Goal: Task Accomplishment & Management: Complete application form

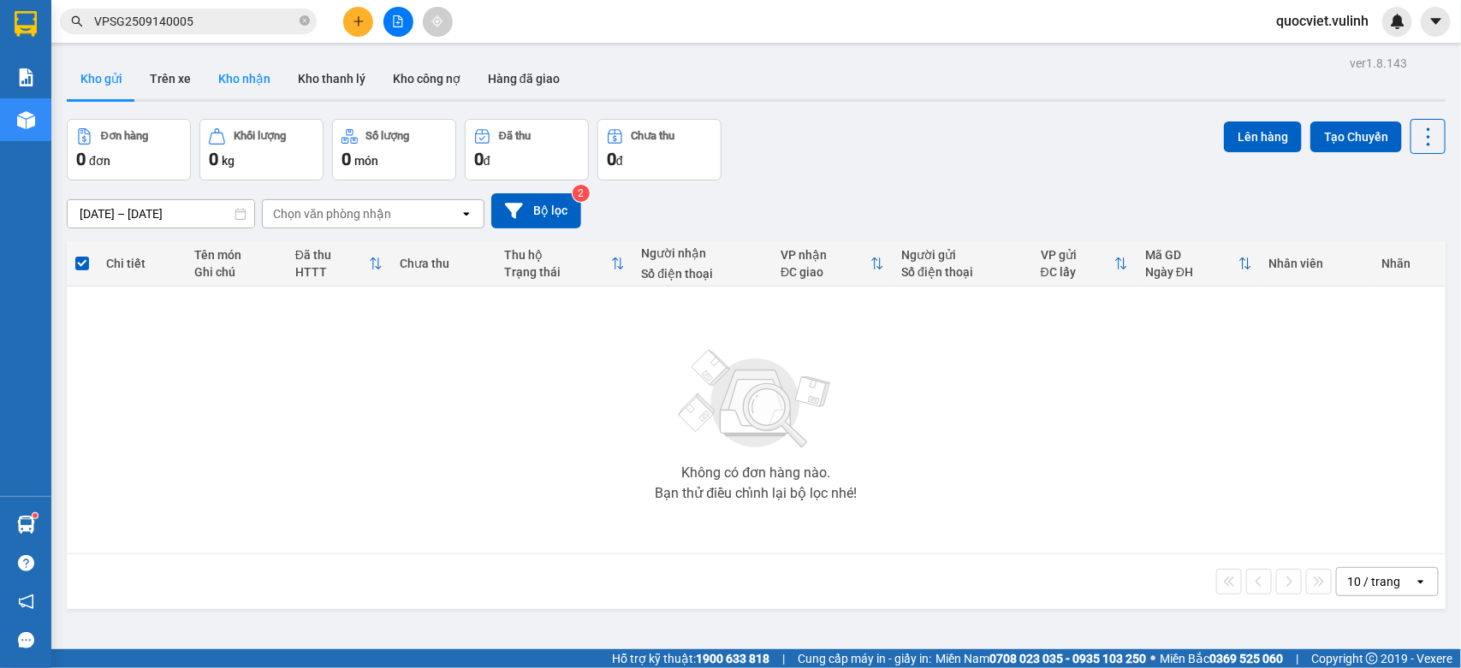
click at [258, 81] on button "Kho nhận" at bounding box center [245, 78] width 80 height 41
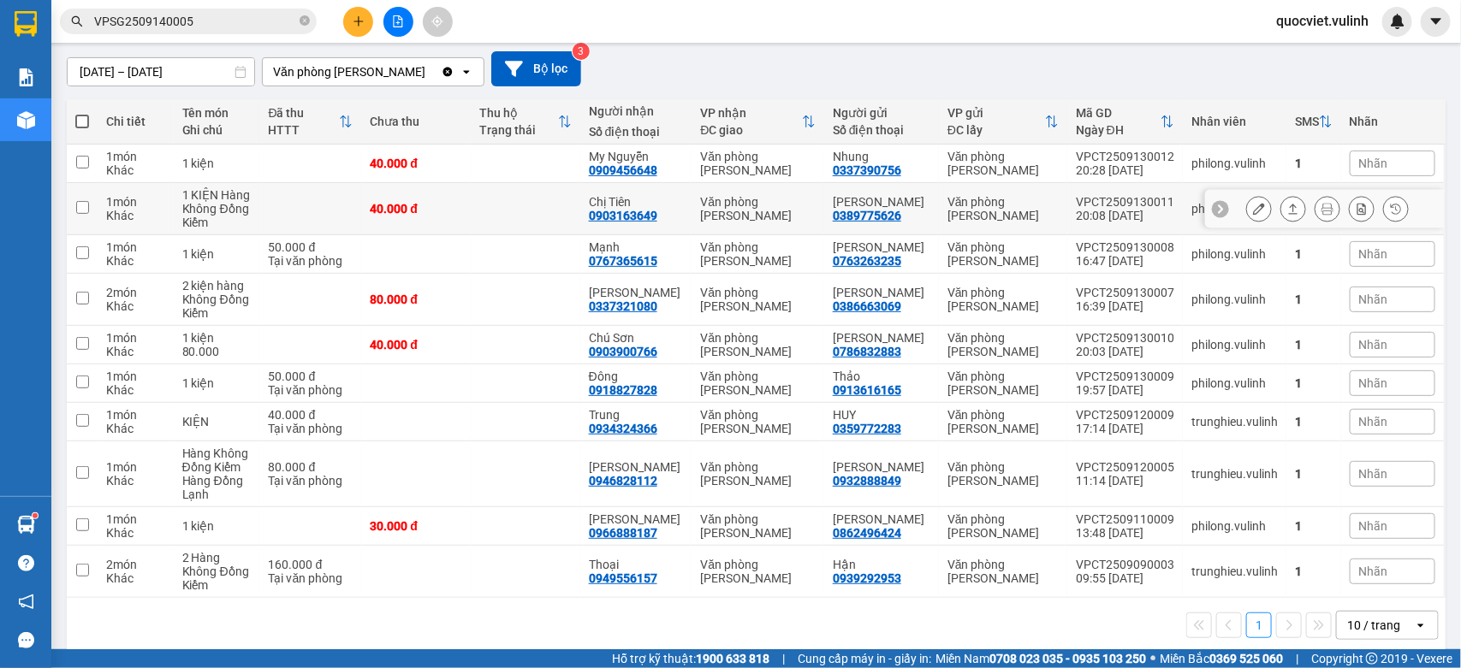
scroll to position [163, 0]
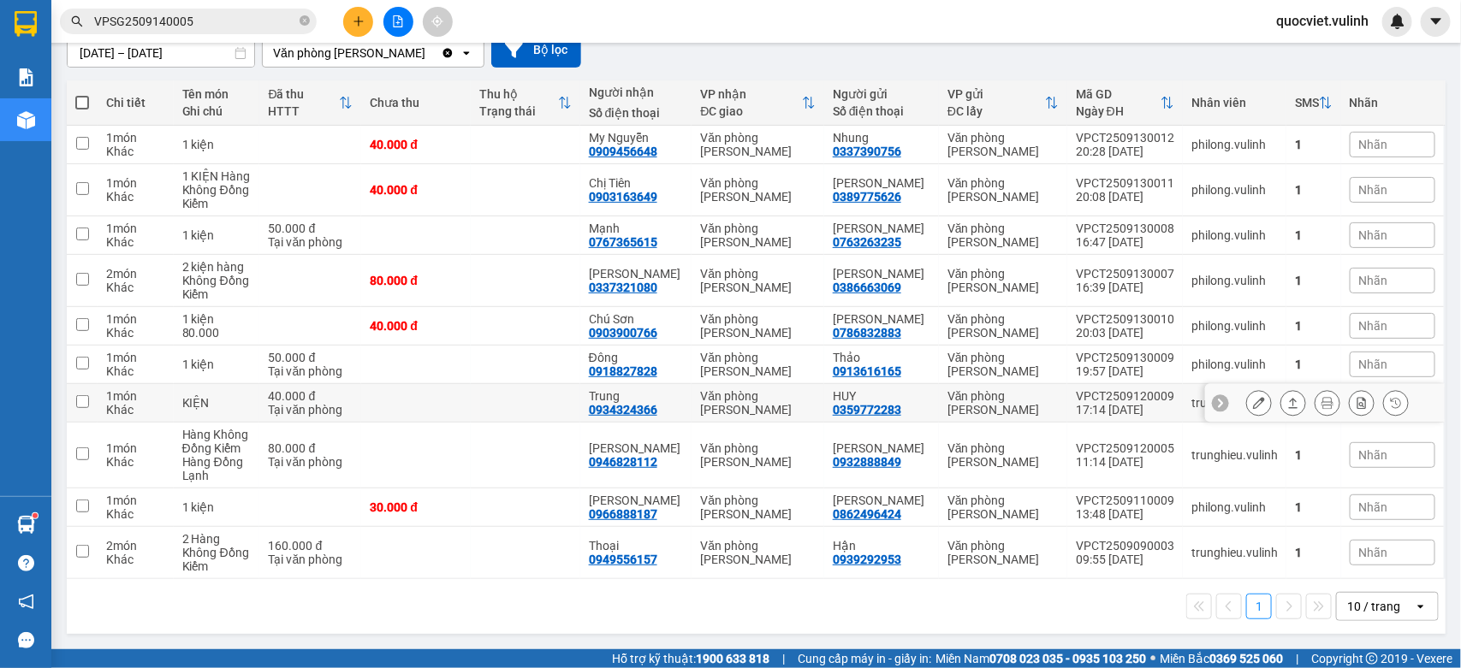
click at [1287, 402] on icon at bounding box center [1293, 403] width 12 height 12
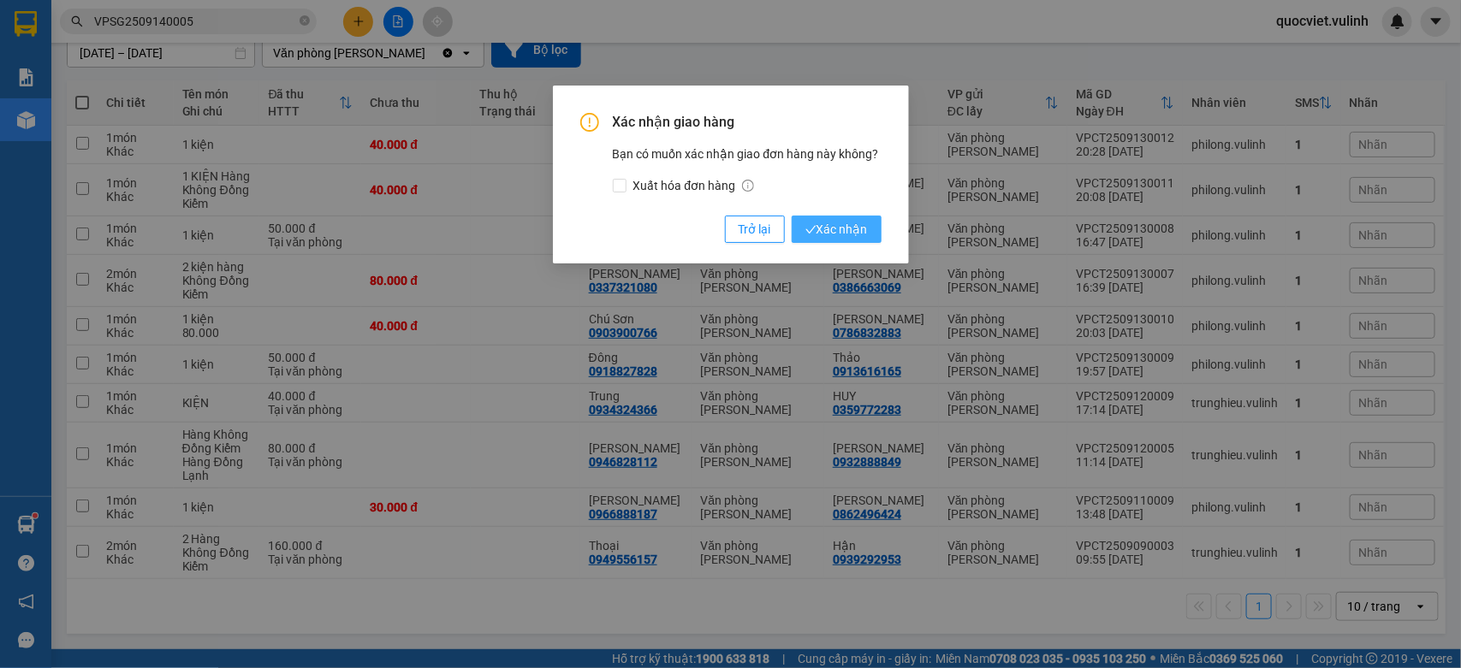
click at [840, 229] on span "Xác nhận" at bounding box center [836, 229] width 62 height 19
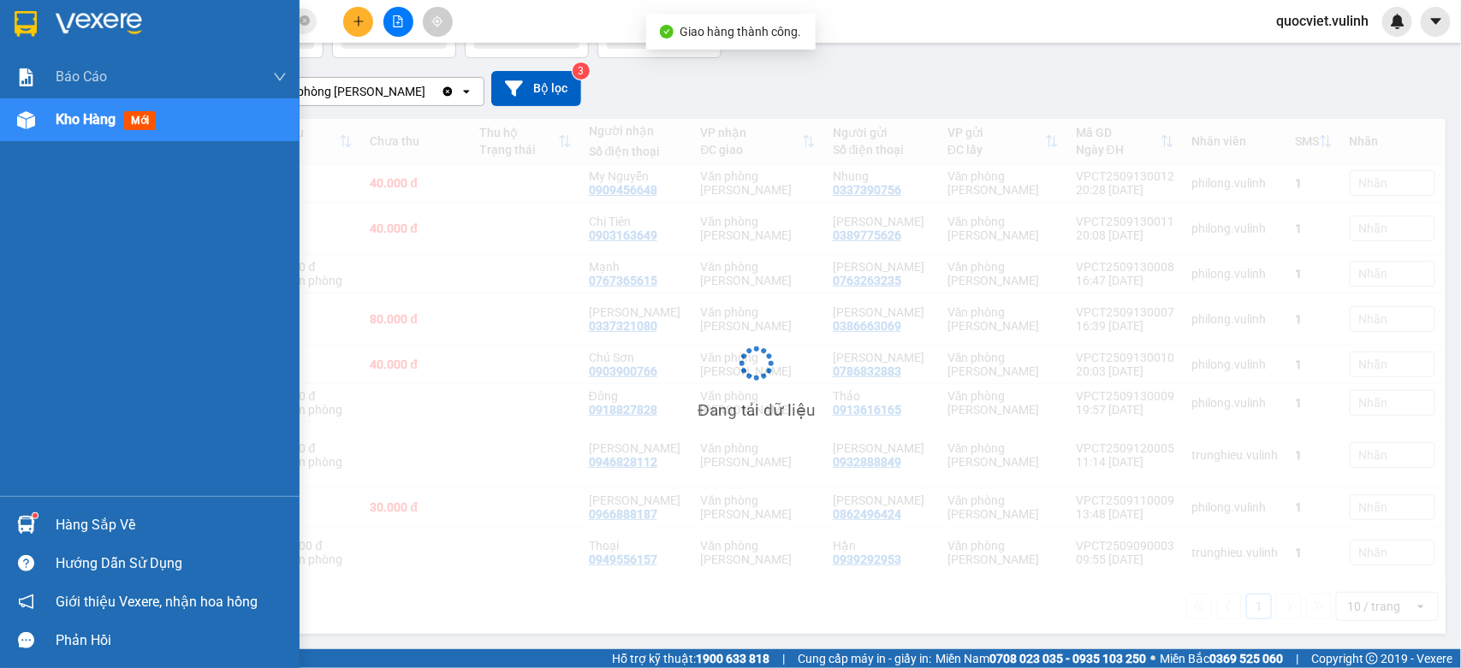
scroll to position [125, 0]
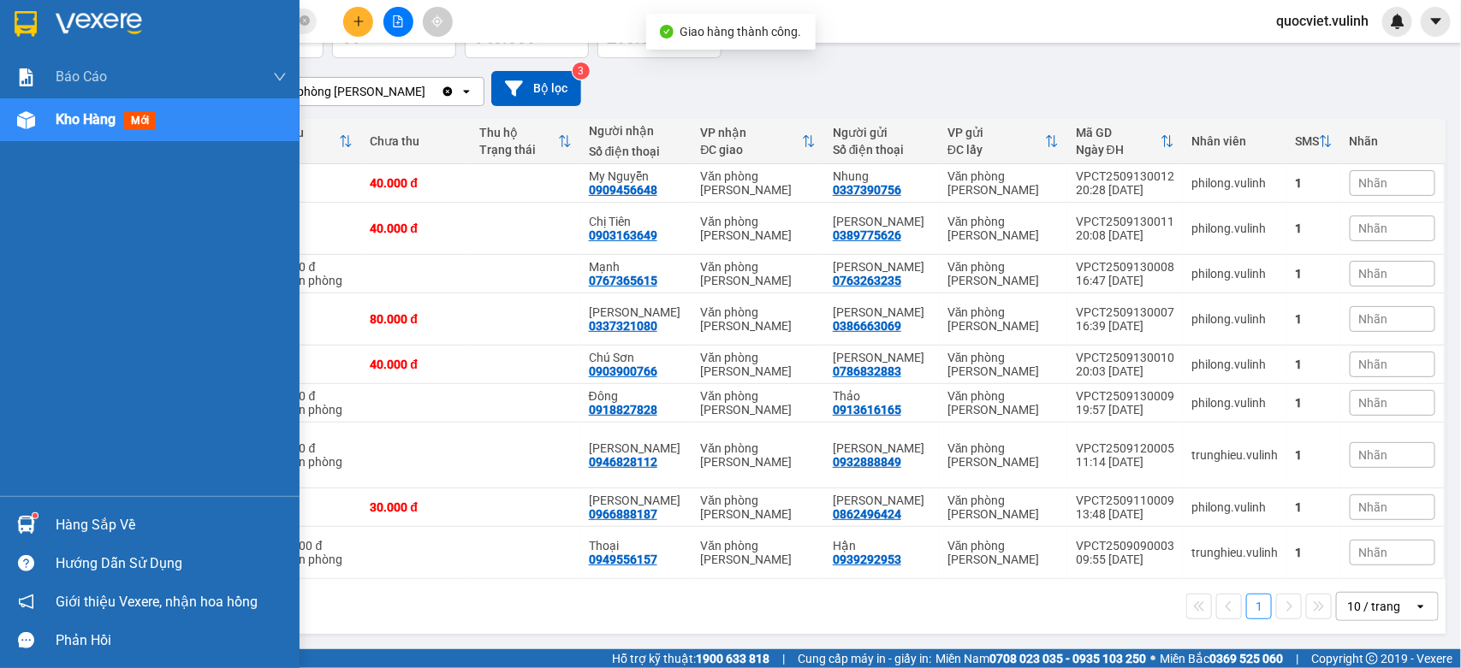
click at [21, 522] on img at bounding box center [26, 525] width 18 height 18
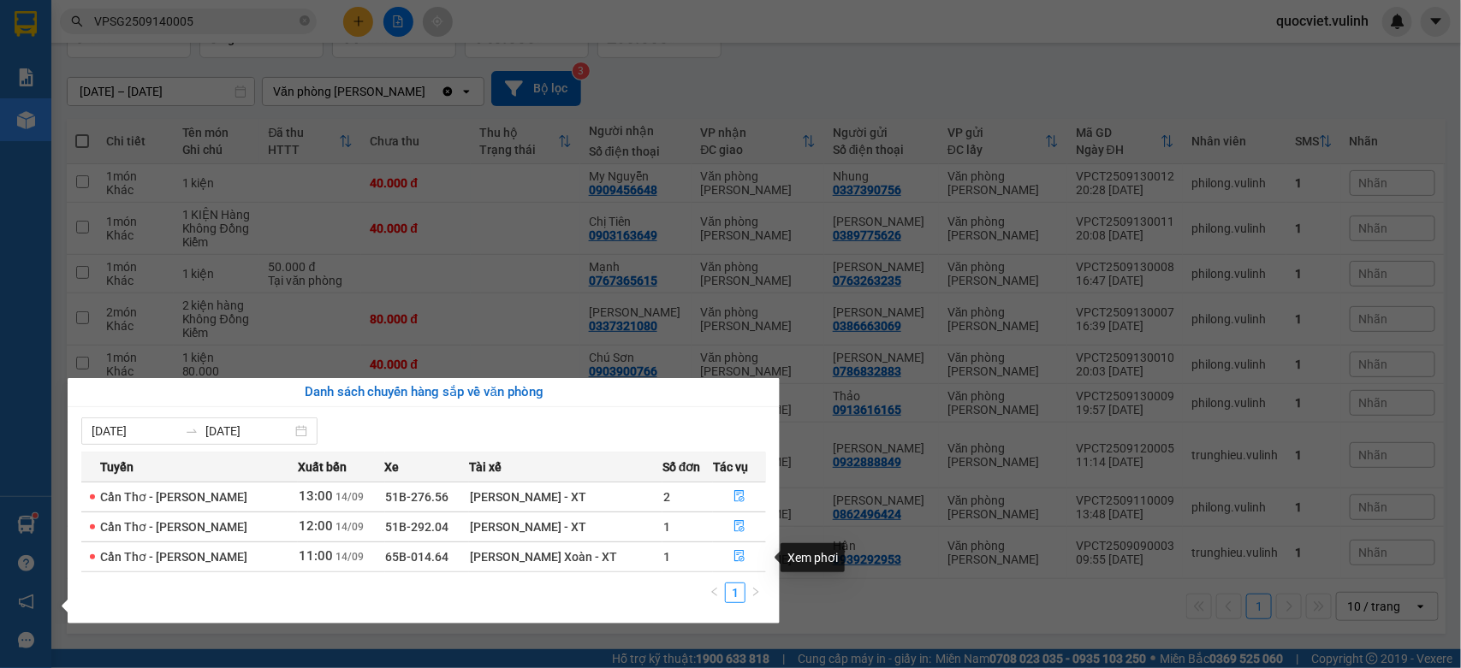
click at [834, 612] on section "Kết quả tìm kiếm ( 1 ) Bộ lọc Mã ĐH Trạng thái Món hàng Tổng cước Chưa cước Nhã…" at bounding box center [730, 334] width 1461 height 668
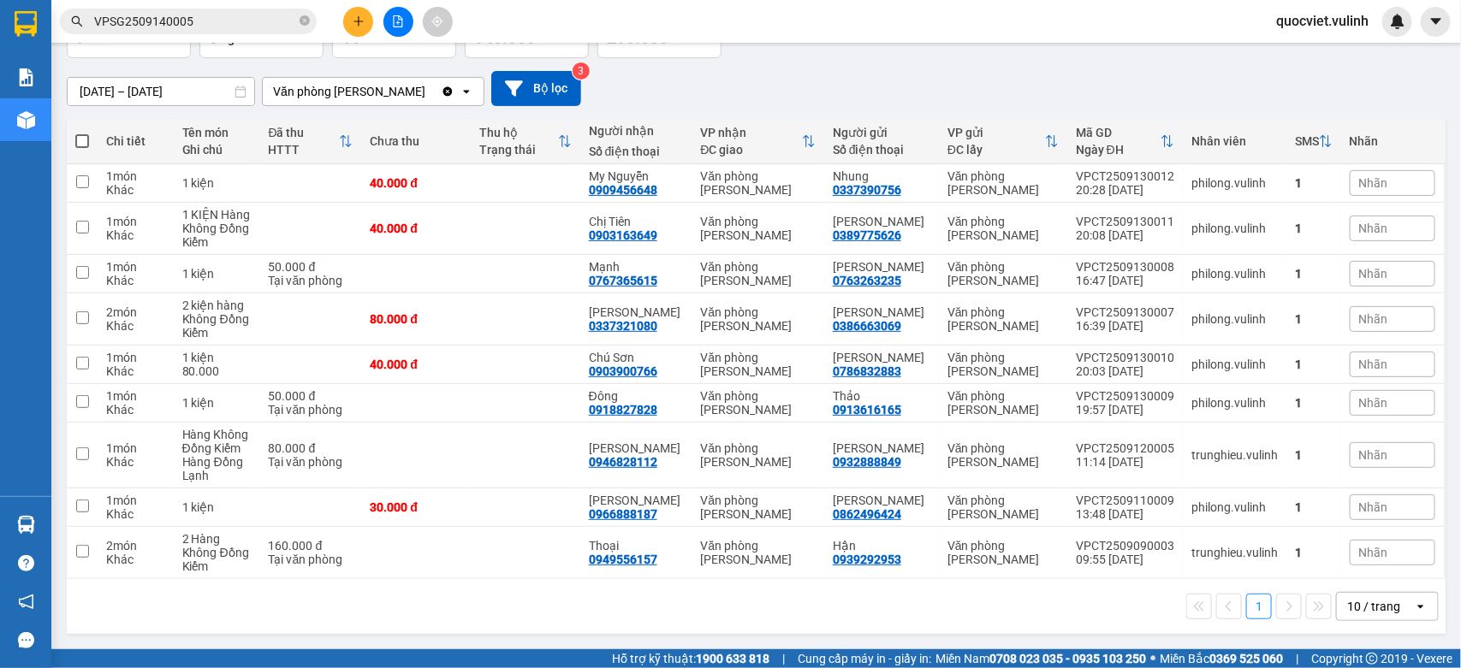
click at [351, 18] on button at bounding box center [358, 22] width 30 height 30
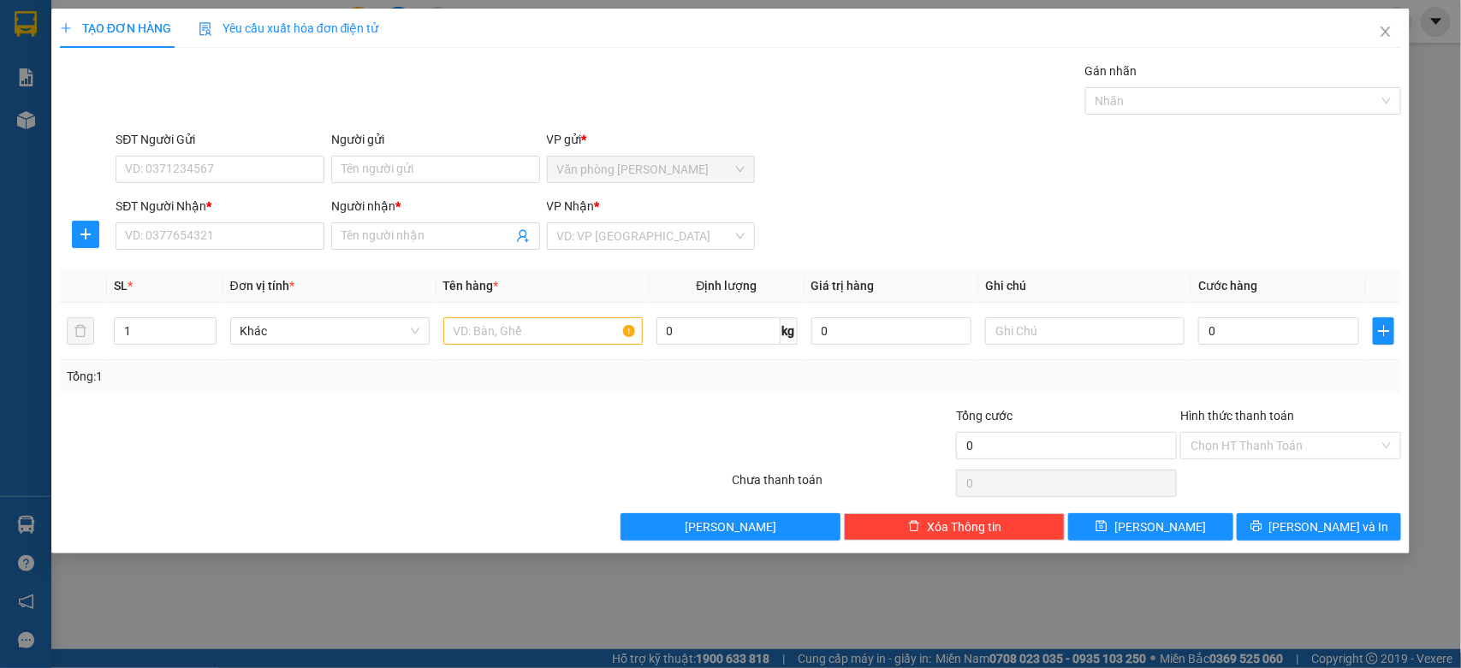
drag, startPoint x: 347, startPoint y: 22, endPoint x: 275, endPoint y: 68, distance: 85.4
drag, startPoint x: 275, startPoint y: 68, endPoint x: 242, endPoint y: 81, distance: 35.0
click at [242, 81] on div "Gán nhãn Nhãn" at bounding box center [758, 92] width 1292 height 60
click at [214, 172] on input "SĐT Người Gửi" at bounding box center [220, 169] width 209 height 27
type input "0935575535"
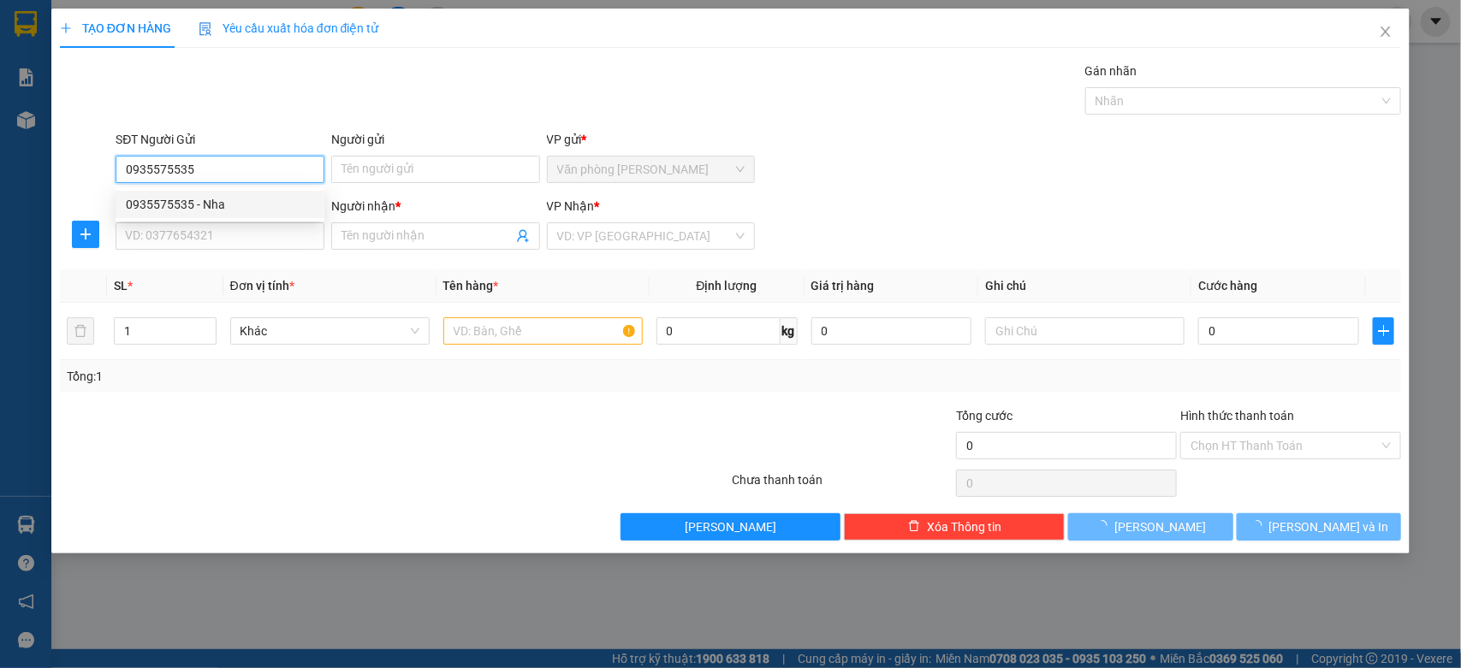
click at [222, 204] on div "0935575535 - Nha" at bounding box center [220, 204] width 188 height 19
type input "Nha"
type input "0948444442"
type input "[PERSON_NAME]"
type input "60.000"
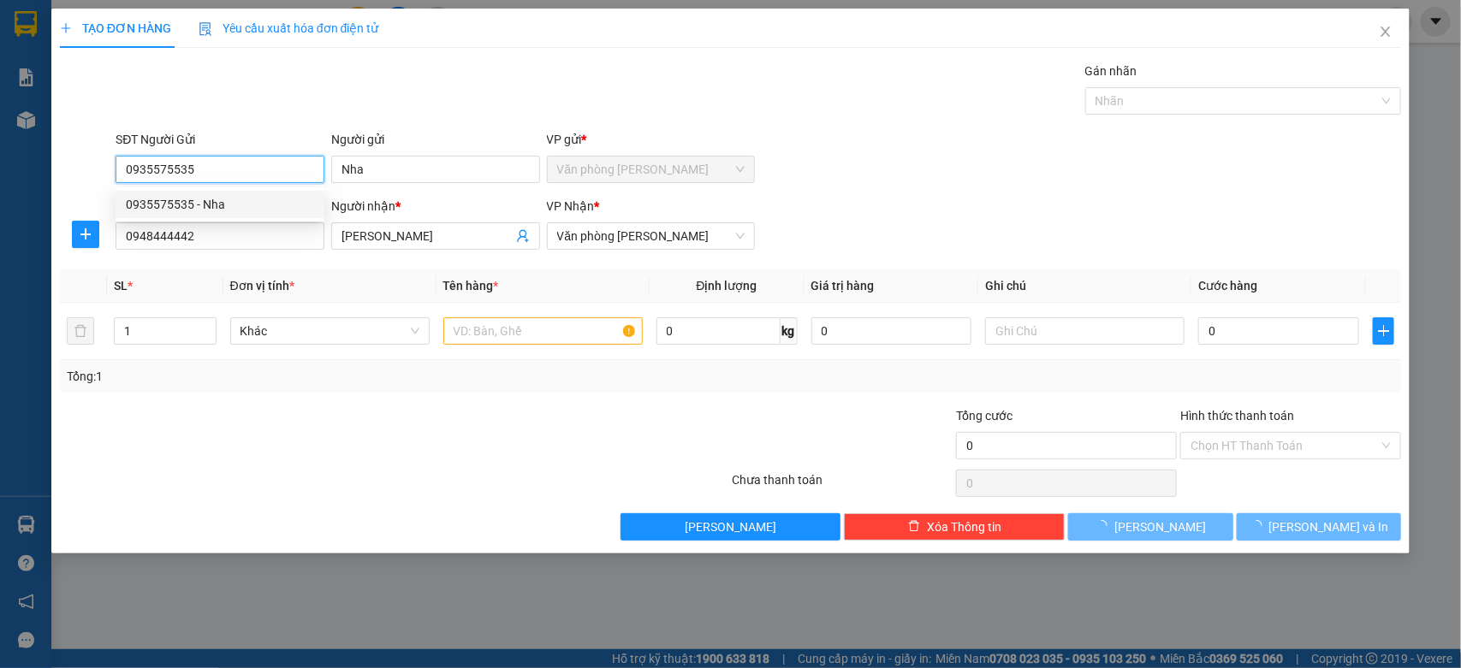
type input "60.000"
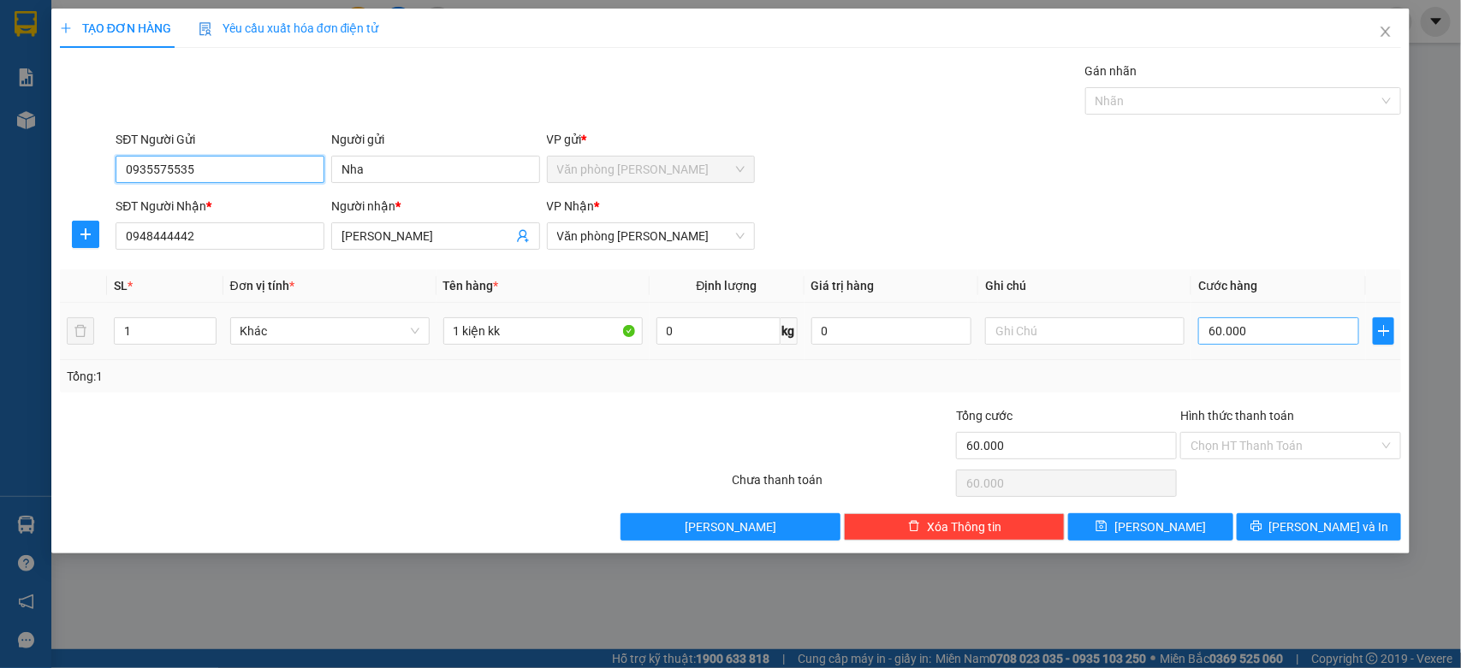
type input "0935575535"
click at [1313, 328] on input "60.000" at bounding box center [1278, 330] width 161 height 27
click at [1303, 522] on span "[PERSON_NAME] và In" at bounding box center [1329, 527] width 120 height 19
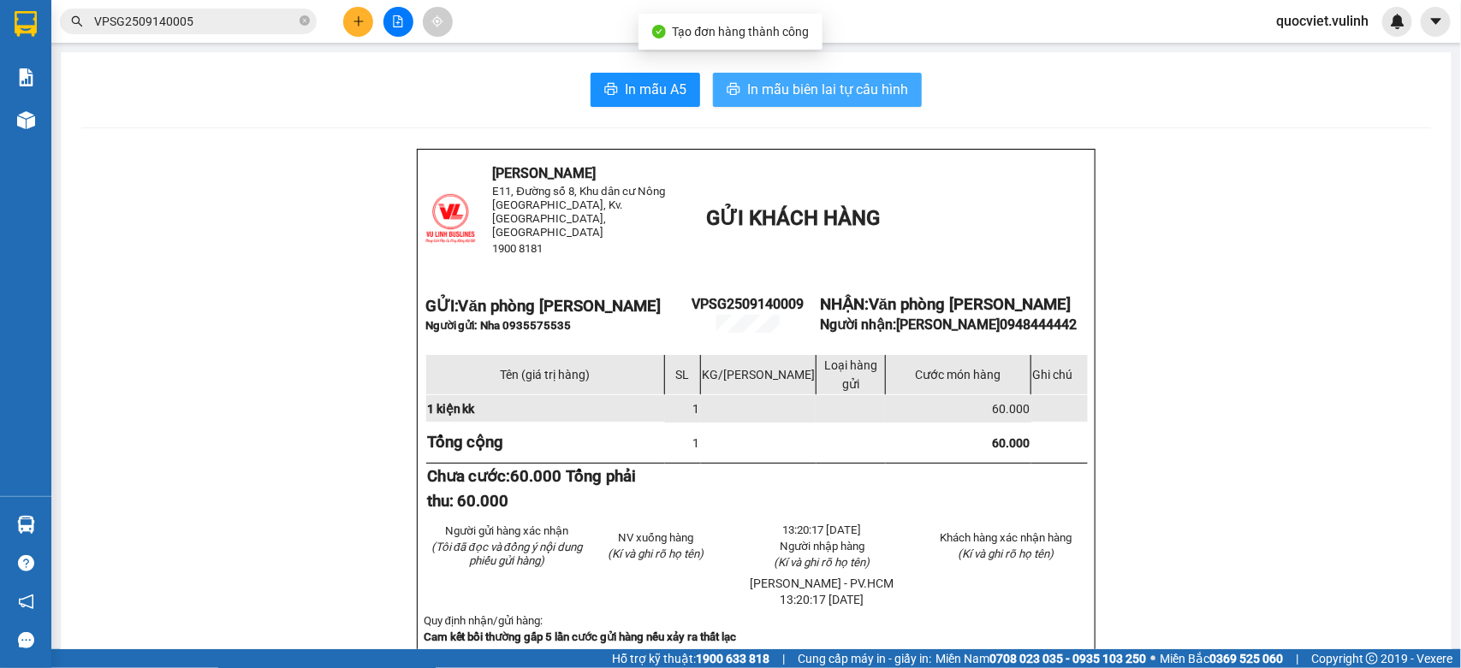
click at [775, 95] on span "In mẫu biên lai tự cấu hình" at bounding box center [827, 89] width 161 height 21
click at [342, 17] on div at bounding box center [398, 22] width 128 height 30
click at [347, 21] on button at bounding box center [358, 22] width 30 height 30
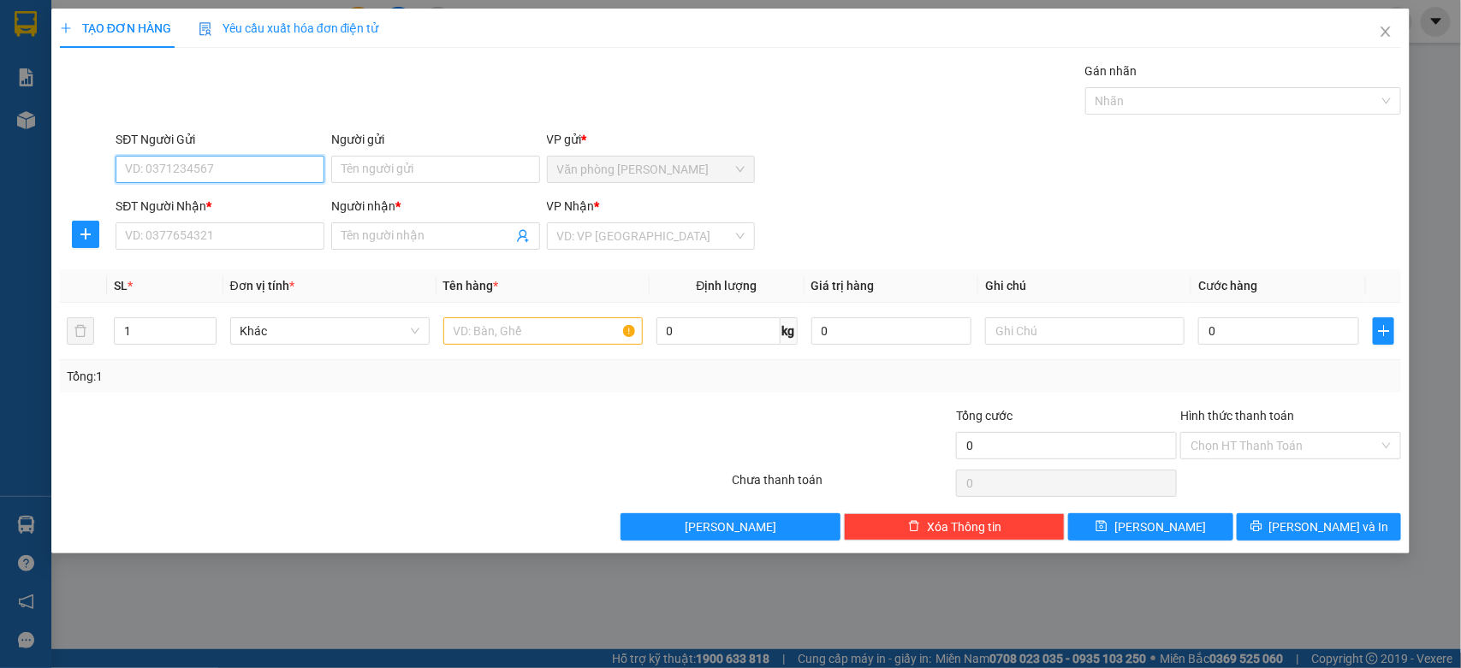
click at [259, 161] on input "SĐT Người Gửi" at bounding box center [220, 169] width 209 height 27
click at [214, 165] on input "SĐT Người Gửi" at bounding box center [220, 169] width 209 height 27
click at [221, 165] on input "03470522118" at bounding box center [220, 169] width 209 height 27
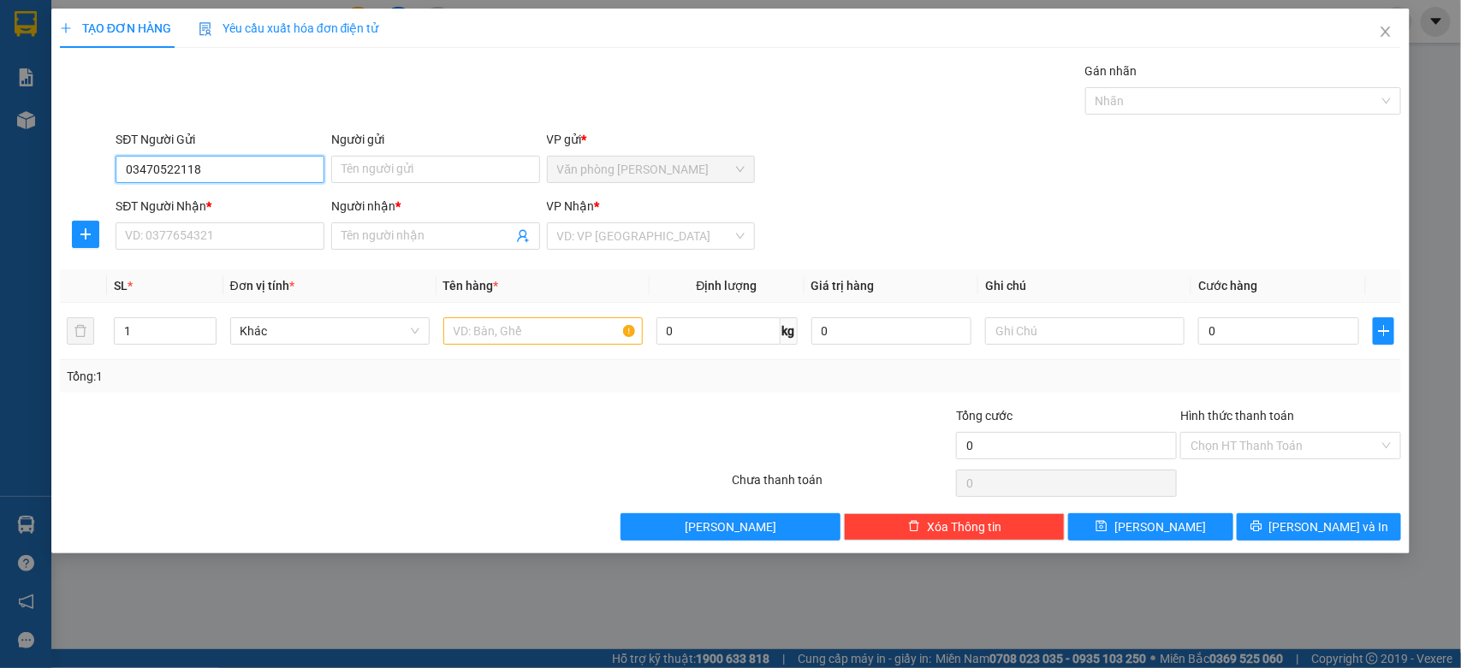
drag, startPoint x: 199, startPoint y: 164, endPoint x: 165, endPoint y: 169, distance: 33.6
click at [165, 169] on input "03470522118" at bounding box center [220, 169] width 209 height 27
click at [258, 168] on input "03470522118" at bounding box center [220, 169] width 209 height 27
type input "0347052218"
click at [376, 163] on input "Người gửi" at bounding box center [435, 169] width 209 height 27
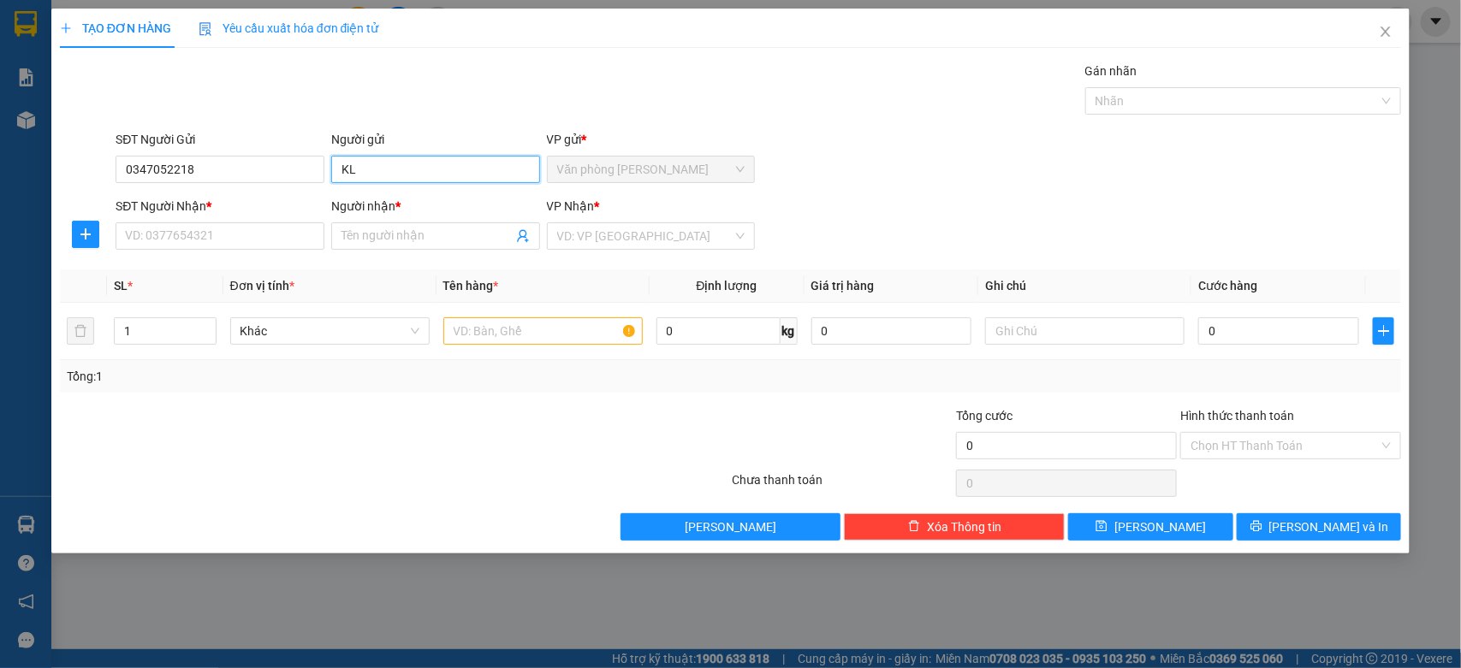
type input "K"
type input "[PERSON_NAME]"
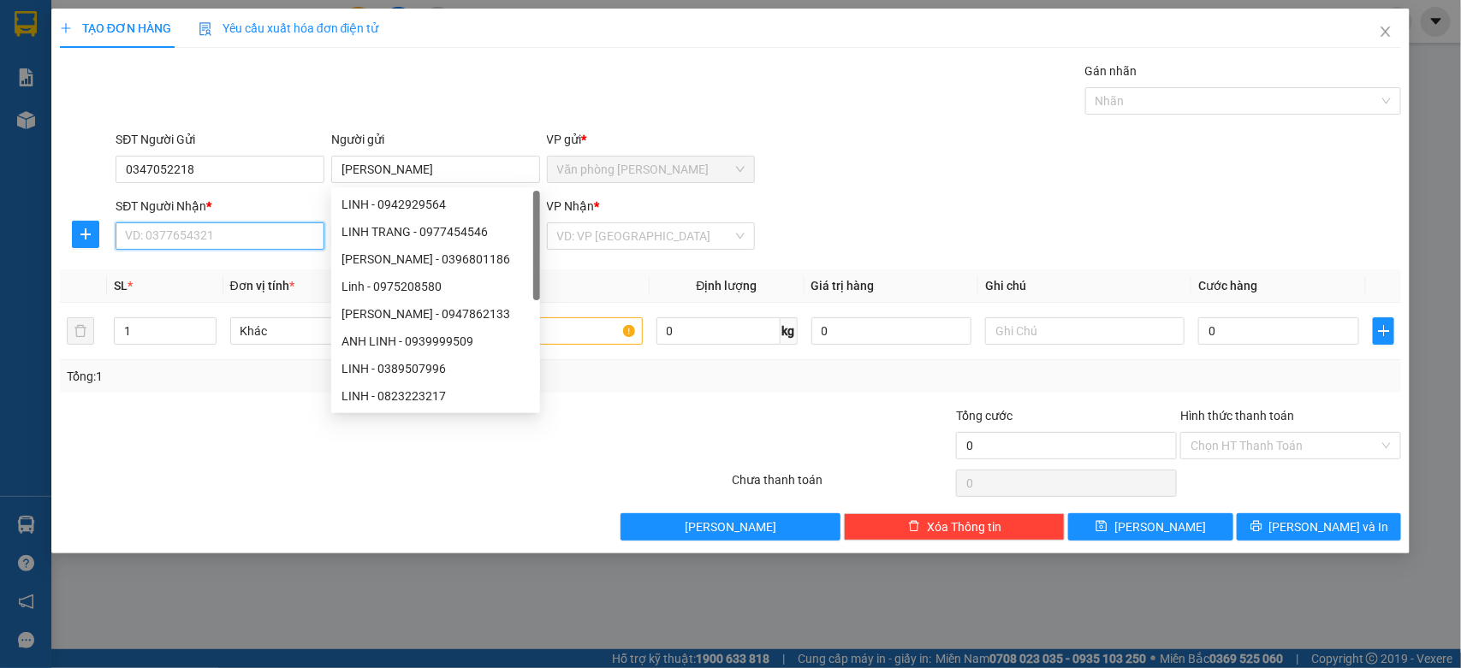
click at [281, 231] on input "SĐT Người Nhận *" at bounding box center [220, 235] width 209 height 27
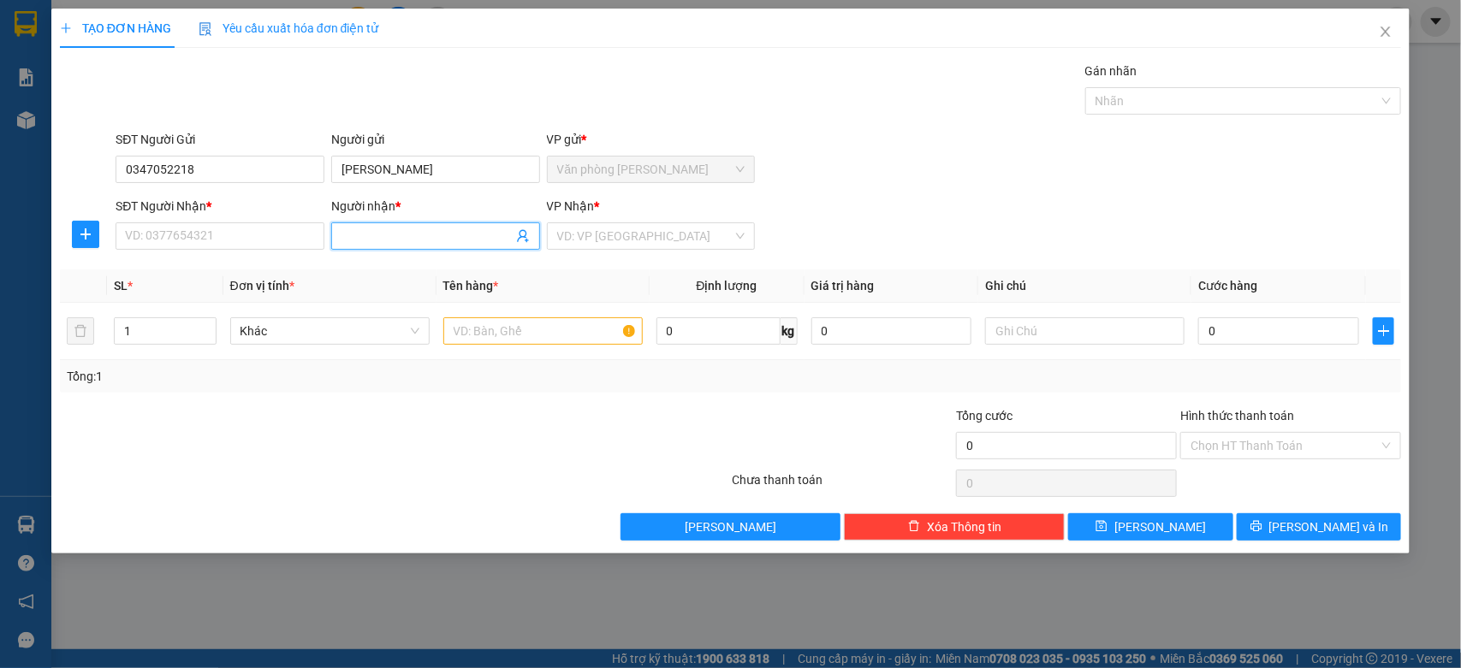
click at [351, 235] on input "Người nhận *" at bounding box center [426, 236] width 171 height 19
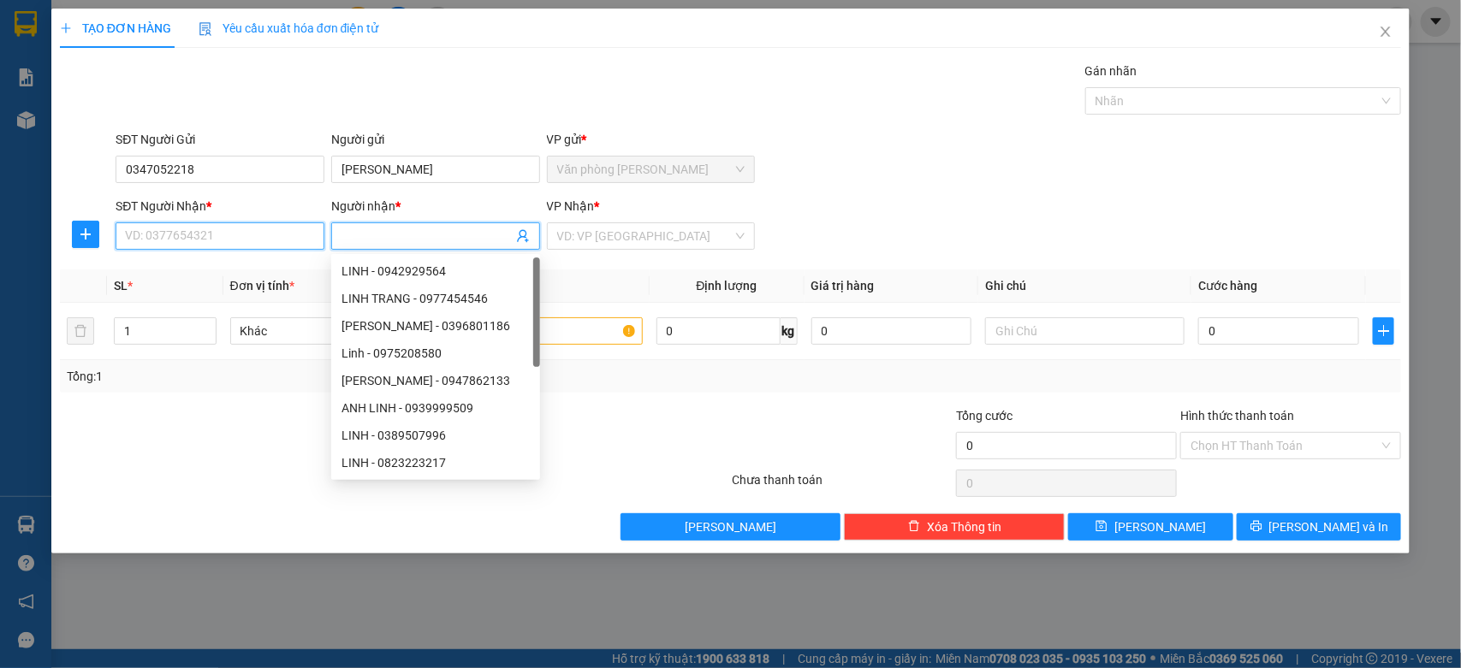
click at [319, 246] on input "SĐT Người Nhận *" at bounding box center [220, 235] width 209 height 27
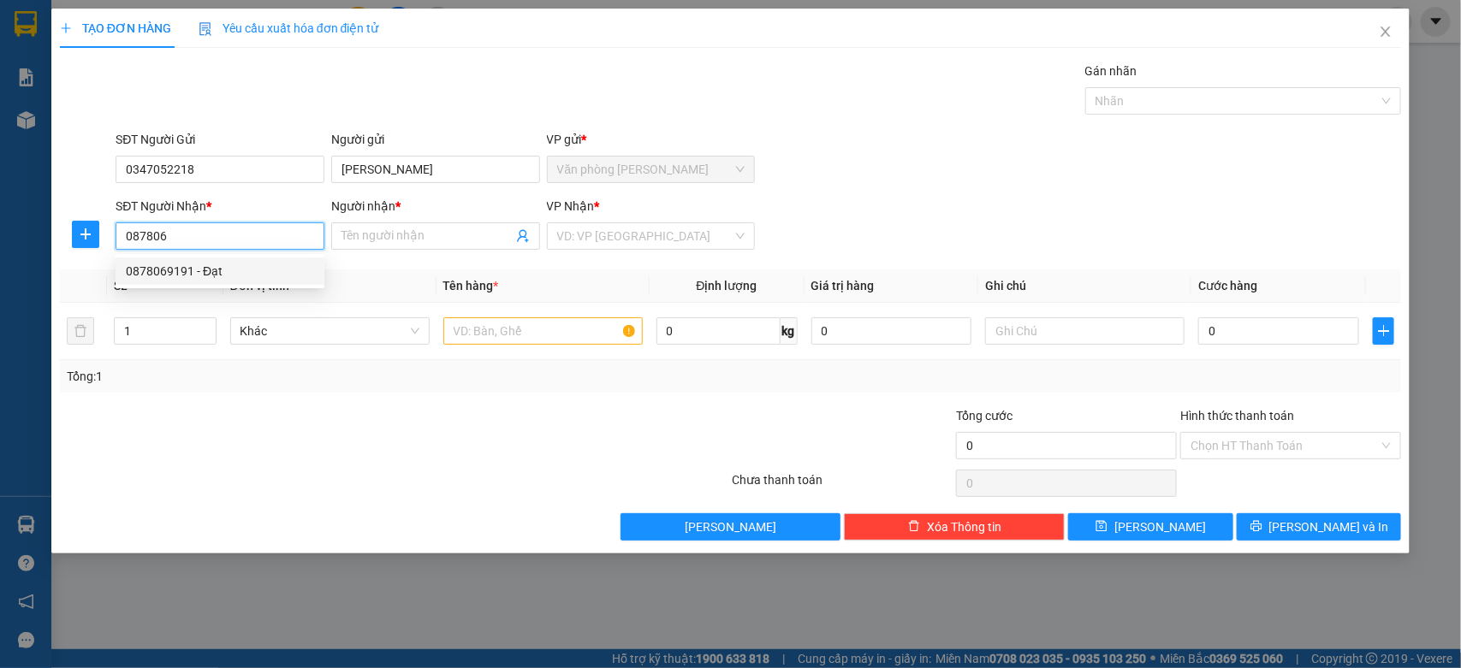
click at [228, 276] on div "0878069191 - Đạt" at bounding box center [220, 271] width 188 height 19
type input "0878069191"
type input "Đạt"
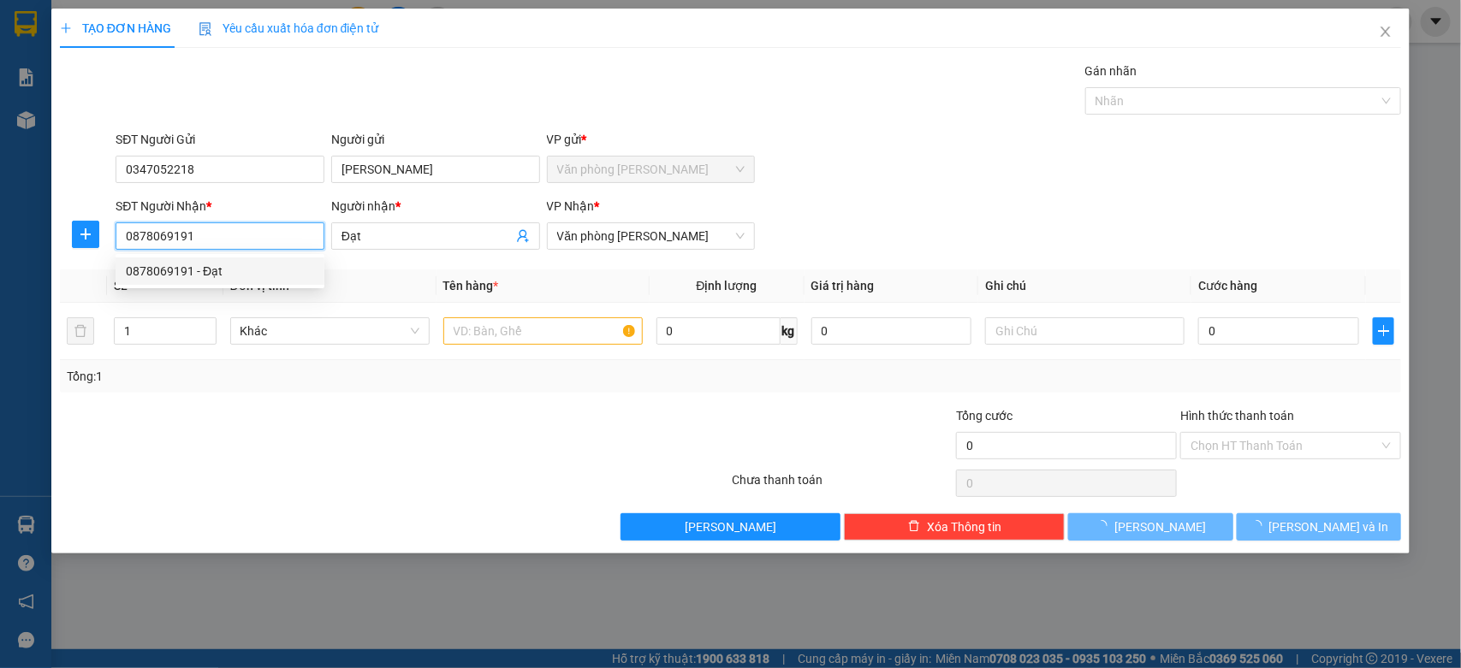
type input "60.000"
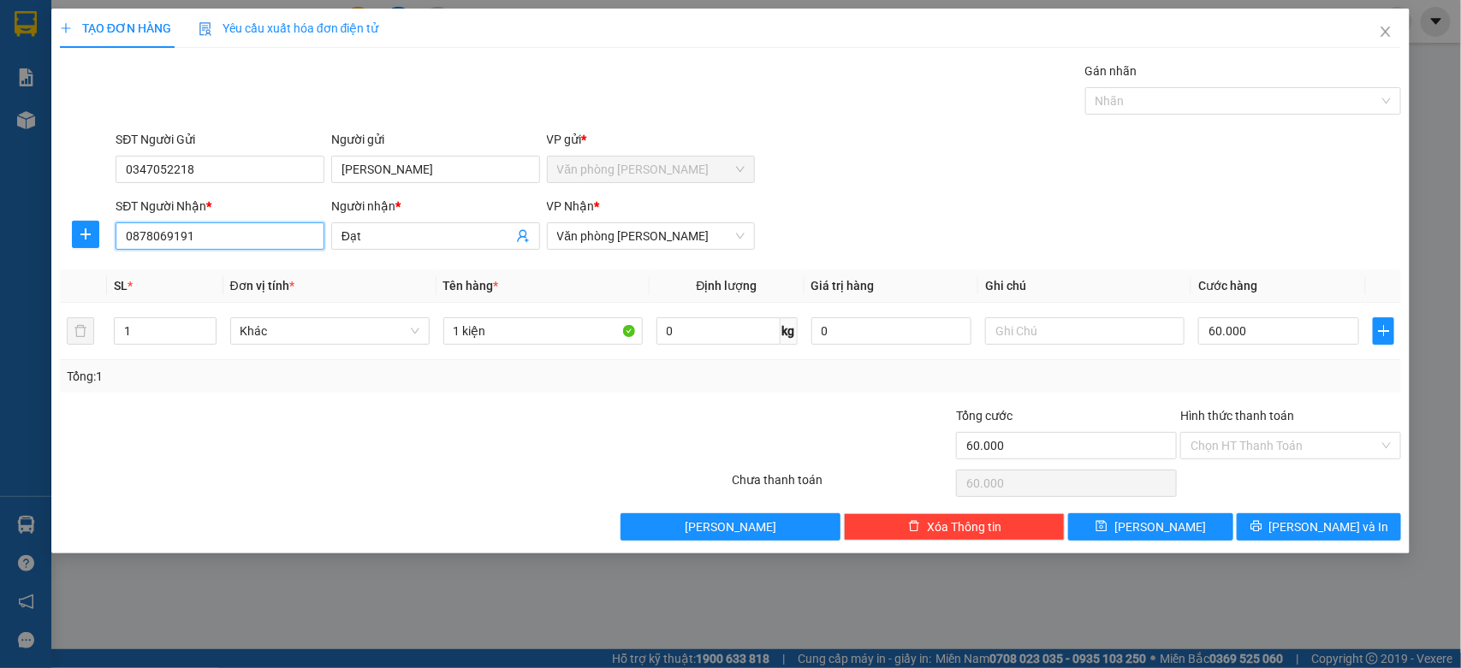
type input "0878069191"
click at [1280, 323] on input "60.000" at bounding box center [1278, 330] width 161 height 27
click at [1219, 329] on input "60.000" at bounding box center [1278, 330] width 161 height 27
type input "0"
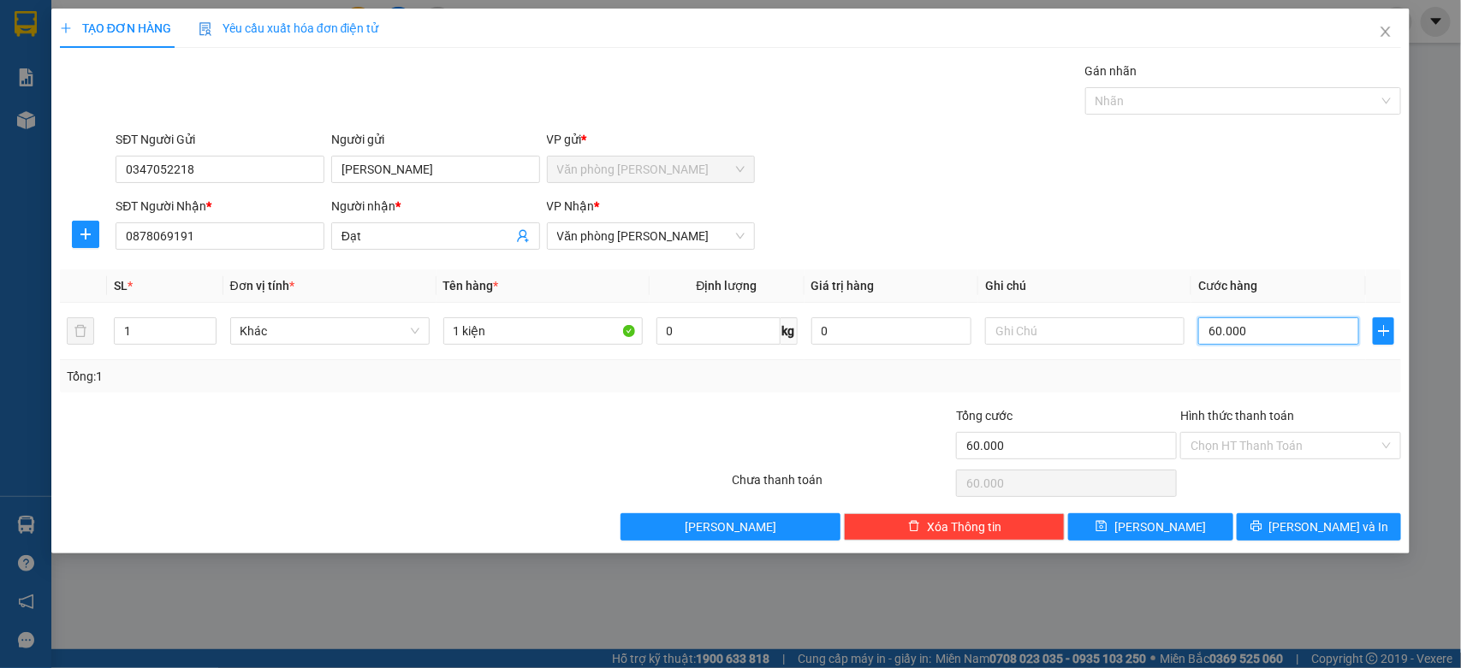
type input "0.000"
type input "50.000"
click at [1349, 529] on span "[PERSON_NAME] và In" at bounding box center [1329, 527] width 120 height 19
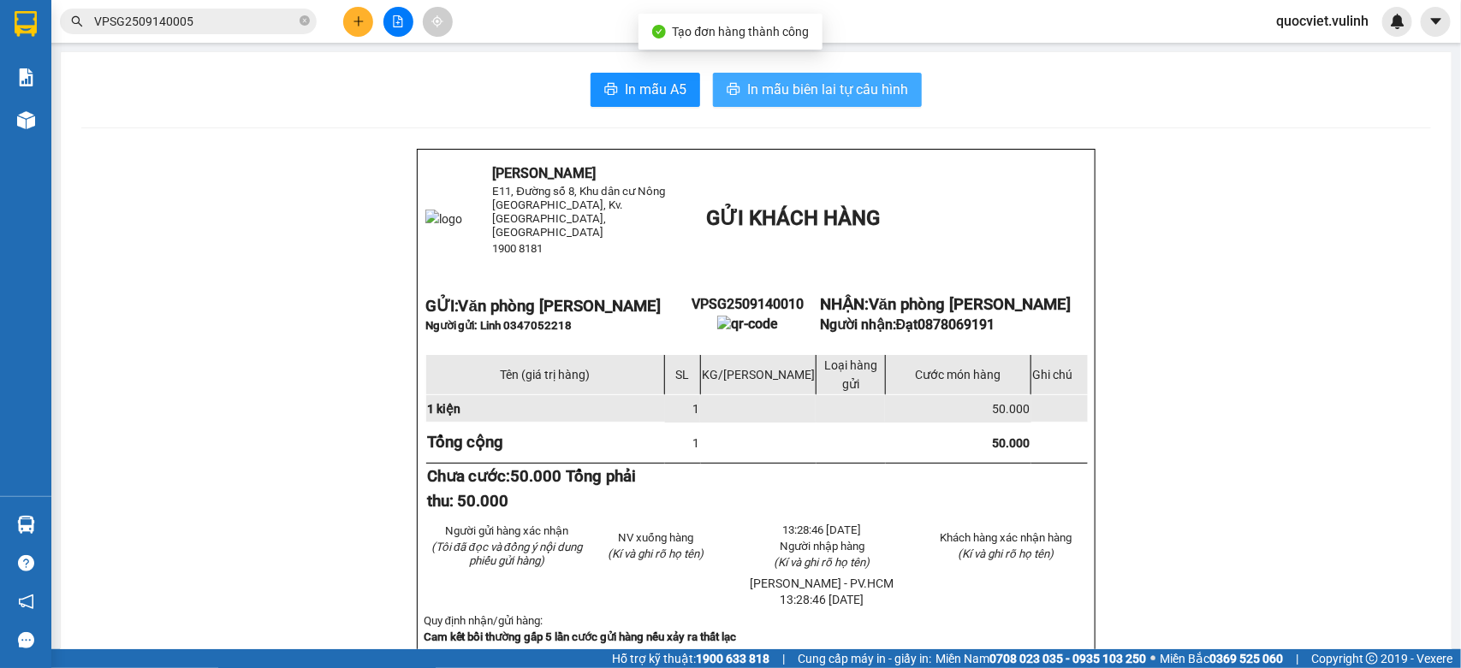
click at [768, 96] on span "In mẫu biên lai tự cấu hình" at bounding box center [827, 89] width 161 height 21
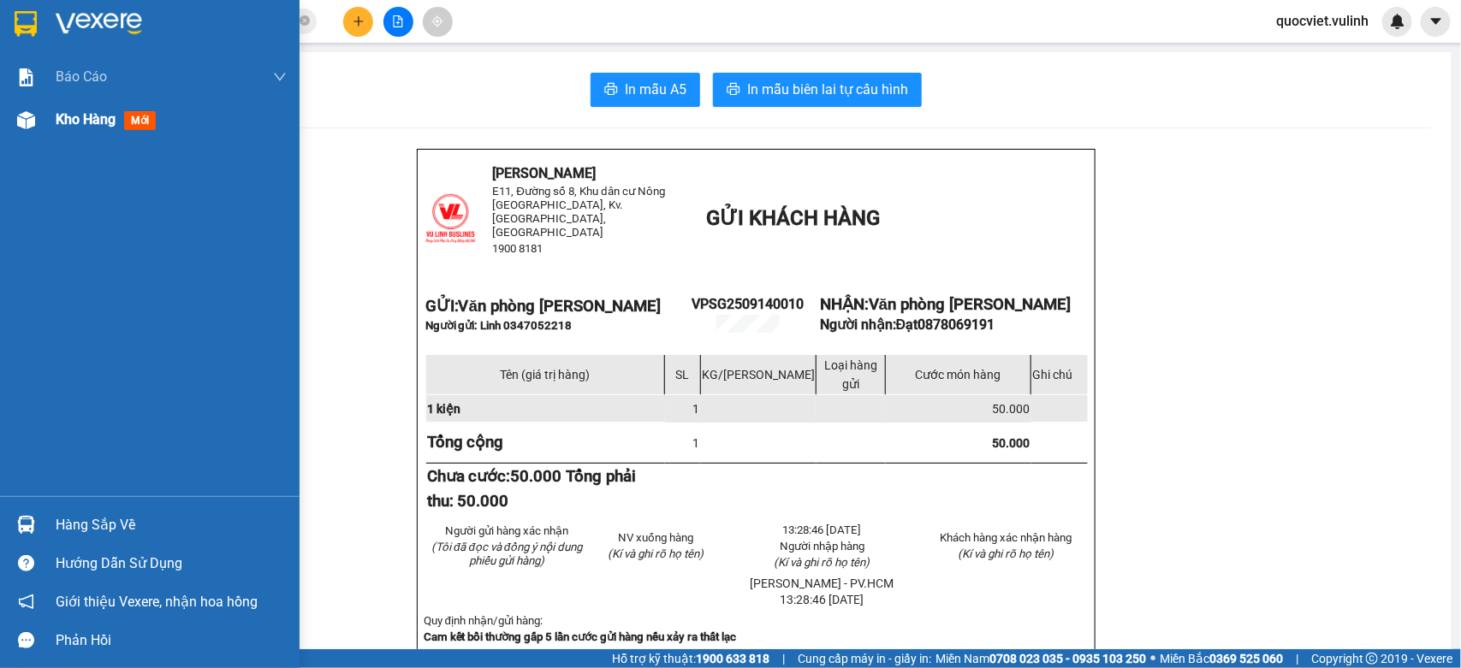
click at [22, 117] on img at bounding box center [26, 120] width 18 height 18
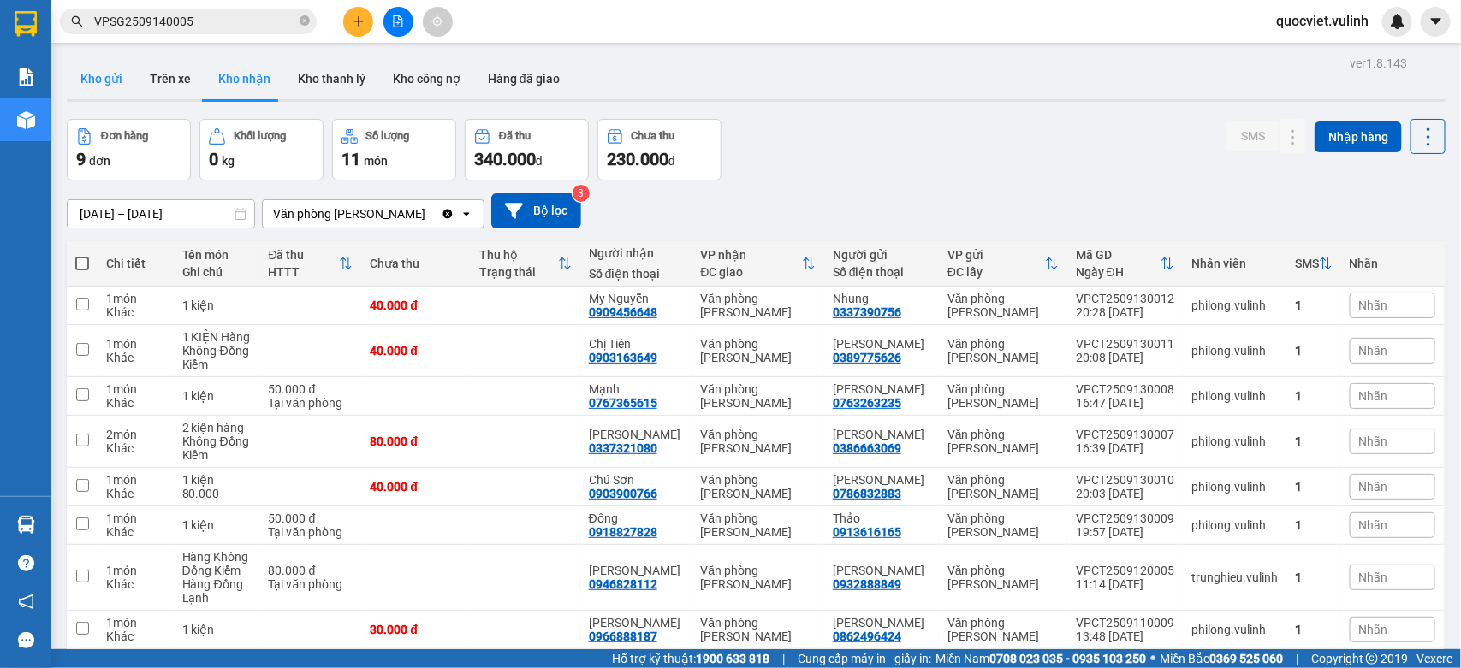
click at [86, 92] on button "Kho gửi" at bounding box center [101, 78] width 69 height 41
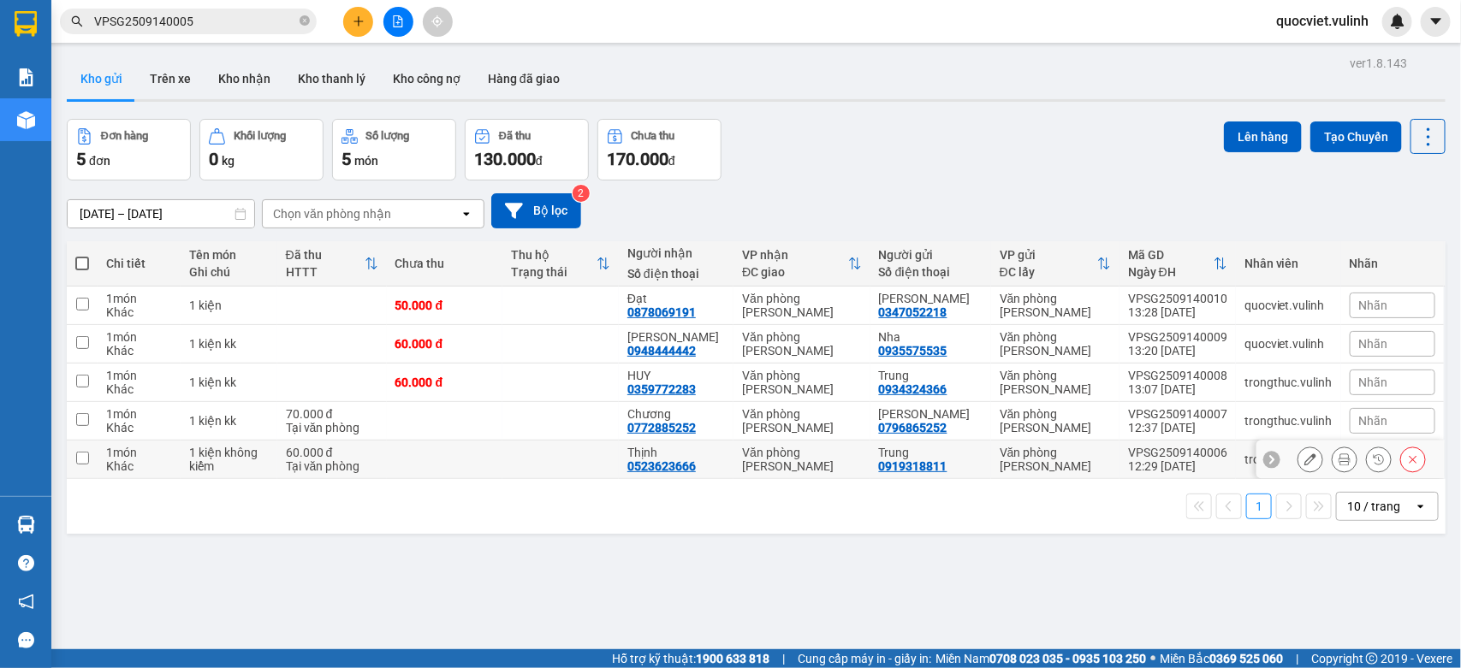
click at [490, 463] on td at bounding box center [445, 460] width 116 height 39
checkbox input "true"
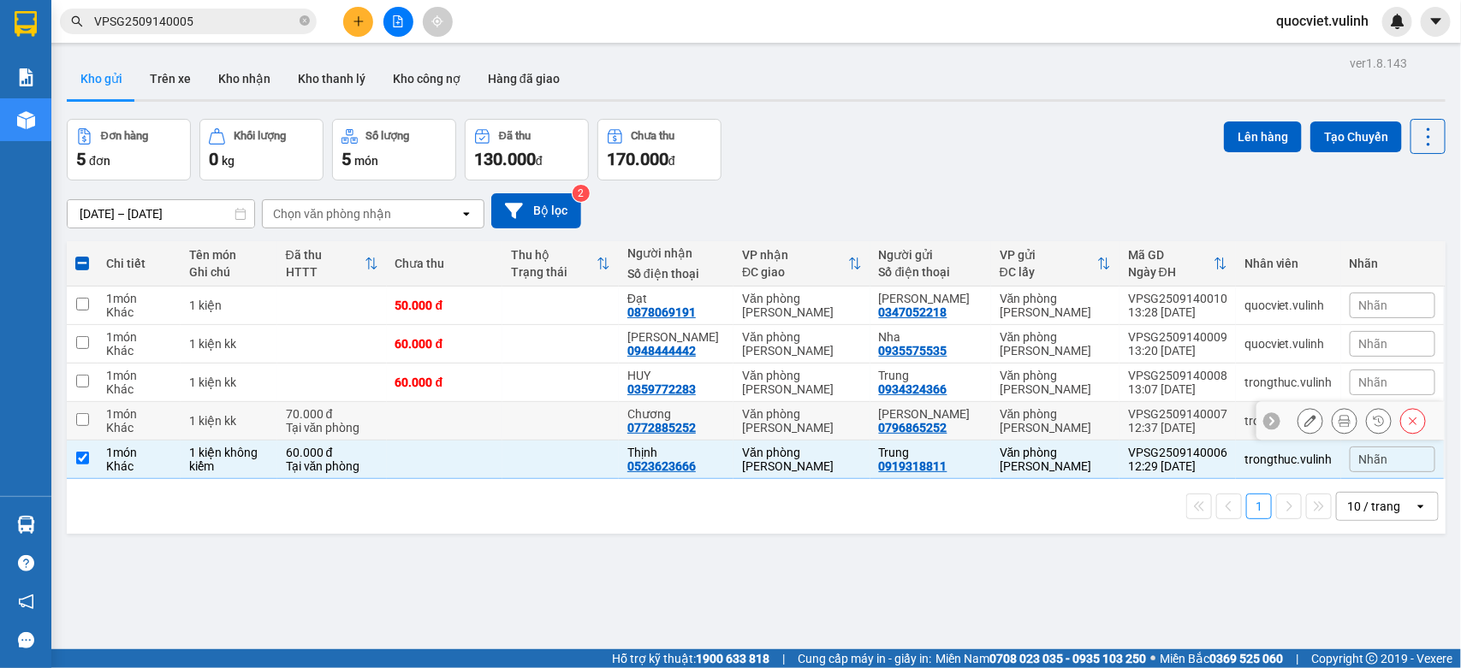
click at [503, 424] on td at bounding box center [445, 421] width 116 height 39
checkbox input "true"
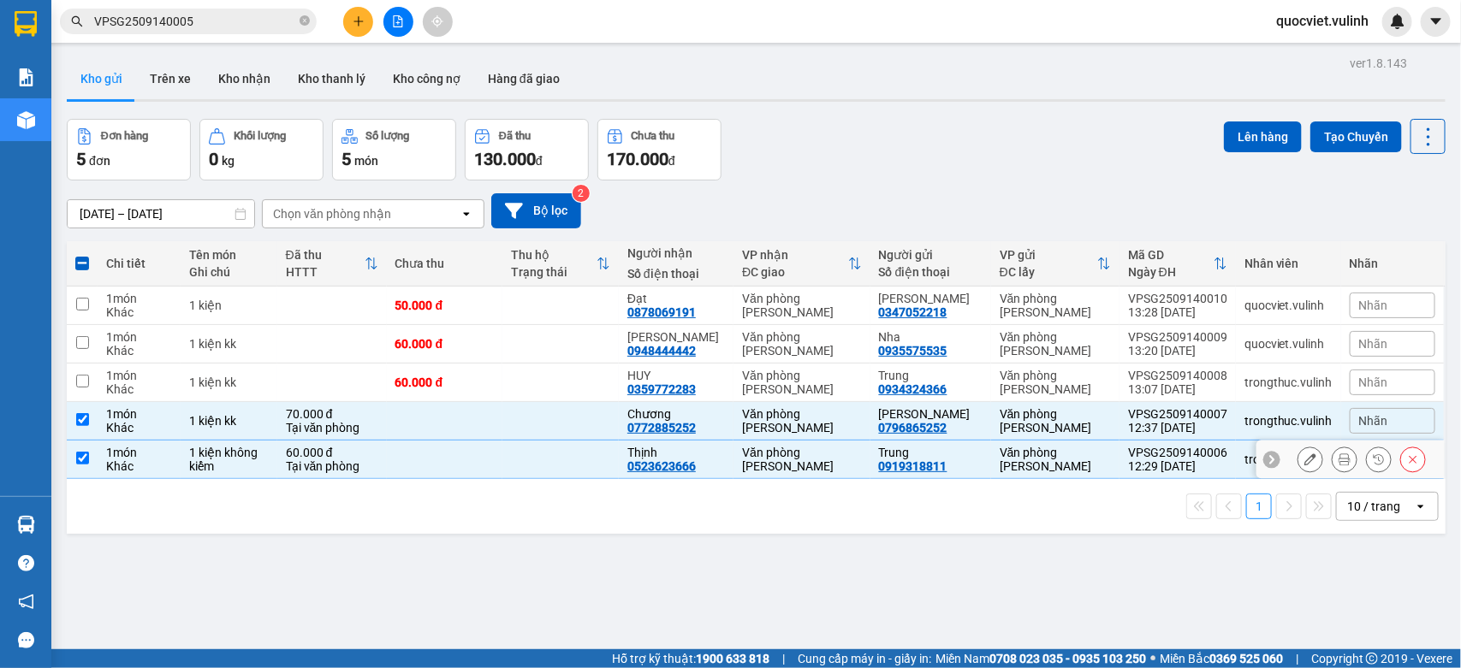
click at [1304, 462] on icon at bounding box center [1310, 459] width 12 height 12
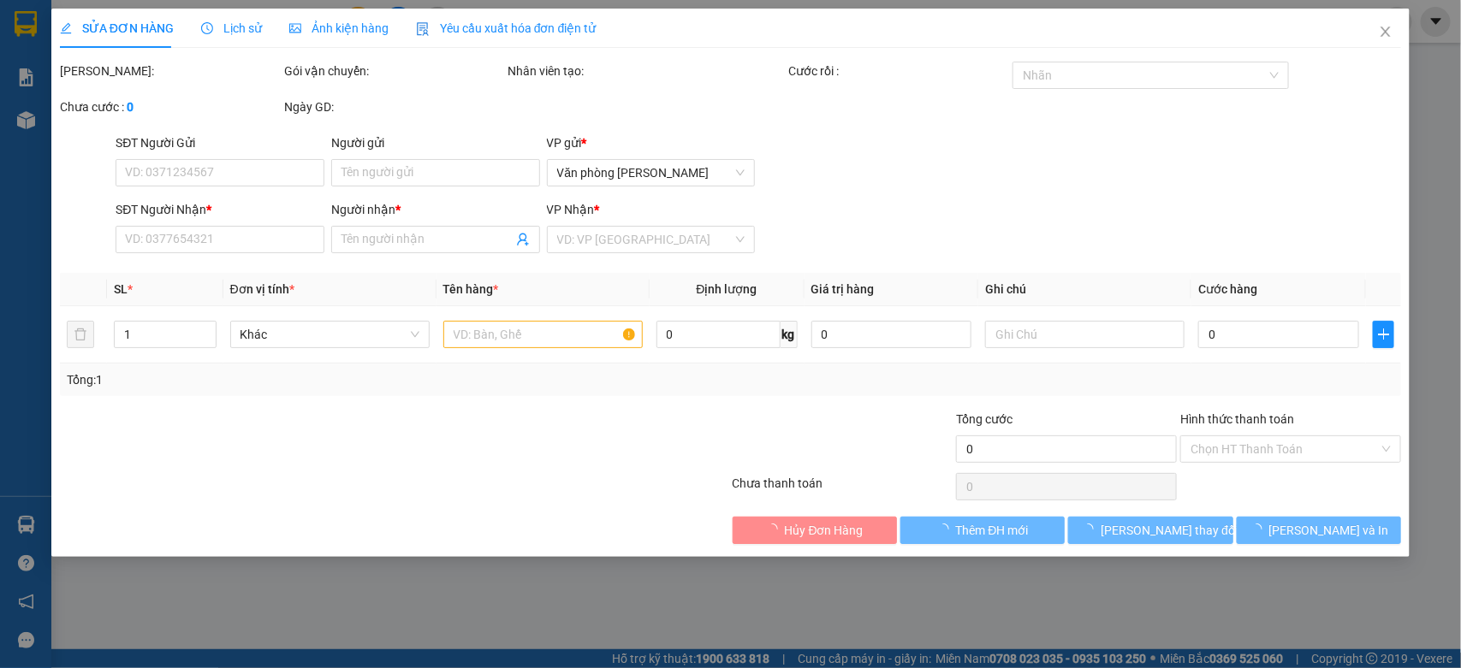
type input "0919318811"
type input "Trung"
type input "0523623666"
type input "Thịnh"
type input "60.000"
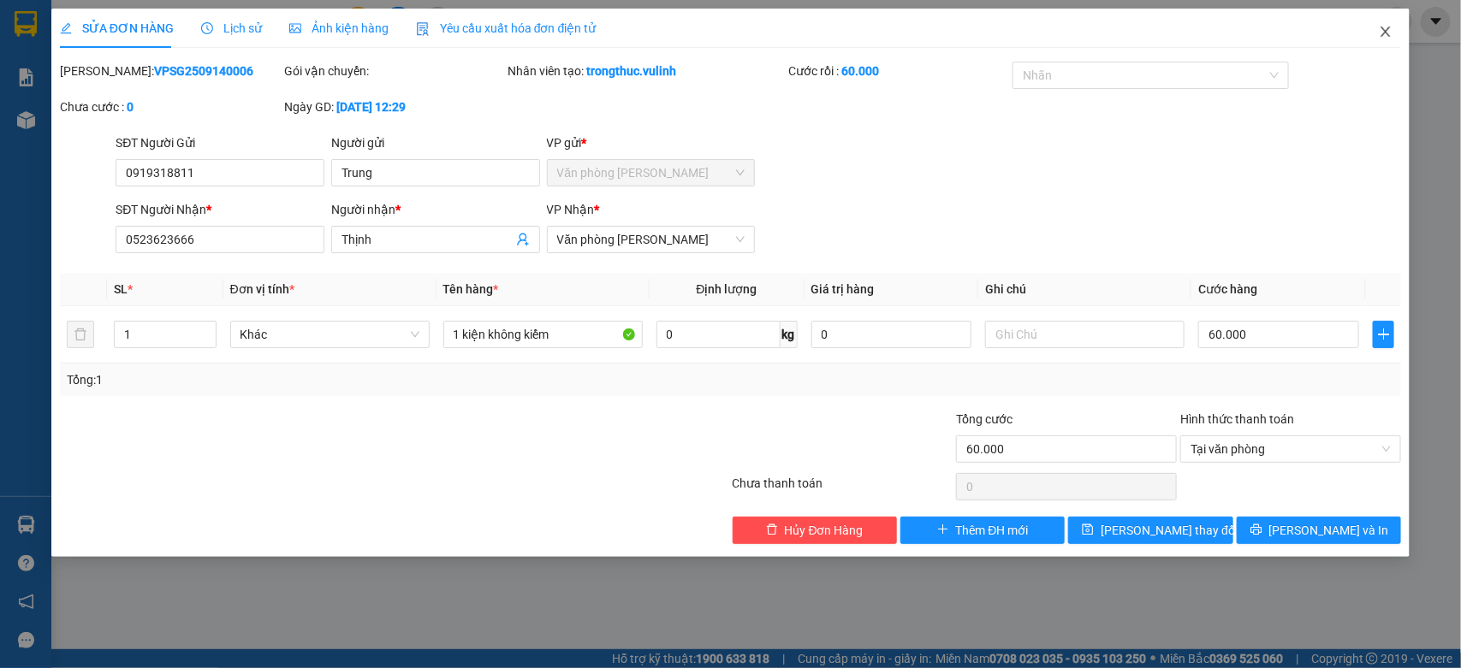
click at [1388, 28] on icon "close" at bounding box center [1385, 32] width 9 height 10
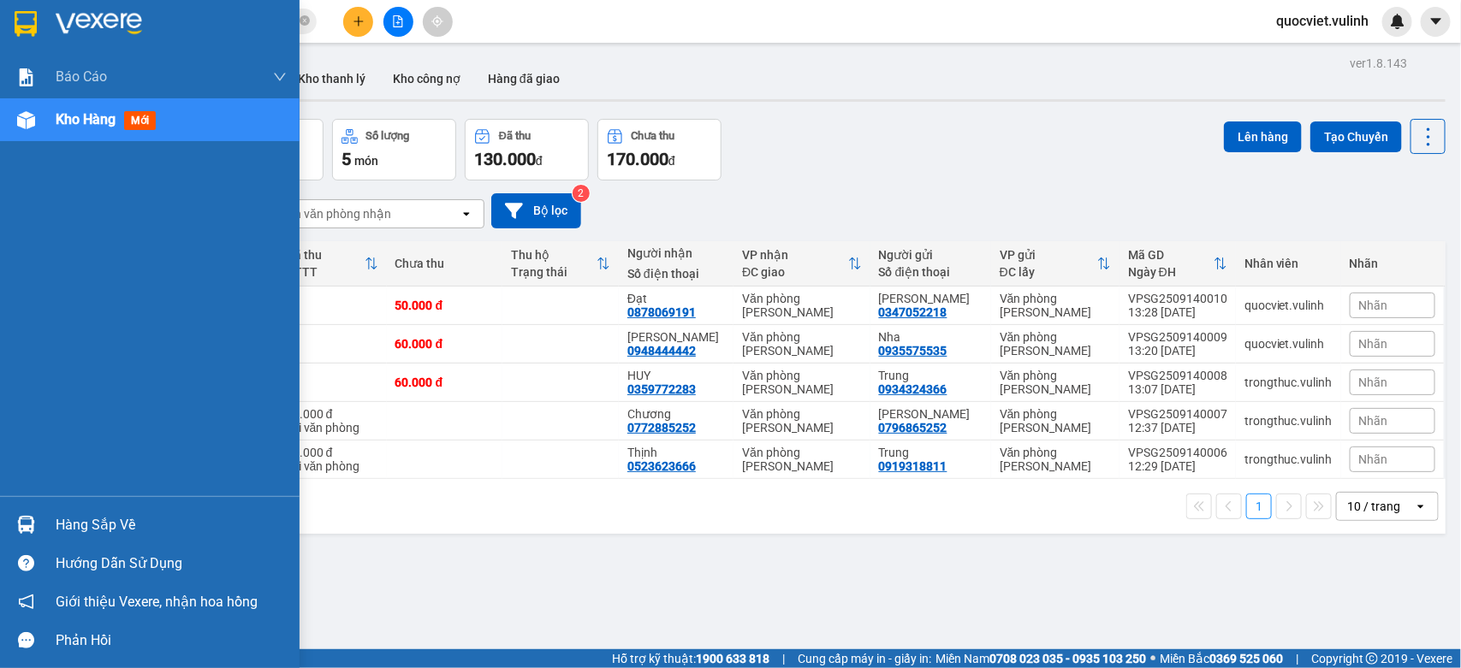
click at [34, 527] on img at bounding box center [26, 525] width 18 height 18
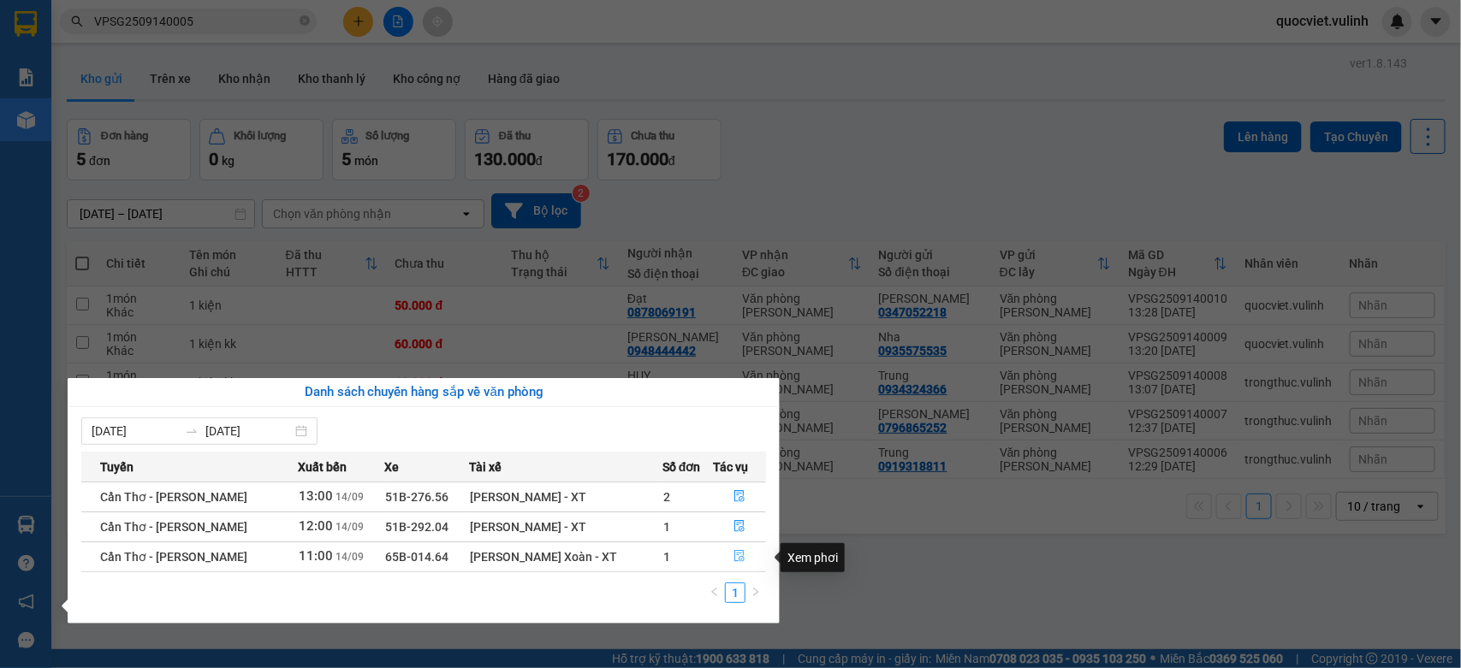
click at [733, 559] on icon "file-done" at bounding box center [739, 556] width 12 height 12
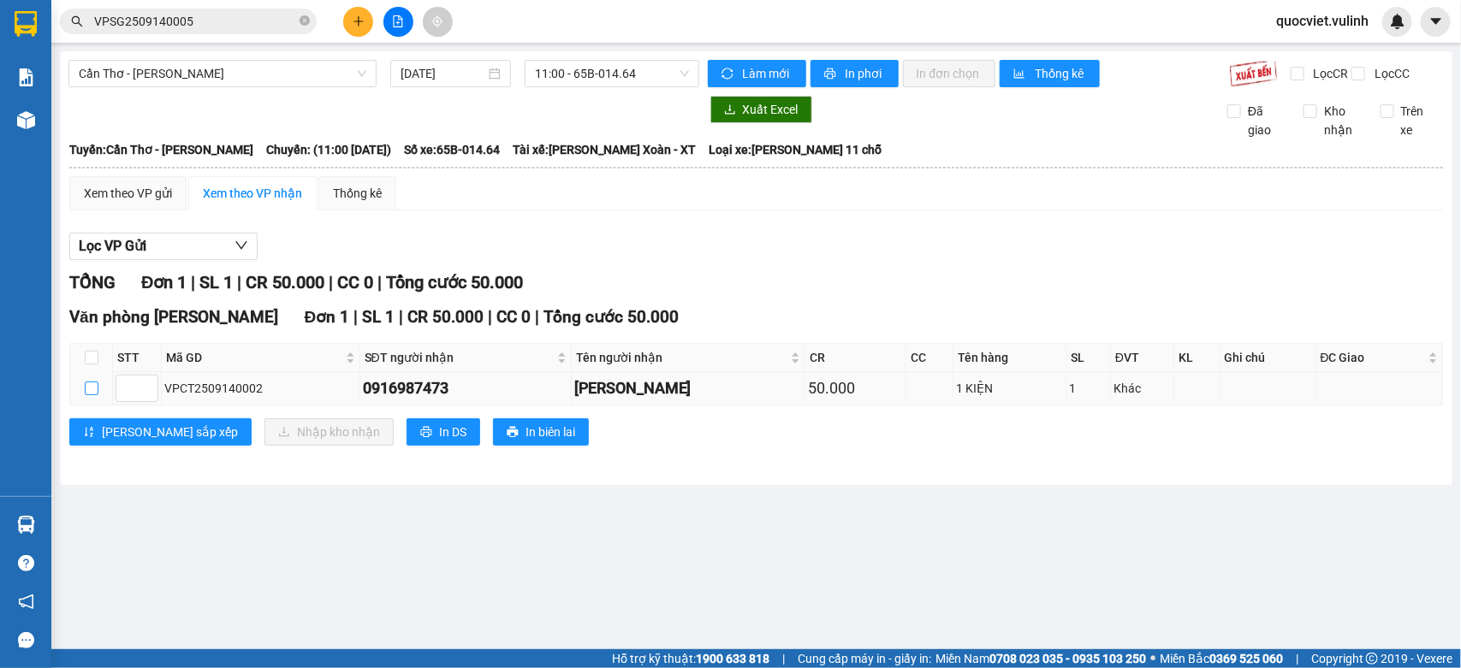
click at [90, 395] on input "checkbox" at bounding box center [92, 389] width 14 height 14
checkbox input "true"
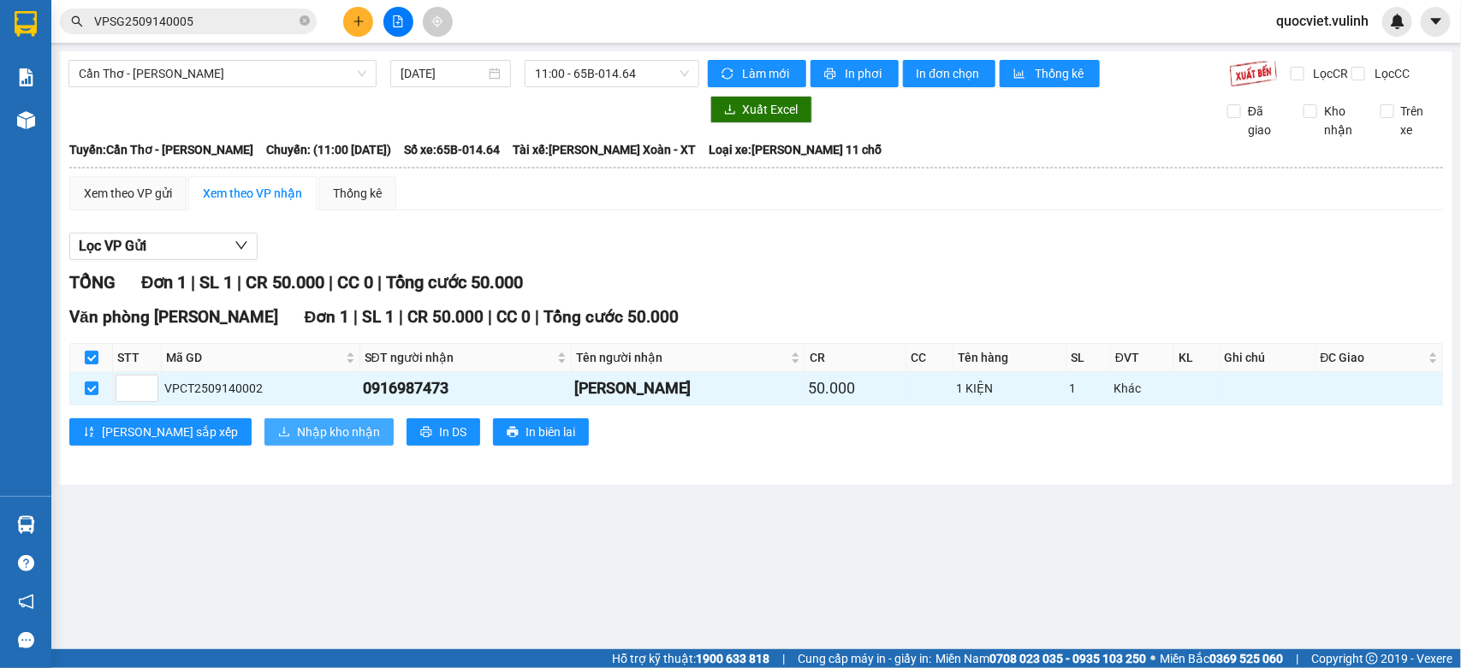
click at [297, 442] on span "Nhập kho nhận" at bounding box center [338, 432] width 83 height 19
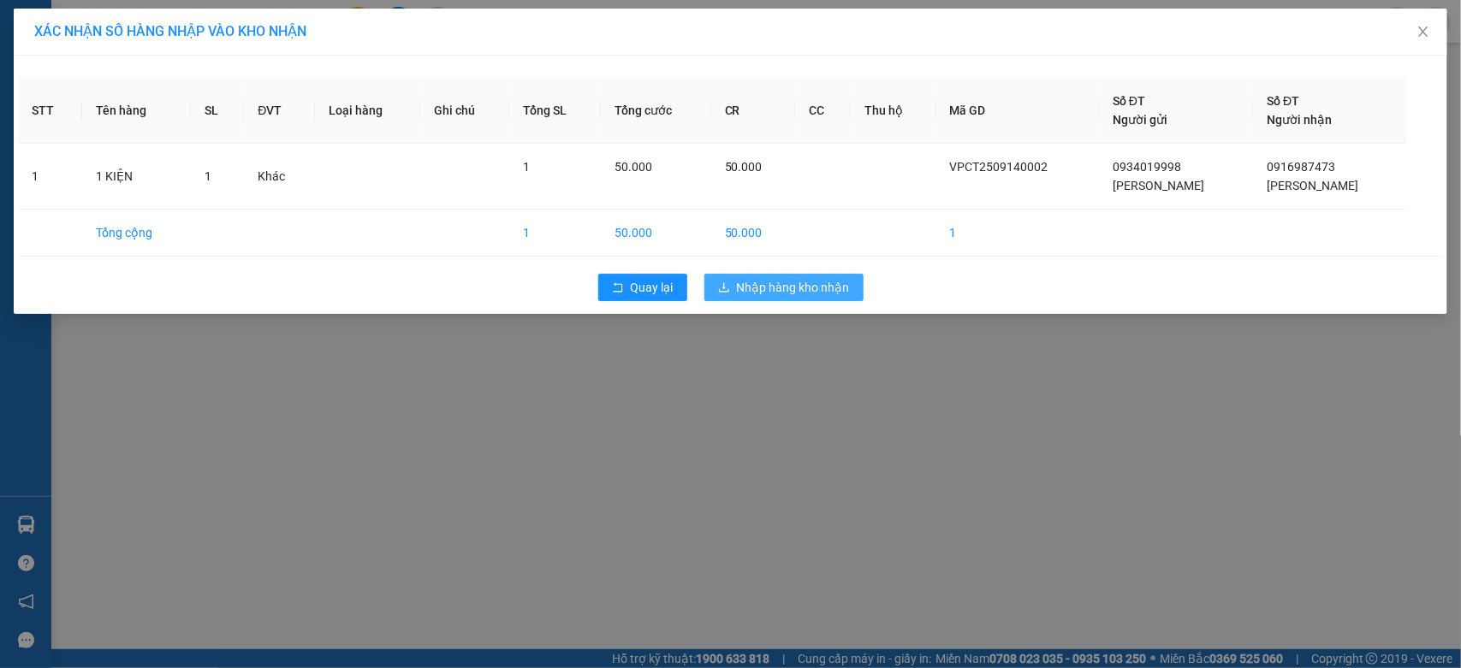
click at [820, 292] on span "Nhập hàng kho nhận" at bounding box center [793, 287] width 113 height 19
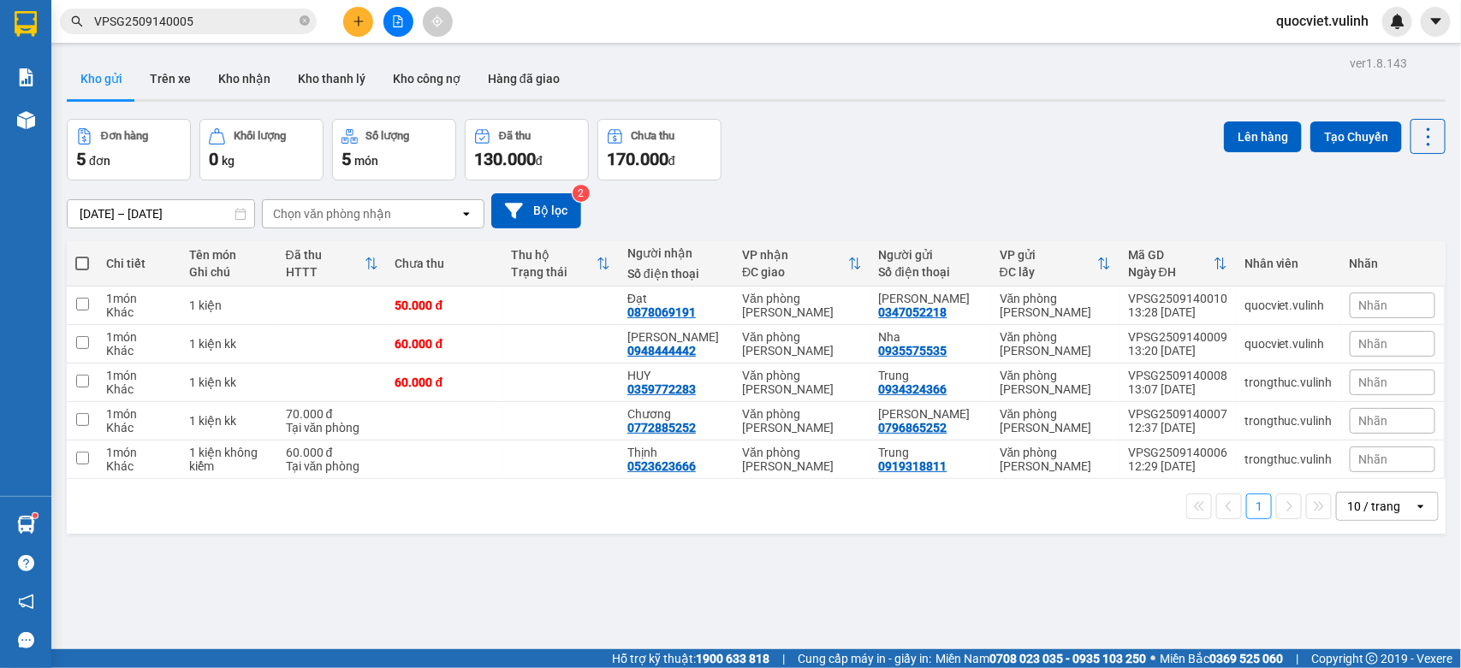
click at [356, 17] on icon "plus" at bounding box center [359, 21] width 12 height 12
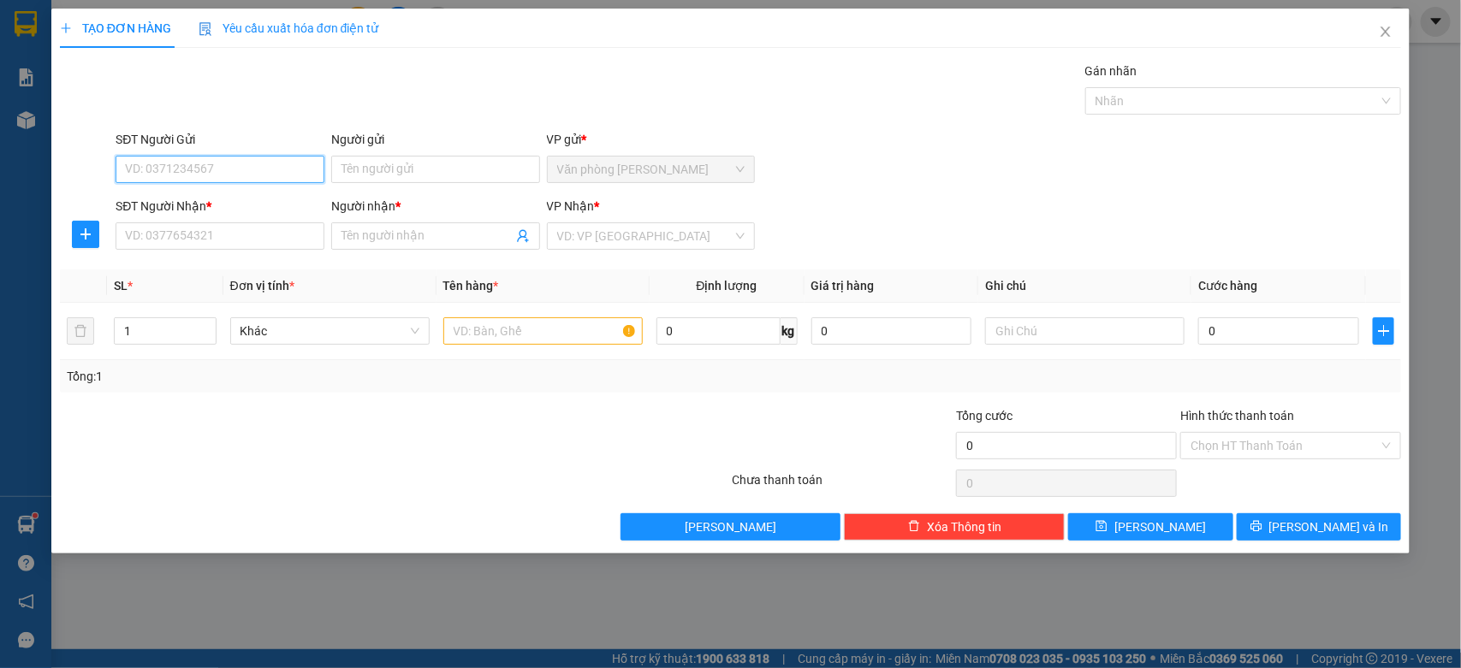
click at [224, 177] on input "SĐT Người Gửi" at bounding box center [220, 169] width 209 height 27
click at [235, 231] on input "SĐT Người Nhận *" at bounding box center [220, 235] width 209 height 27
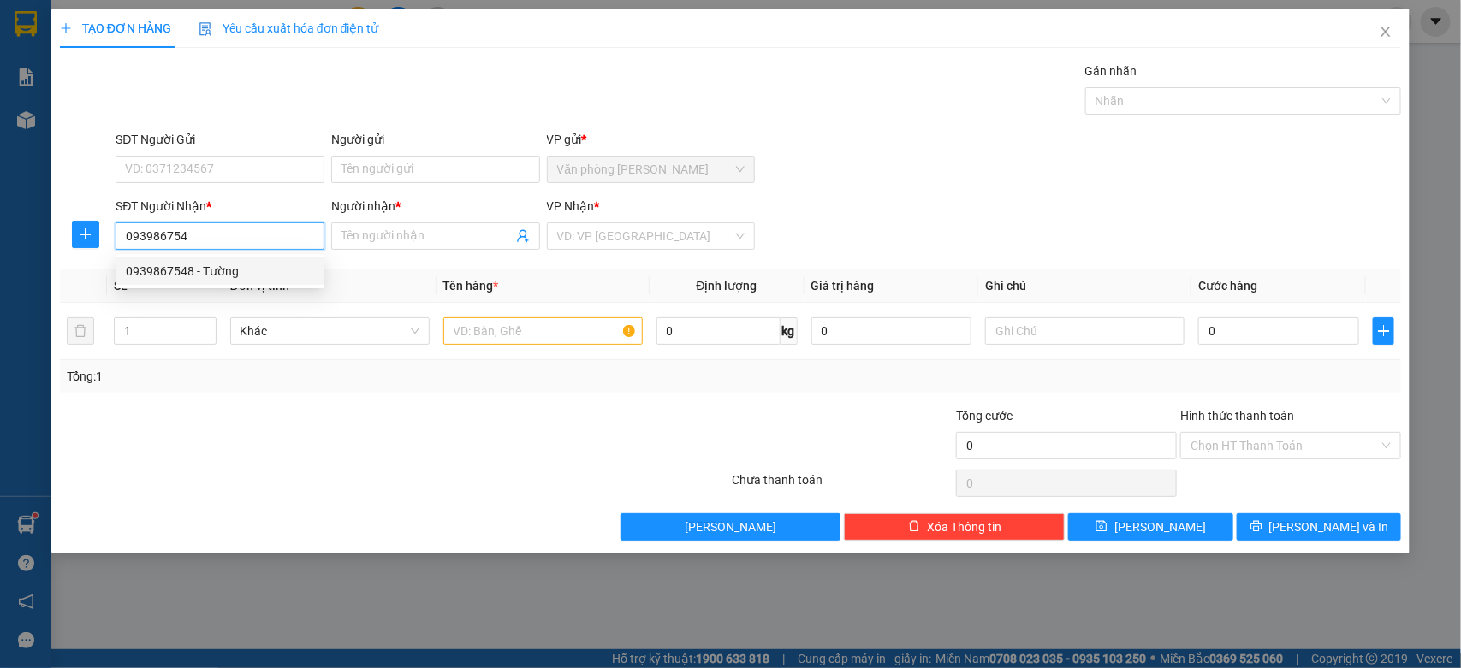
click at [298, 265] on div "0939867548 - Tường" at bounding box center [220, 271] width 188 height 19
type input "0939867548"
type input "Tường"
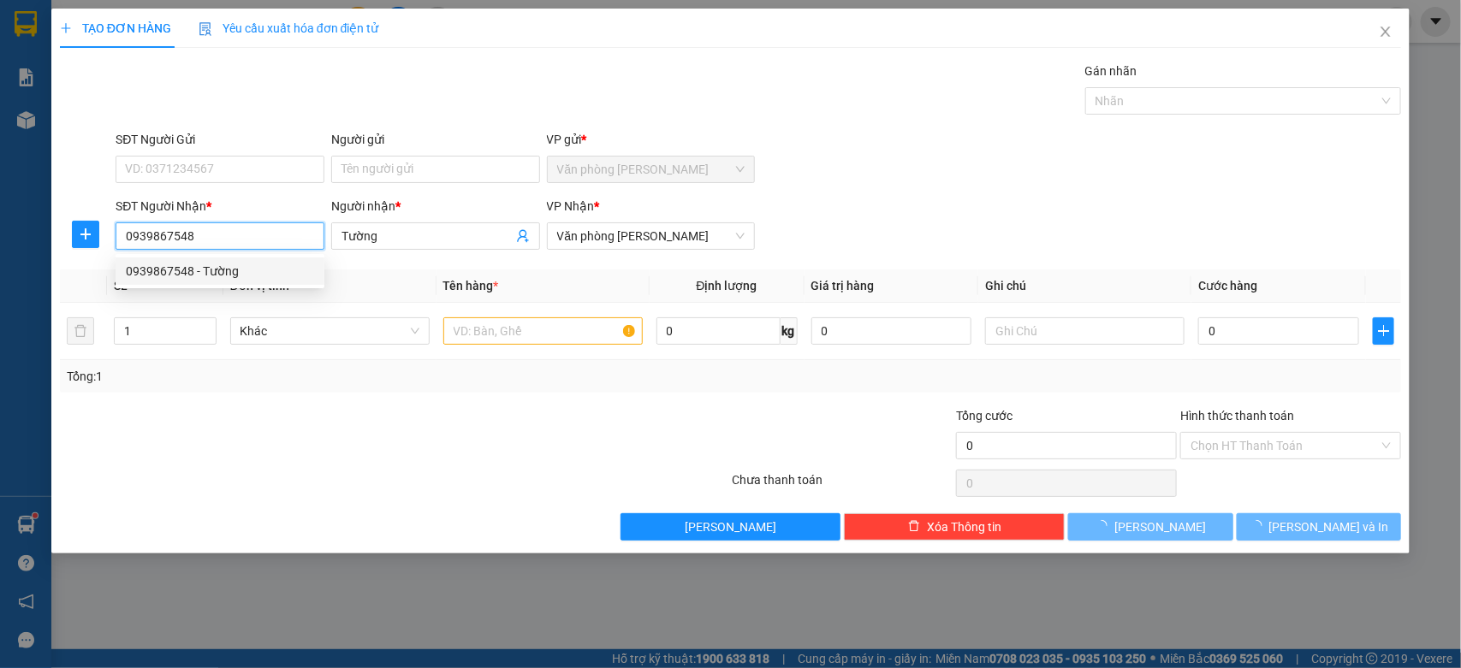
type input "70.000"
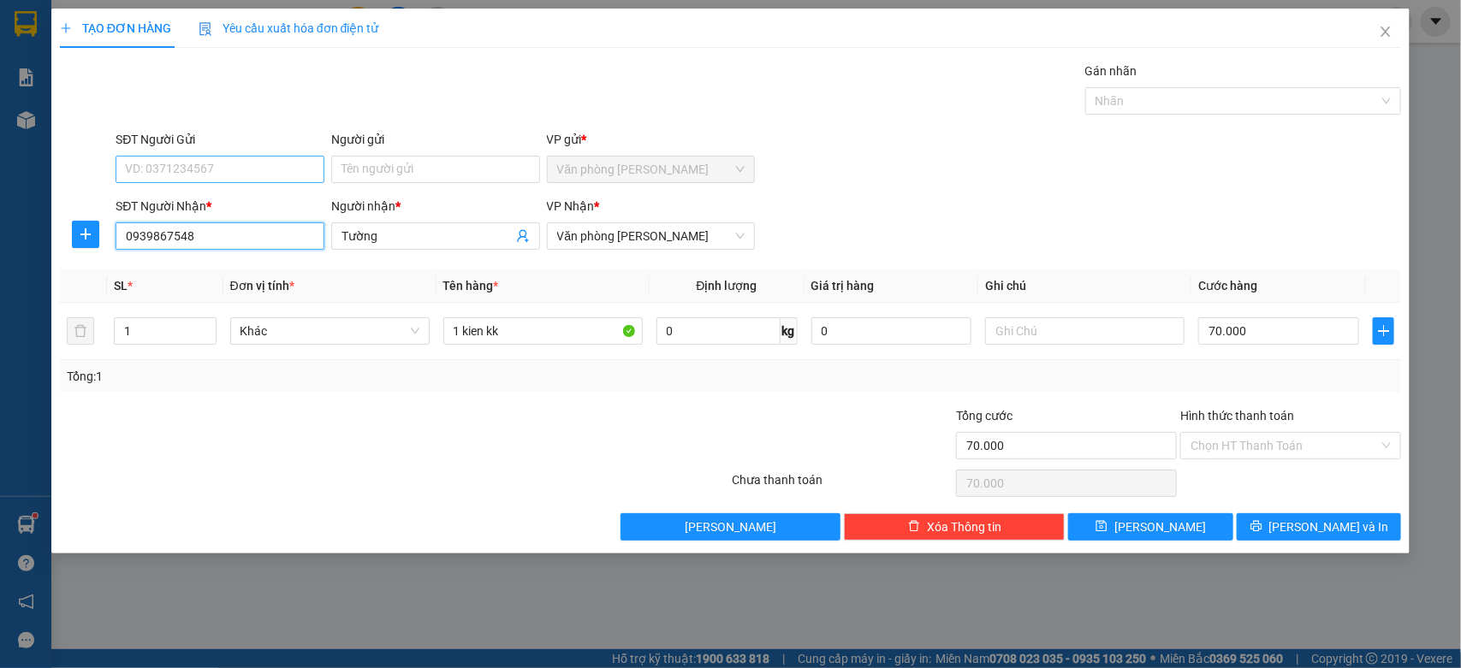
type input "0939867548"
click at [271, 168] on input "SĐT Người Gửi" at bounding box center [220, 169] width 209 height 27
click at [251, 171] on input "SĐT Người Gửi" at bounding box center [220, 169] width 209 height 27
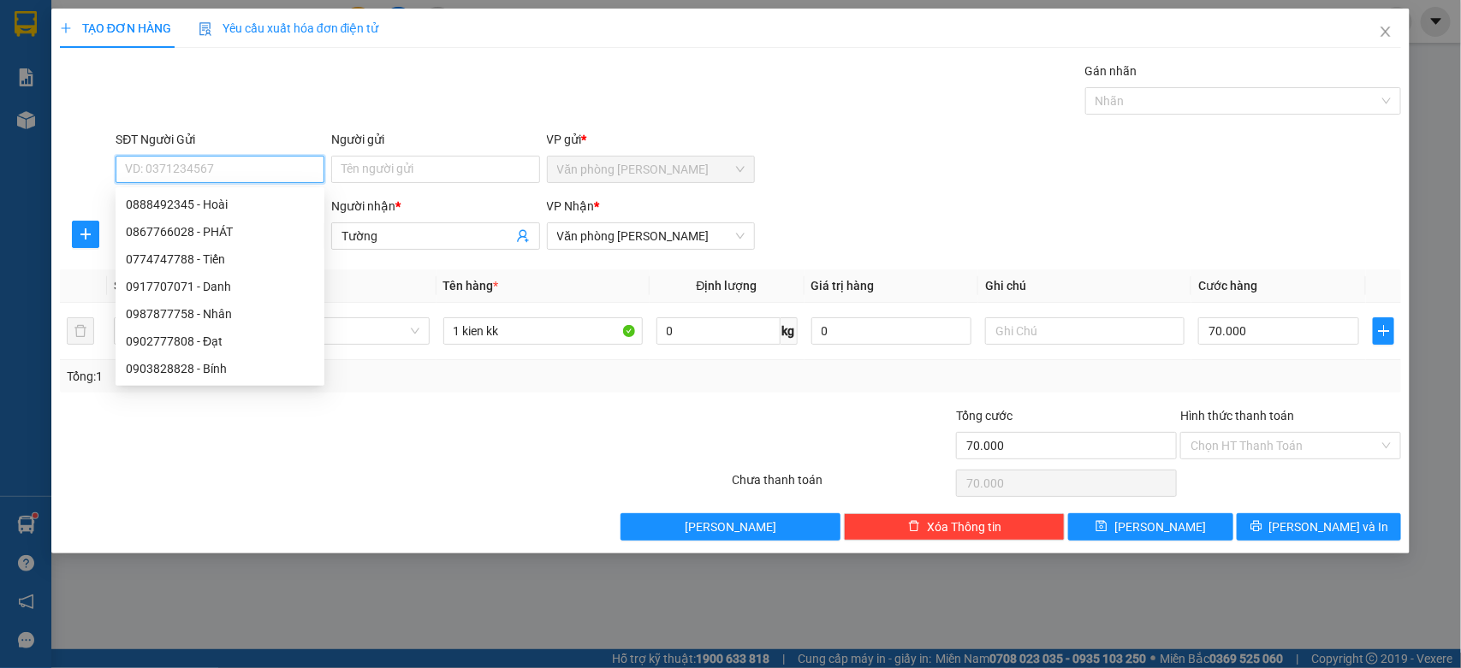
click at [293, 167] on input "SĐT Người Gửi" at bounding box center [220, 169] width 209 height 27
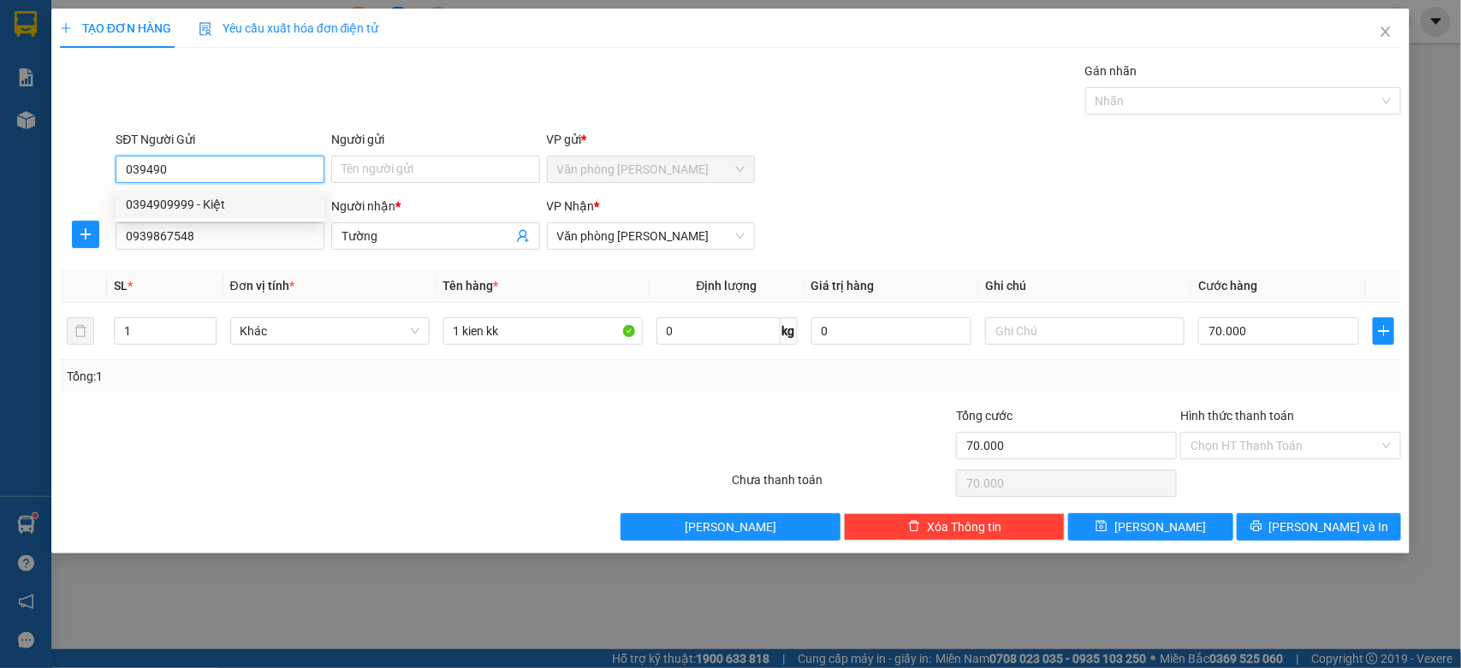
click at [274, 201] on div "0394909999 - Kiệt" at bounding box center [220, 204] width 188 height 19
type input "0394909999"
type input "Kiệt"
type input "0394909999"
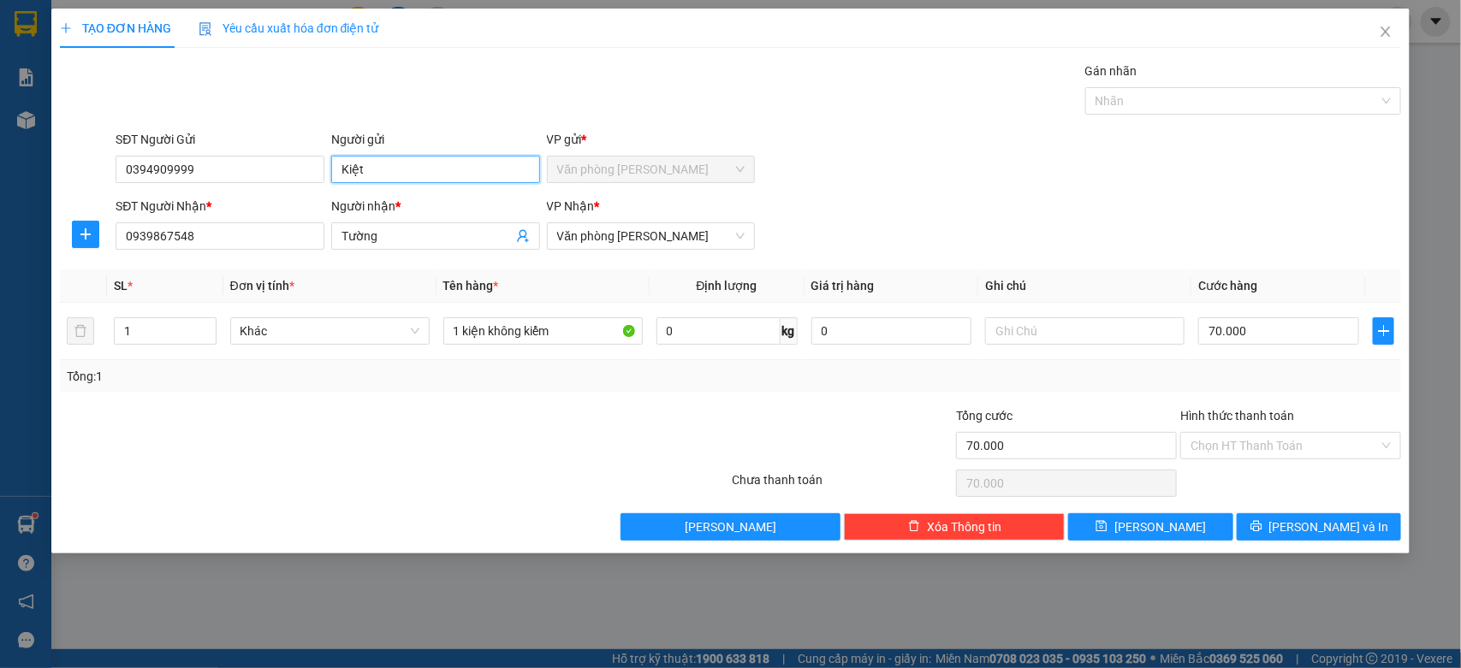
click at [400, 168] on input "Kiệt" at bounding box center [435, 169] width 209 height 27
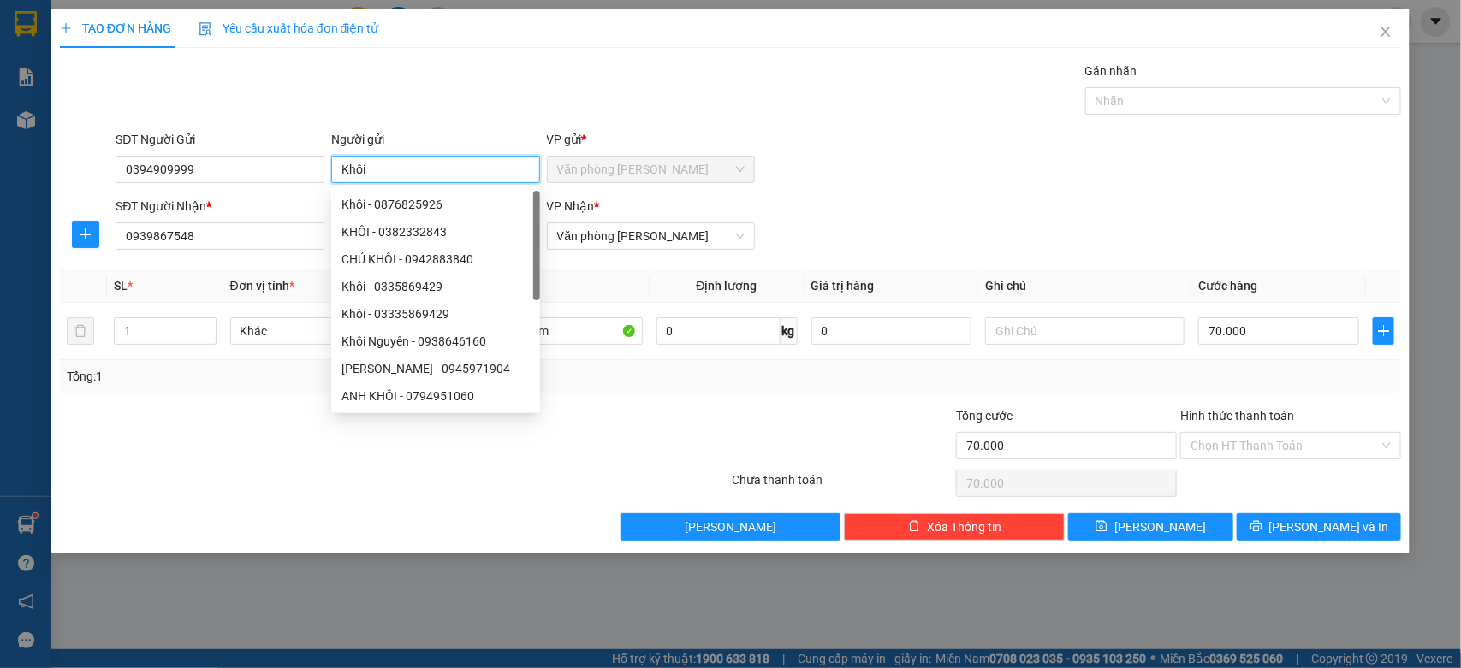
type input "Khôi"
click at [1301, 263] on div "Transit Pickup Surcharge Ids Transit Deliver Surcharge Ids Transit Deliver Surc…" at bounding box center [731, 301] width 1342 height 479
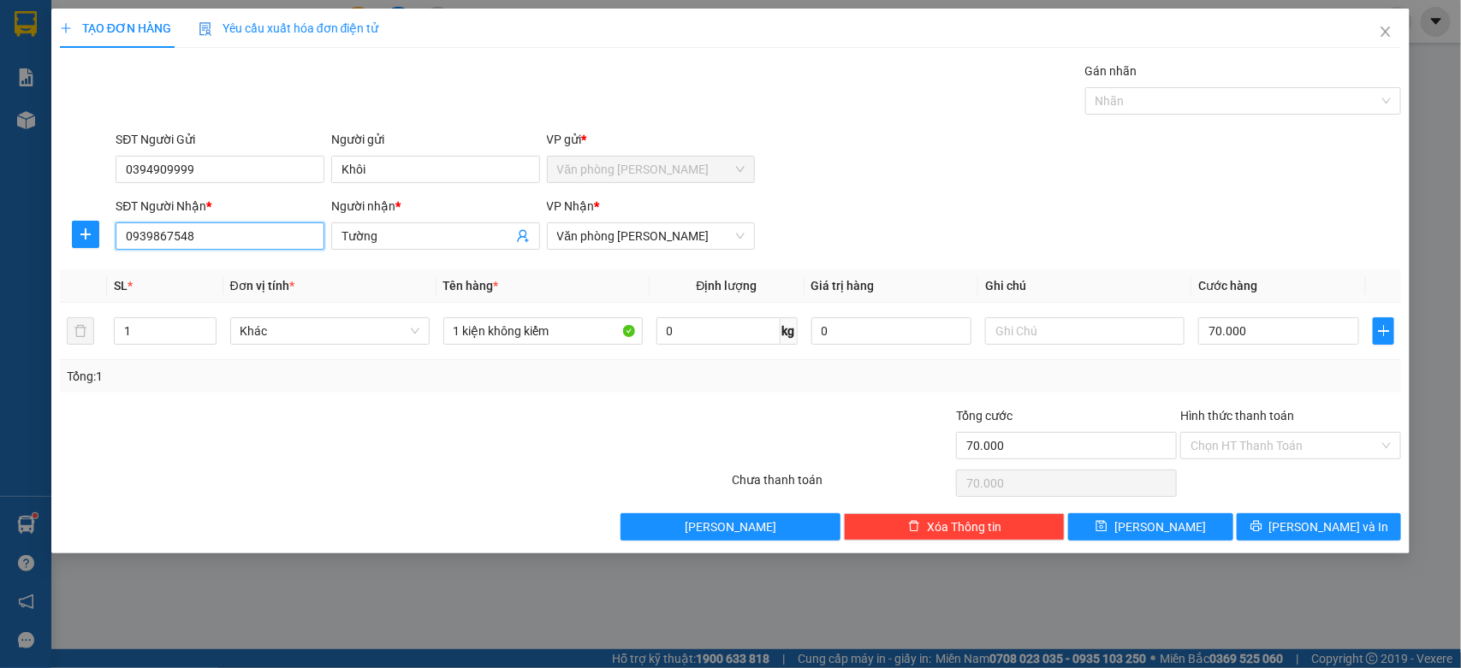
click at [299, 229] on input "0939867548" at bounding box center [220, 235] width 209 height 27
click at [1354, 392] on div "Tổng: 1" at bounding box center [731, 376] width 1342 height 33
click at [1302, 519] on button "[PERSON_NAME] và In" at bounding box center [1318, 526] width 164 height 27
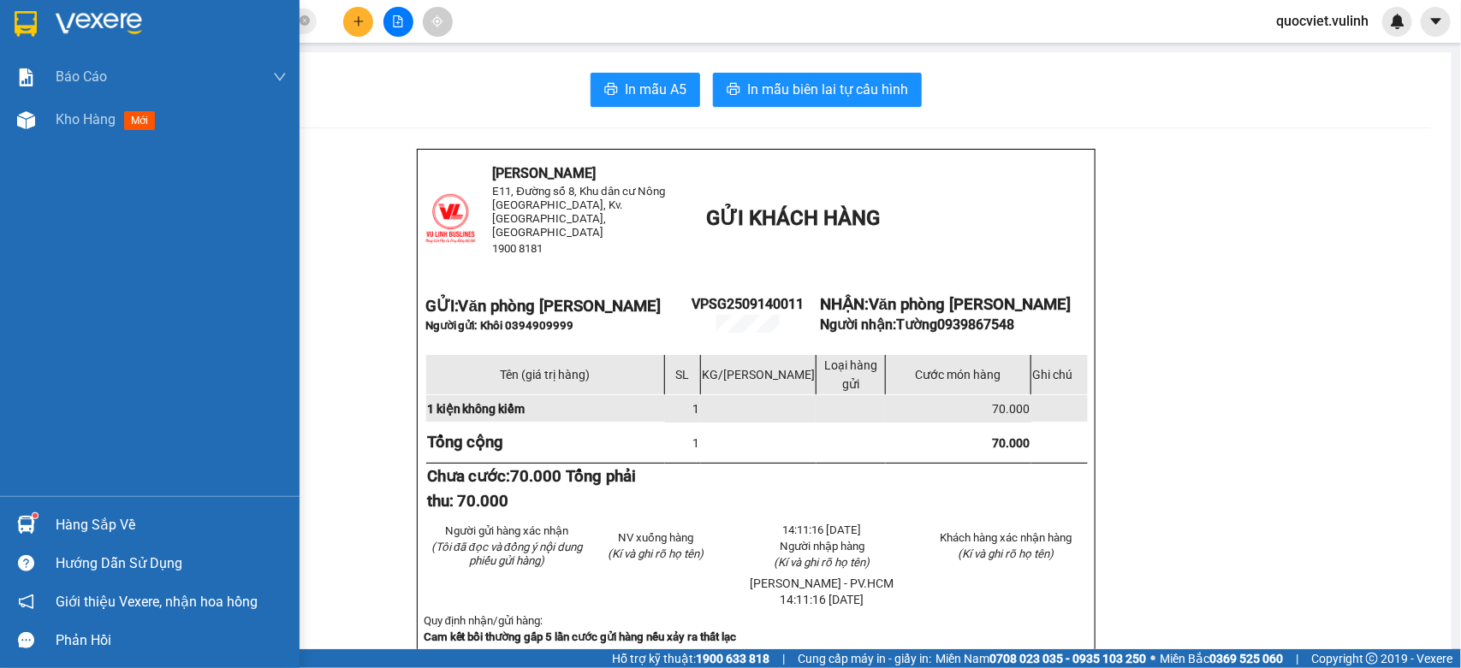
click at [14, 526] on div at bounding box center [26, 525] width 30 height 30
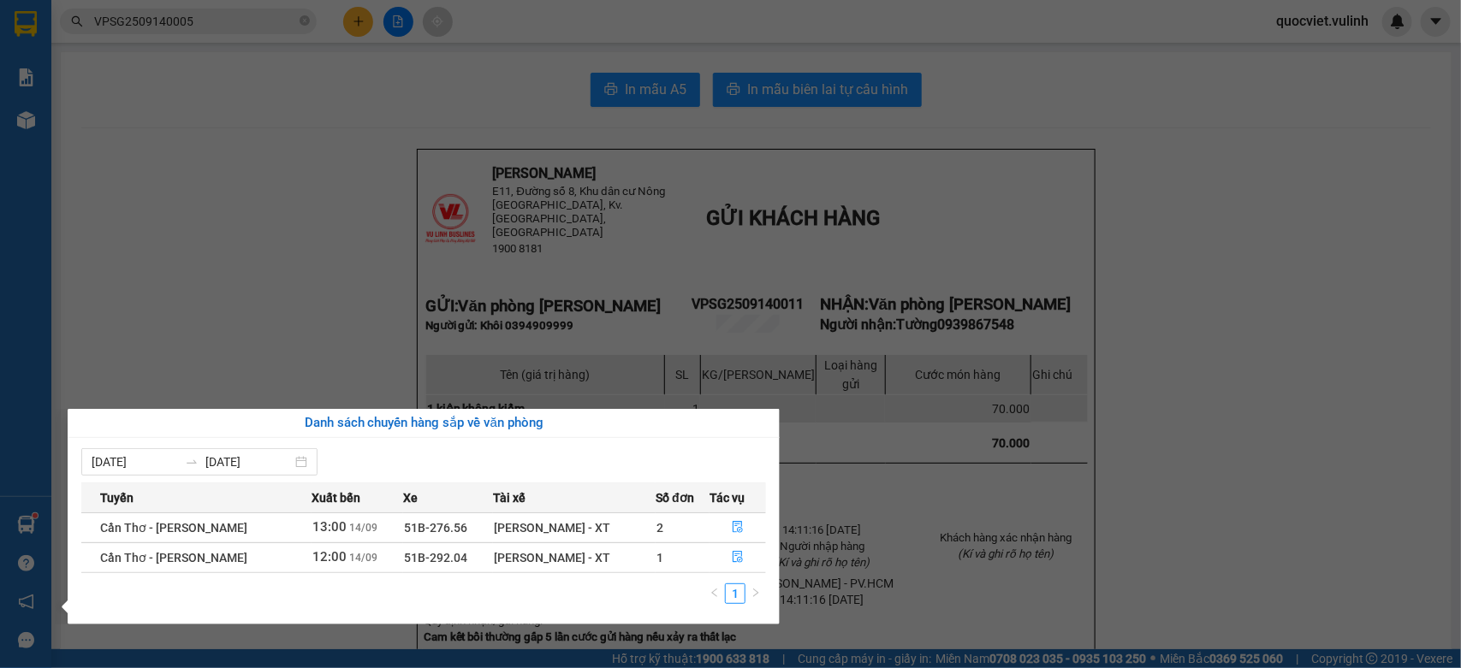
click at [315, 305] on section "Kết quả tìm kiếm ( 1 ) Bộ lọc Mã ĐH Trạng thái Món hàng Tổng cước Chưa cước Nhã…" at bounding box center [730, 334] width 1461 height 668
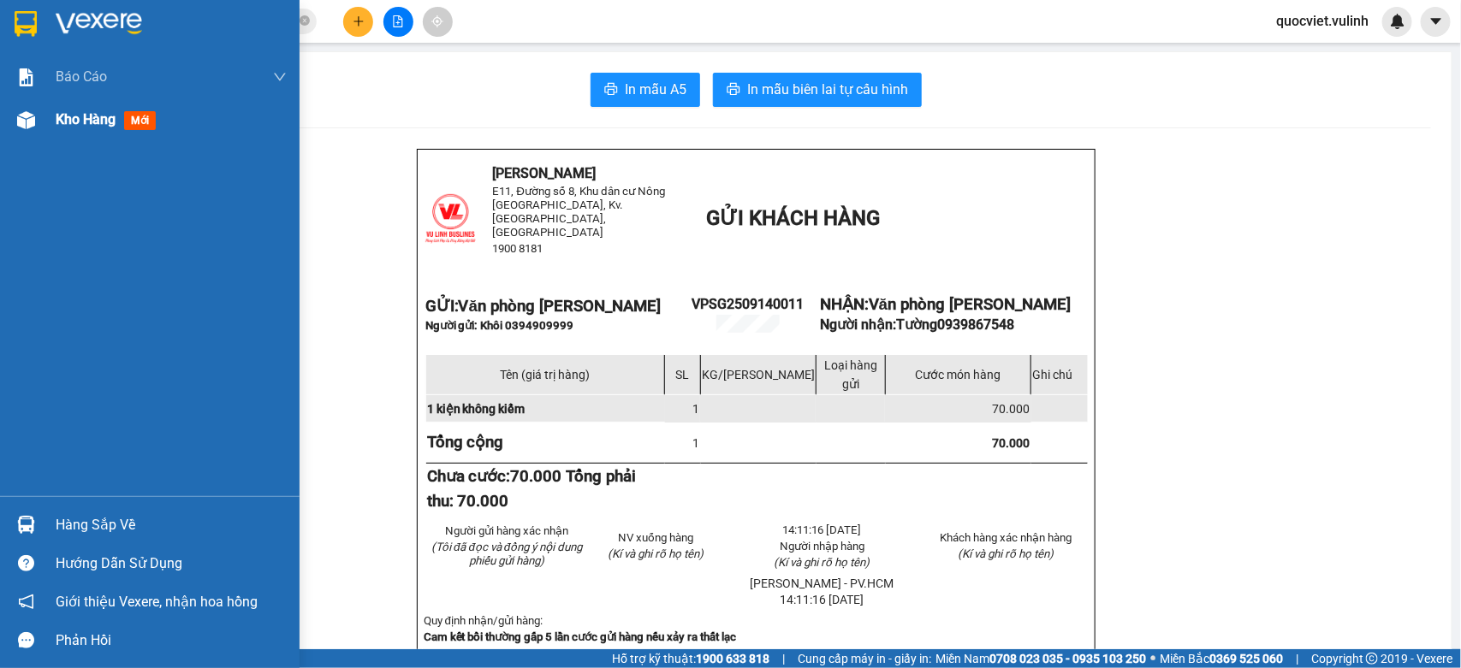
click at [24, 128] on img at bounding box center [26, 120] width 18 height 18
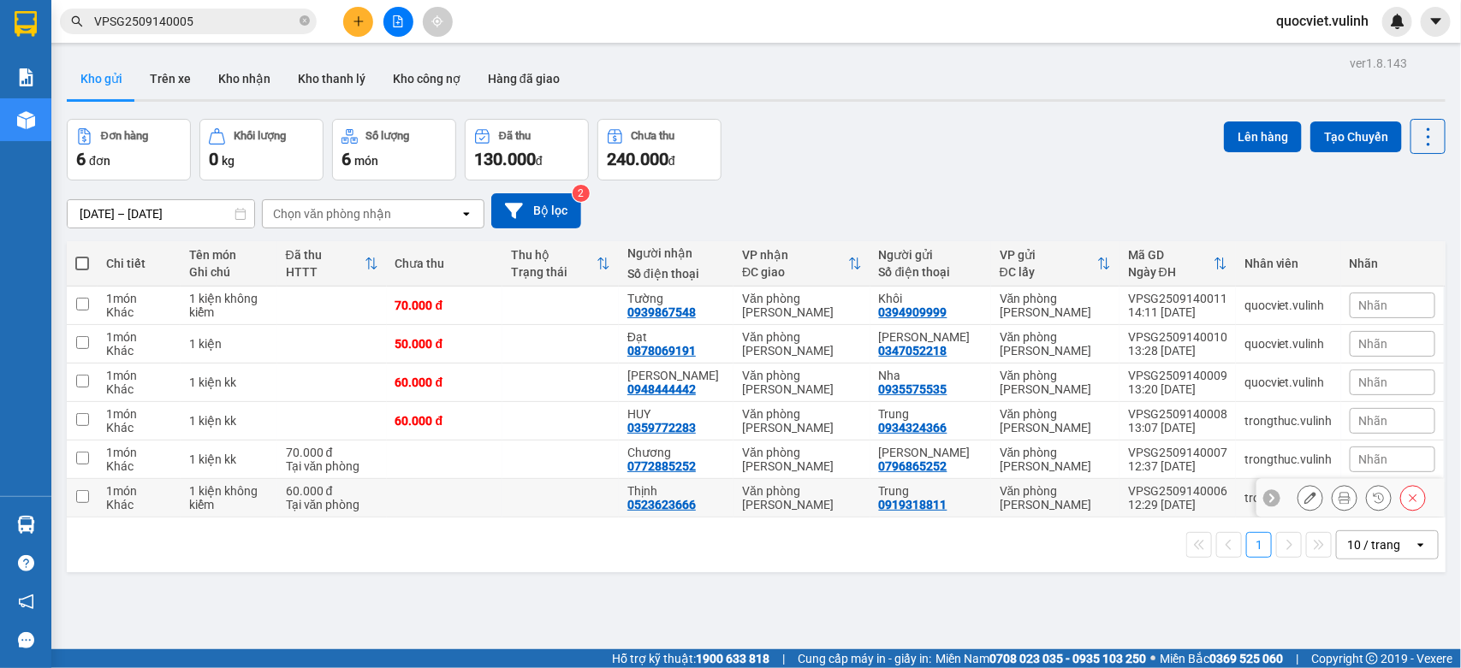
click at [1304, 502] on icon at bounding box center [1310, 498] width 12 height 12
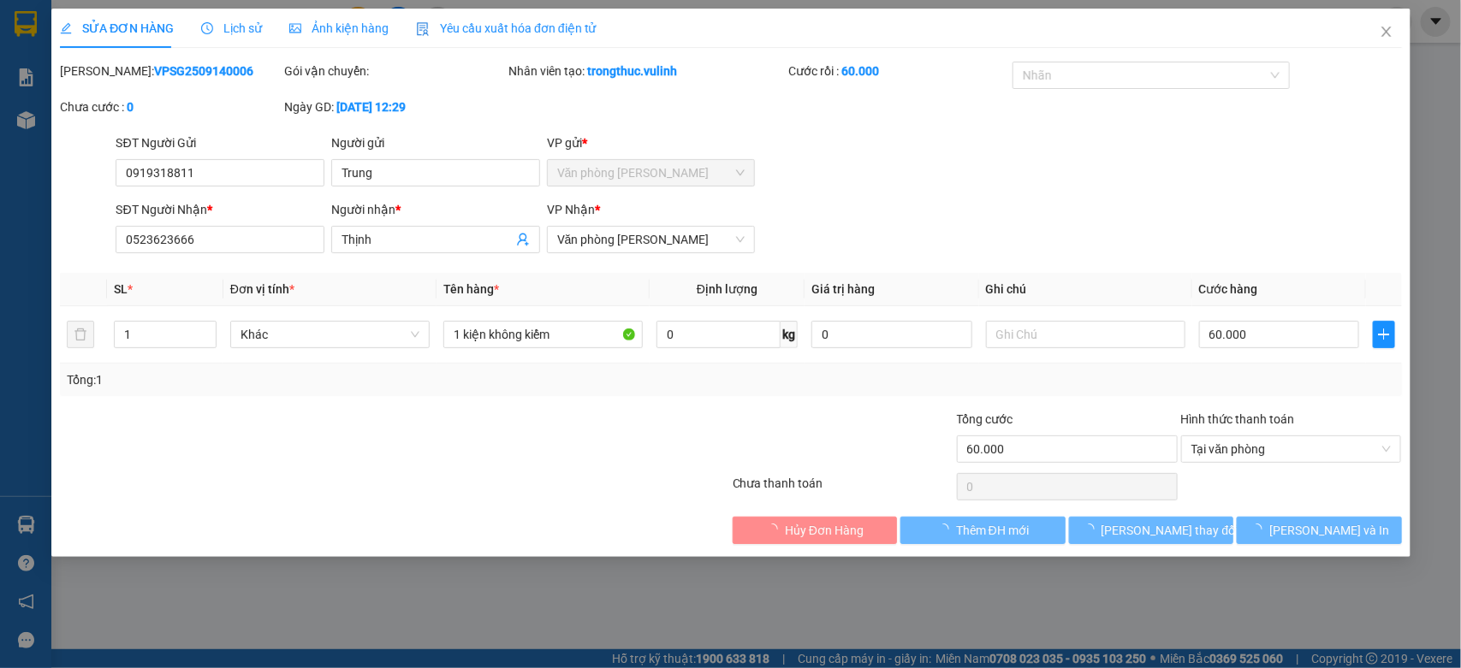
type input "0919318811"
type input "Trung"
type input "0523623666"
type input "Thịnh"
type input "60.000"
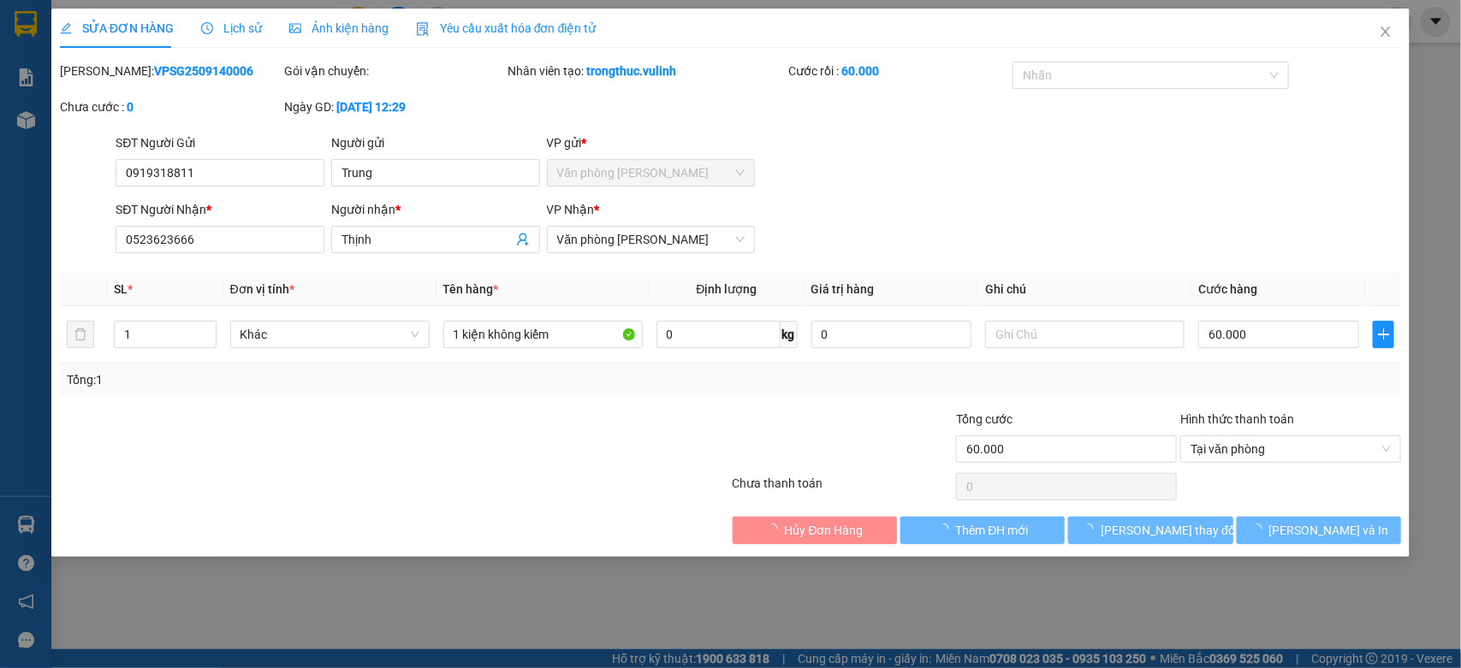
click at [450, 191] on div "Người gửi Trung" at bounding box center [435, 163] width 209 height 60
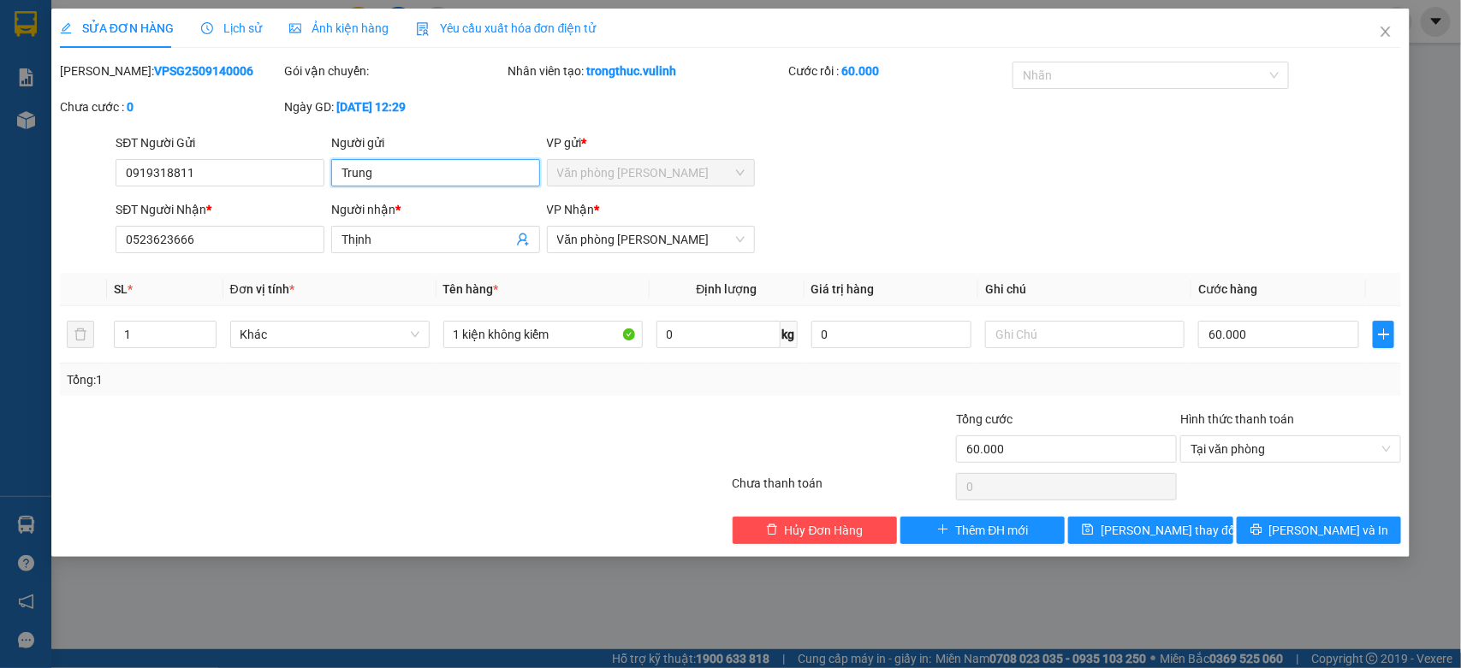
click at [477, 178] on input "Trung" at bounding box center [435, 172] width 209 height 27
click at [187, 161] on input "0919318811" at bounding box center [220, 172] width 209 height 27
click at [409, 249] on input "Thịnh" at bounding box center [426, 239] width 171 height 19
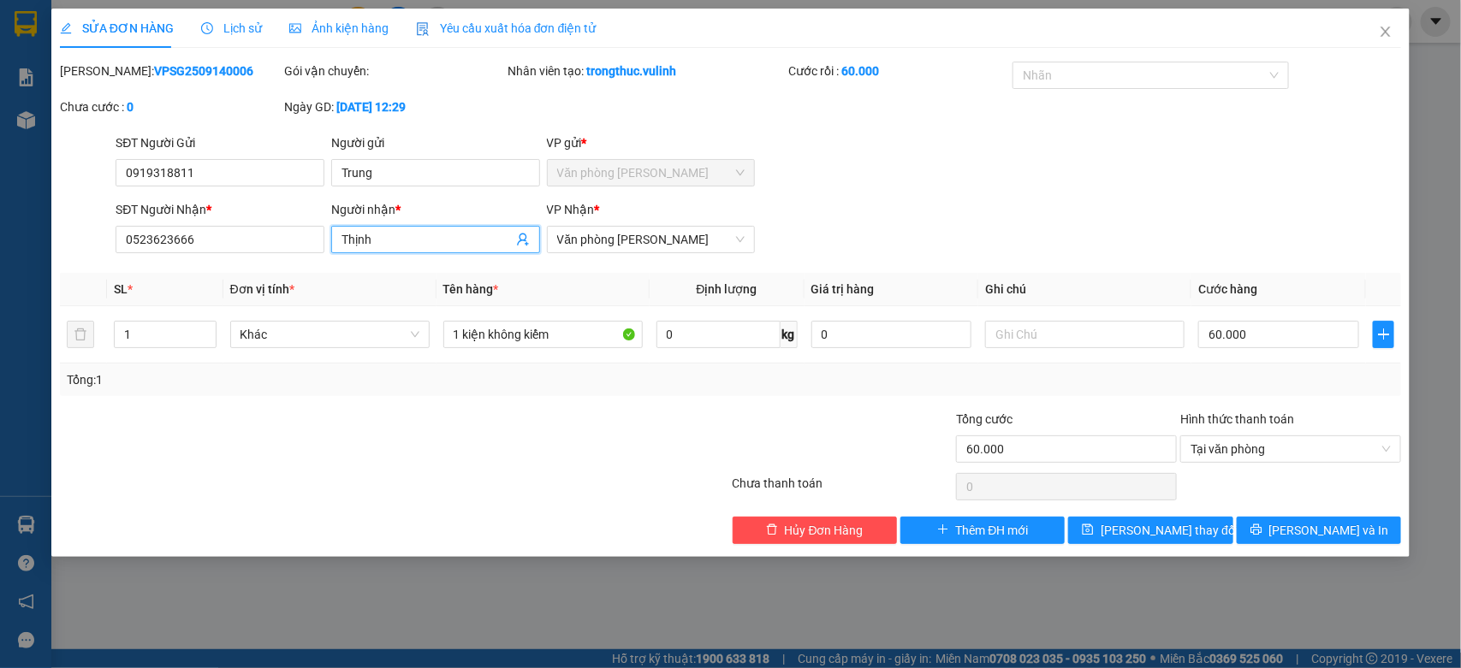
click at [409, 249] on input "Thịnh" at bounding box center [426, 239] width 171 height 19
click at [264, 236] on input "0523623666" at bounding box center [220, 239] width 209 height 27
click at [1389, 32] on icon "close" at bounding box center [1385, 32] width 14 height 14
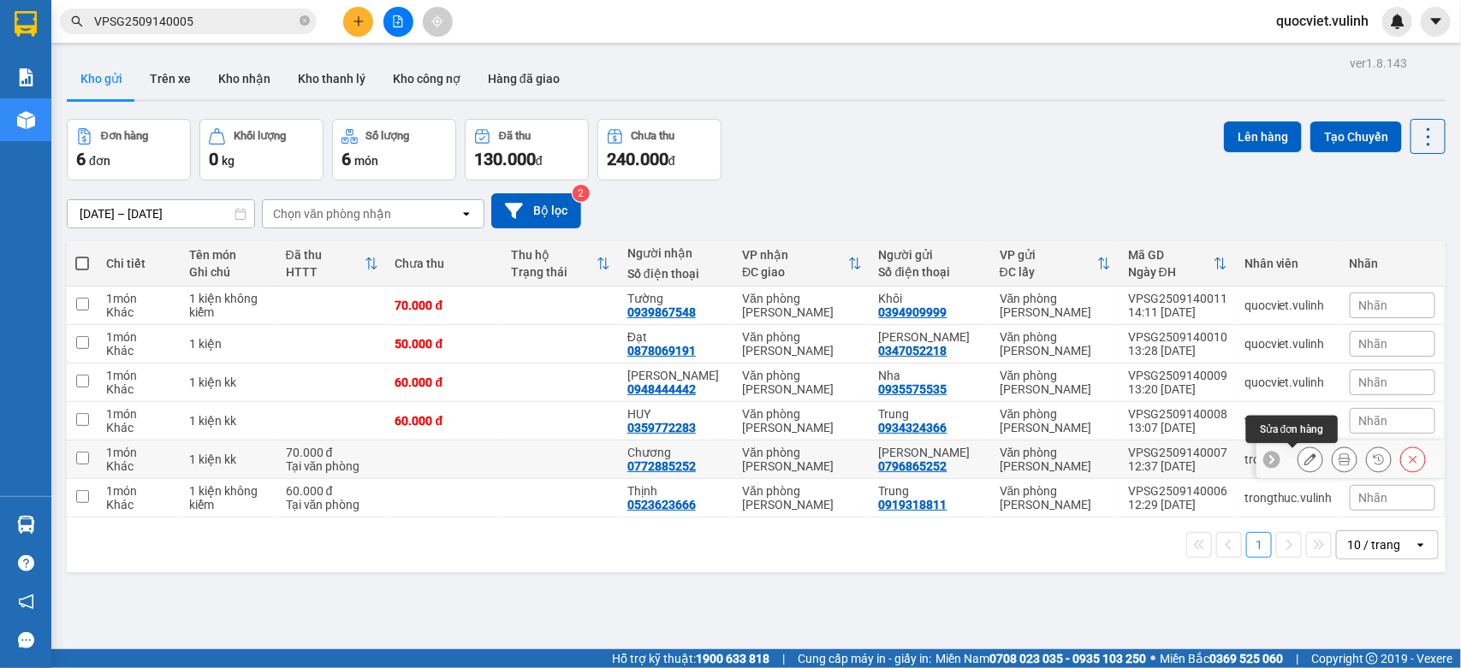
click at [1304, 463] on icon at bounding box center [1310, 459] width 12 height 12
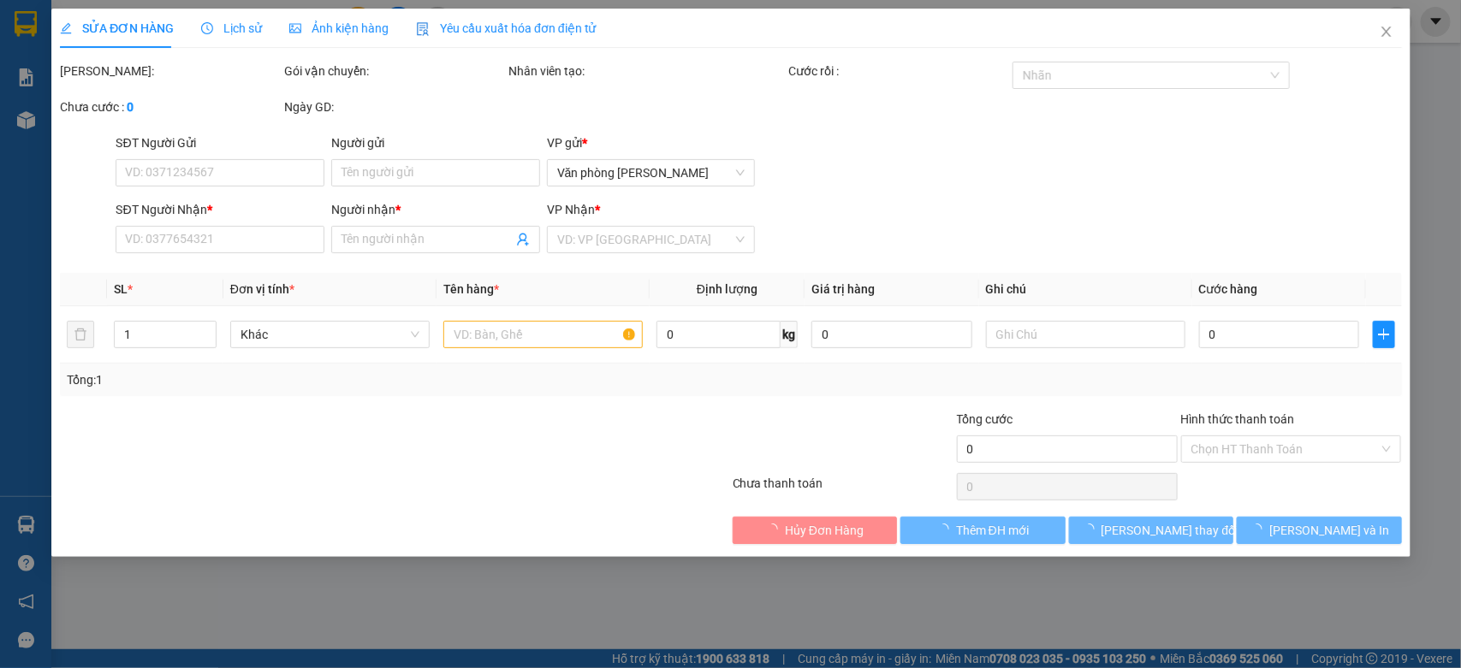
type input "0796865252"
type input "[PERSON_NAME]"
type input "0772885252"
type input "Chương"
type input "70.000"
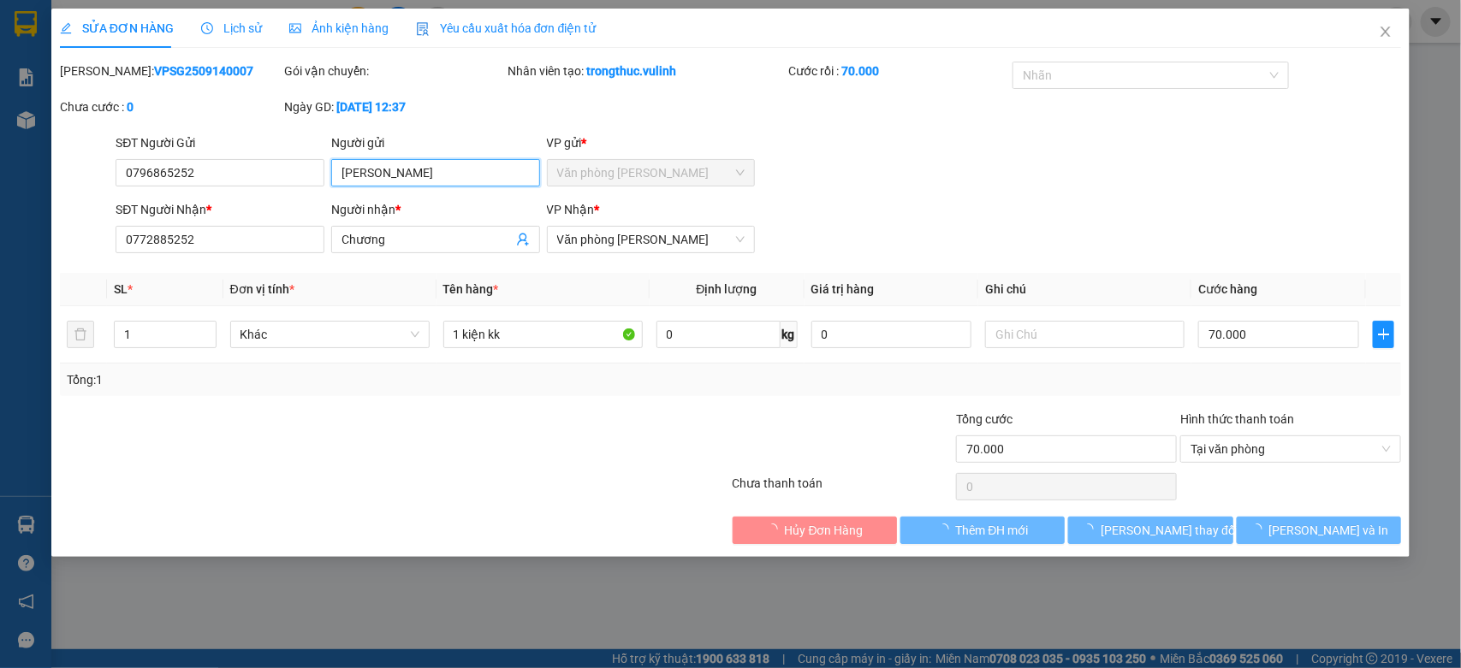
click at [446, 161] on input "[PERSON_NAME]" at bounding box center [435, 172] width 209 height 27
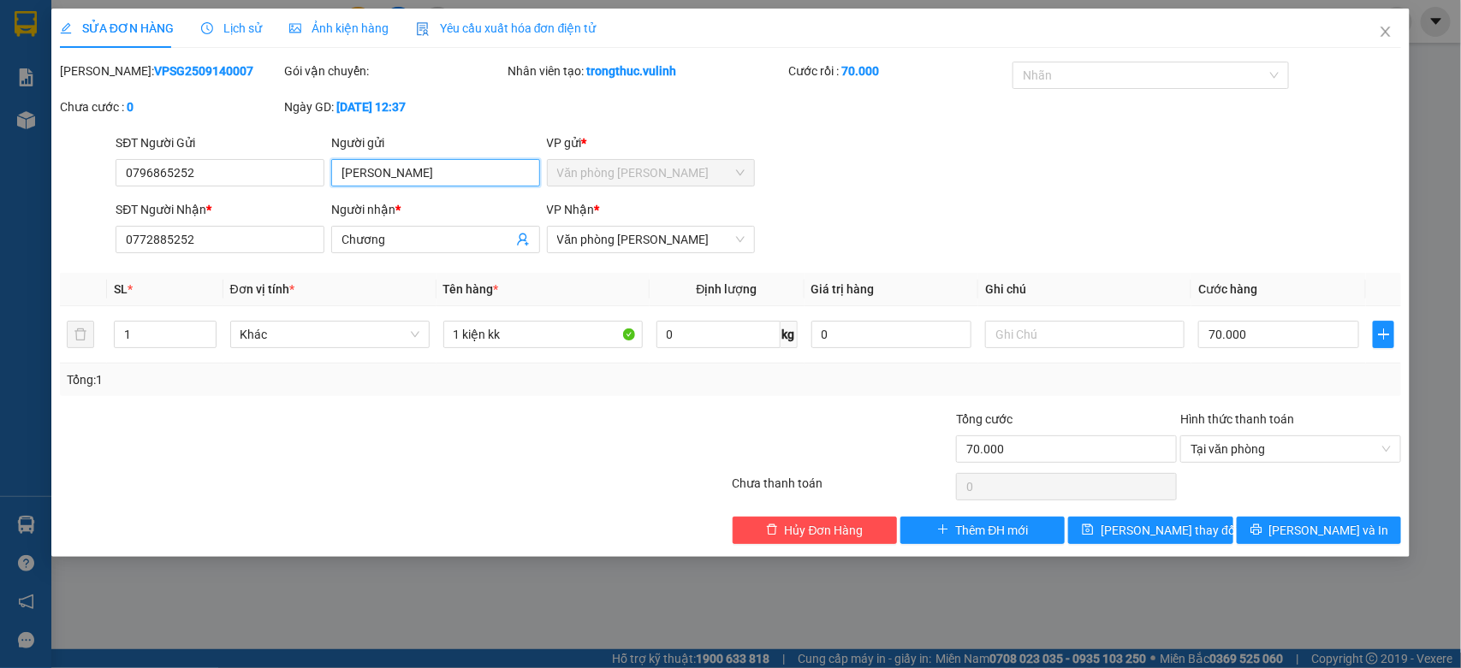
click at [446, 161] on input "[PERSON_NAME]" at bounding box center [435, 172] width 209 height 27
click at [224, 169] on input "0796865252" at bounding box center [220, 172] width 209 height 27
click at [434, 249] on input "Chương" at bounding box center [426, 239] width 171 height 19
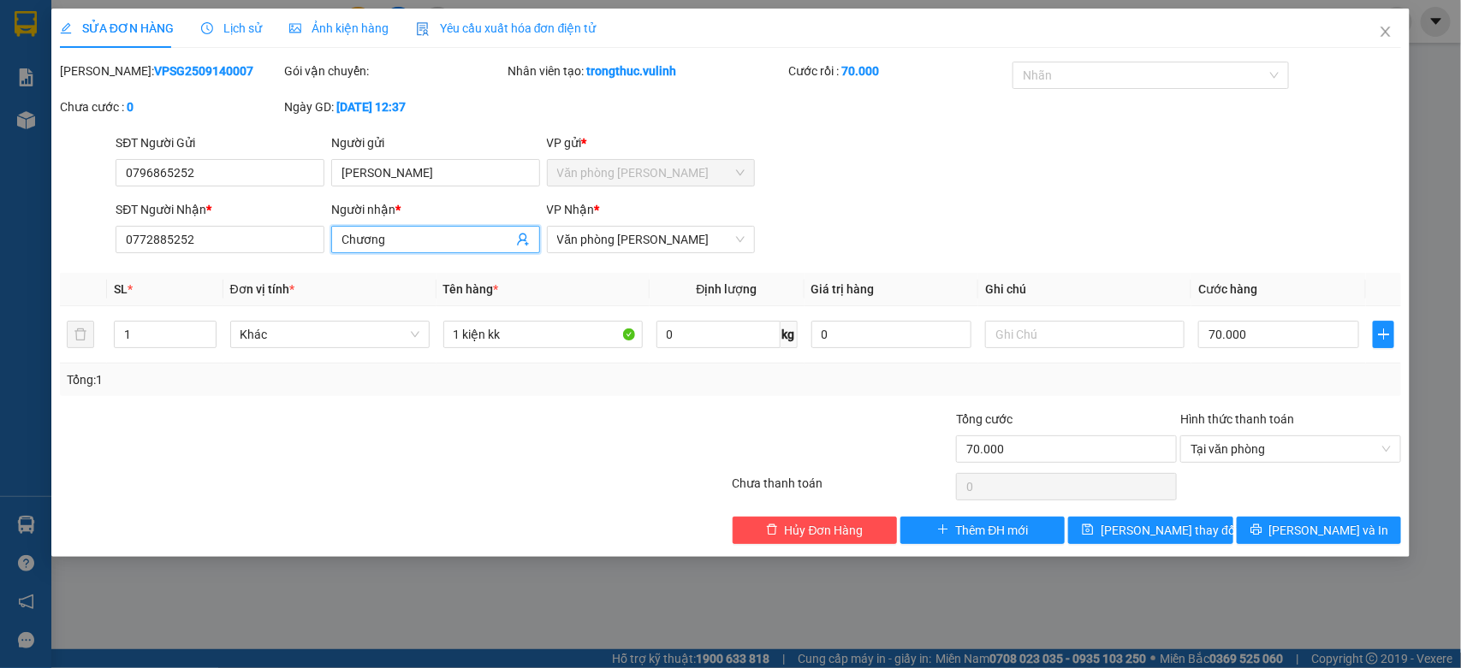
click at [434, 249] on input "Chương" at bounding box center [426, 239] width 171 height 19
click at [229, 222] on div "SĐT Người Nhận *" at bounding box center [220, 213] width 209 height 26
click at [216, 231] on input "0772885252" at bounding box center [220, 239] width 209 height 27
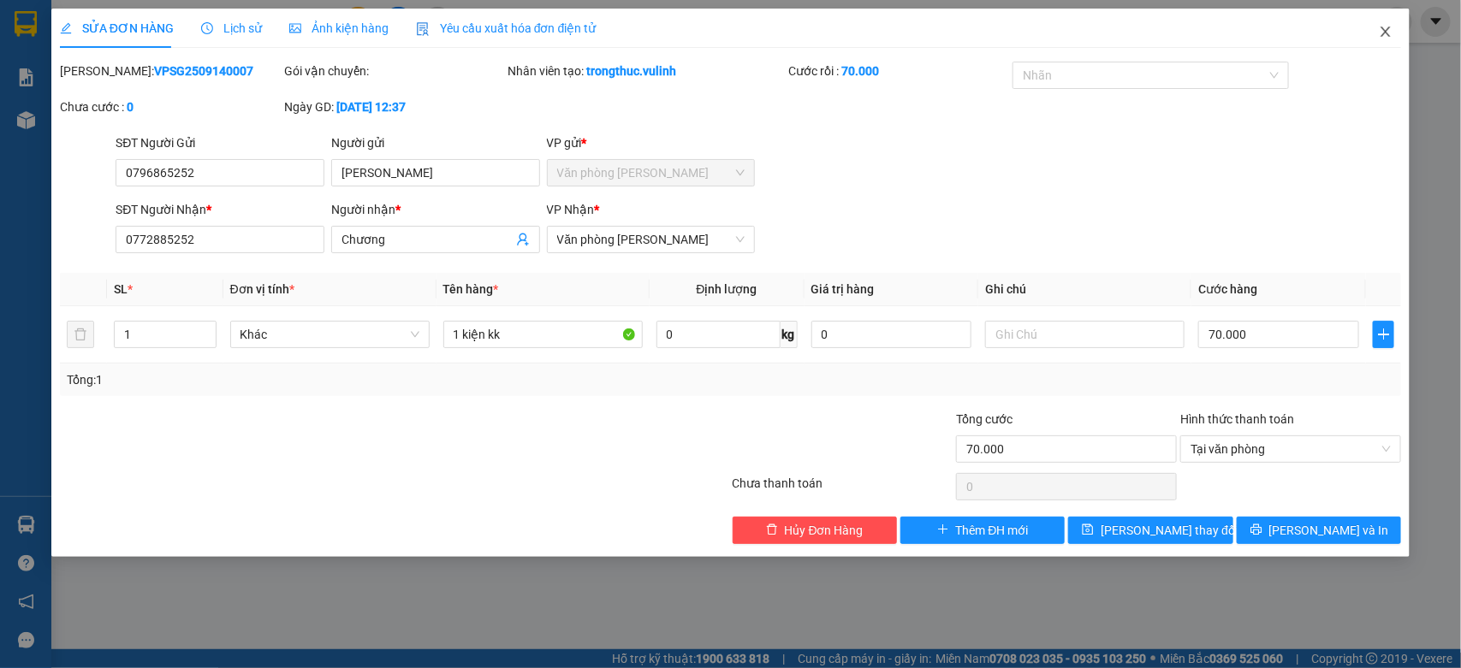
click at [1384, 39] on span "Close" at bounding box center [1385, 33] width 48 height 48
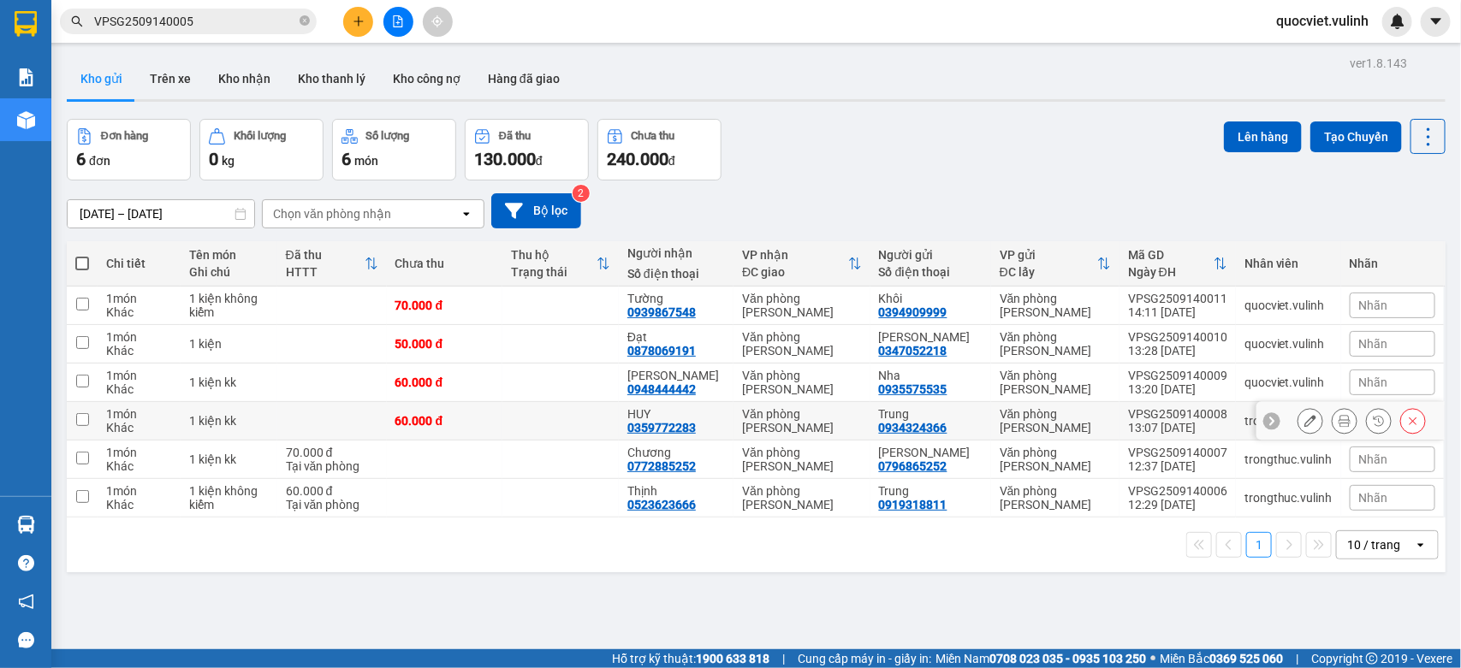
click at [1297, 408] on div at bounding box center [1350, 421] width 188 height 39
click at [1304, 416] on icon at bounding box center [1310, 421] width 12 height 12
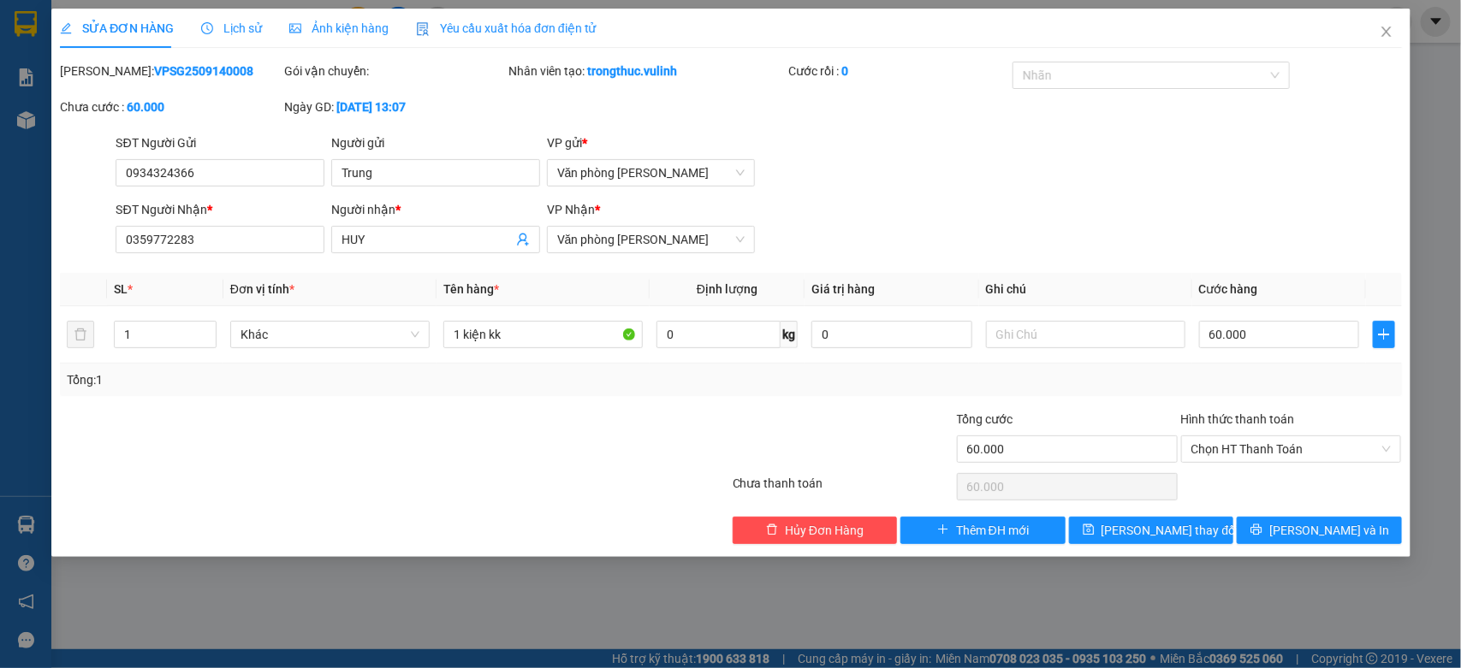
type input "0934324366"
type input "Trung"
type input "0359772283"
type input "HUY"
type input "60.000"
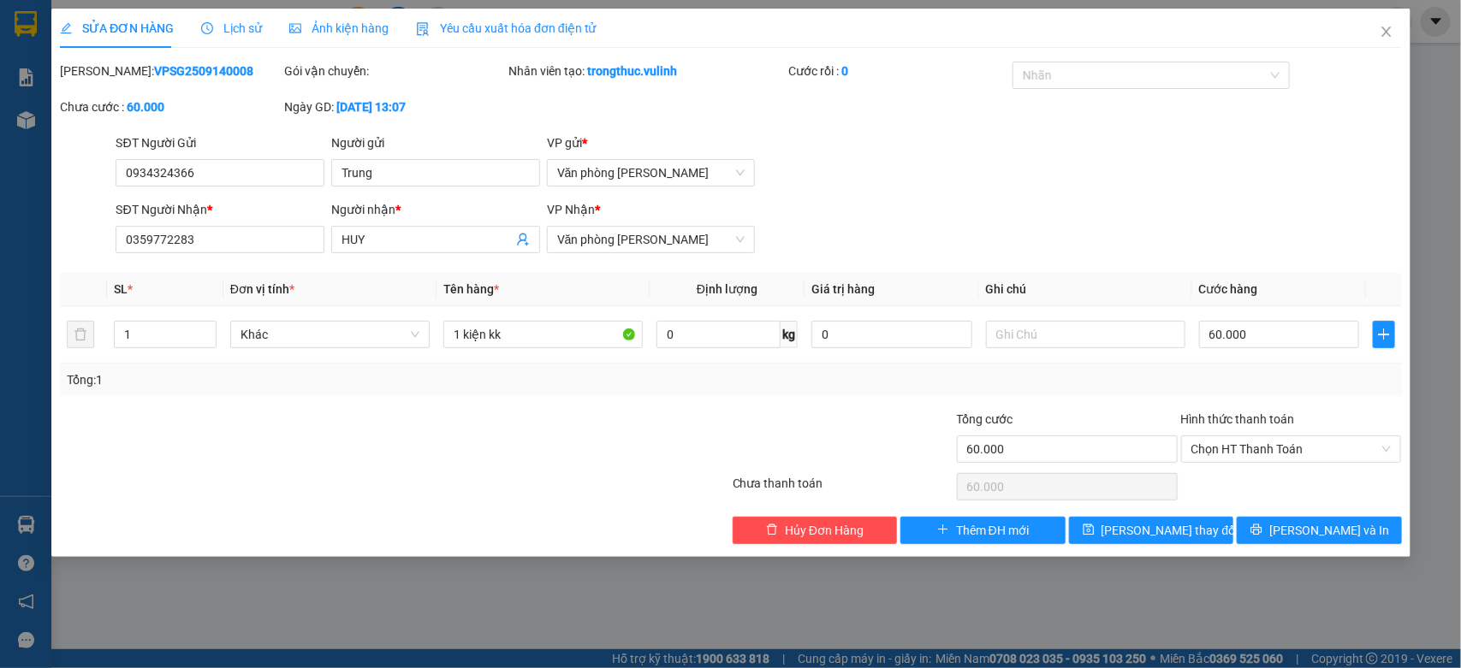
type input "60.000"
click at [404, 167] on input "Trung" at bounding box center [435, 172] width 209 height 27
click at [283, 164] on input "0934324366" at bounding box center [220, 172] width 209 height 27
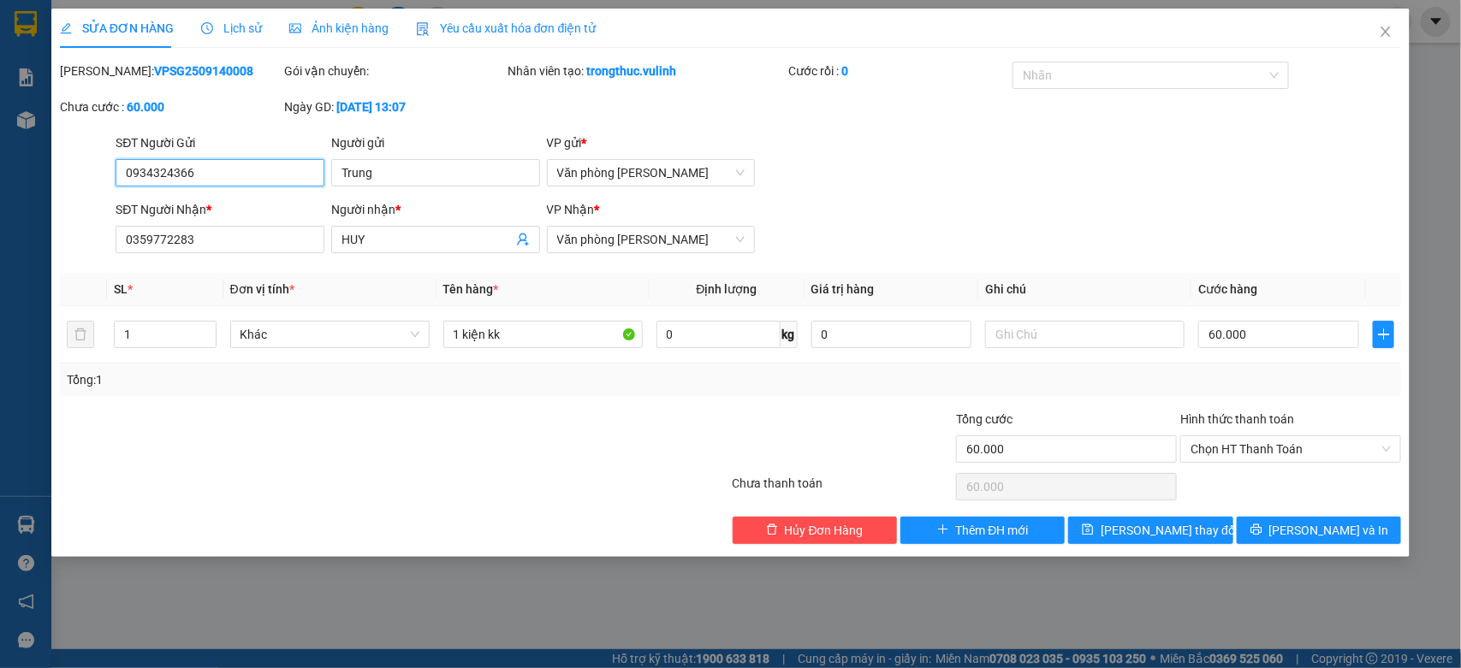
click at [283, 164] on input "0934324366" at bounding box center [220, 172] width 209 height 27
click at [378, 240] on input "HUY" at bounding box center [426, 239] width 171 height 19
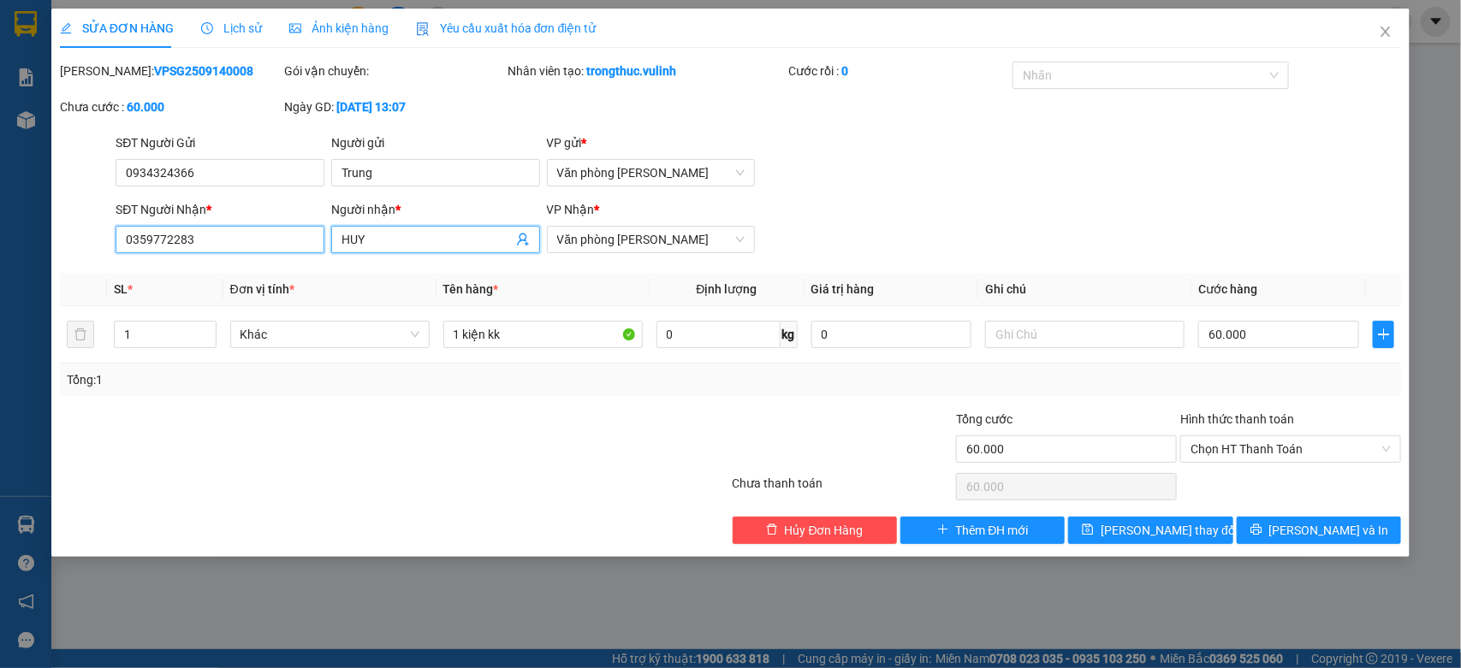
click at [241, 233] on input "0359772283" at bounding box center [220, 239] width 209 height 27
click at [1374, 43] on span "Close" at bounding box center [1385, 33] width 48 height 48
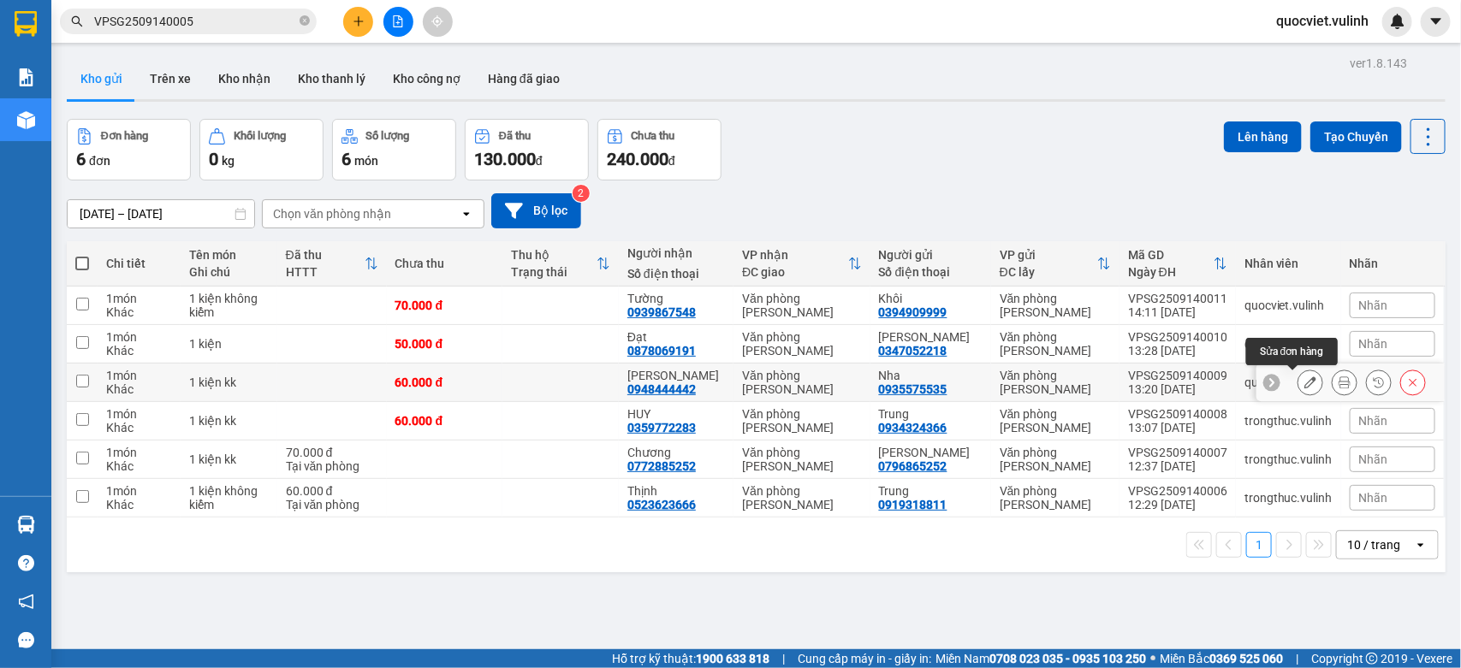
click at [1304, 382] on icon at bounding box center [1310, 382] width 12 height 12
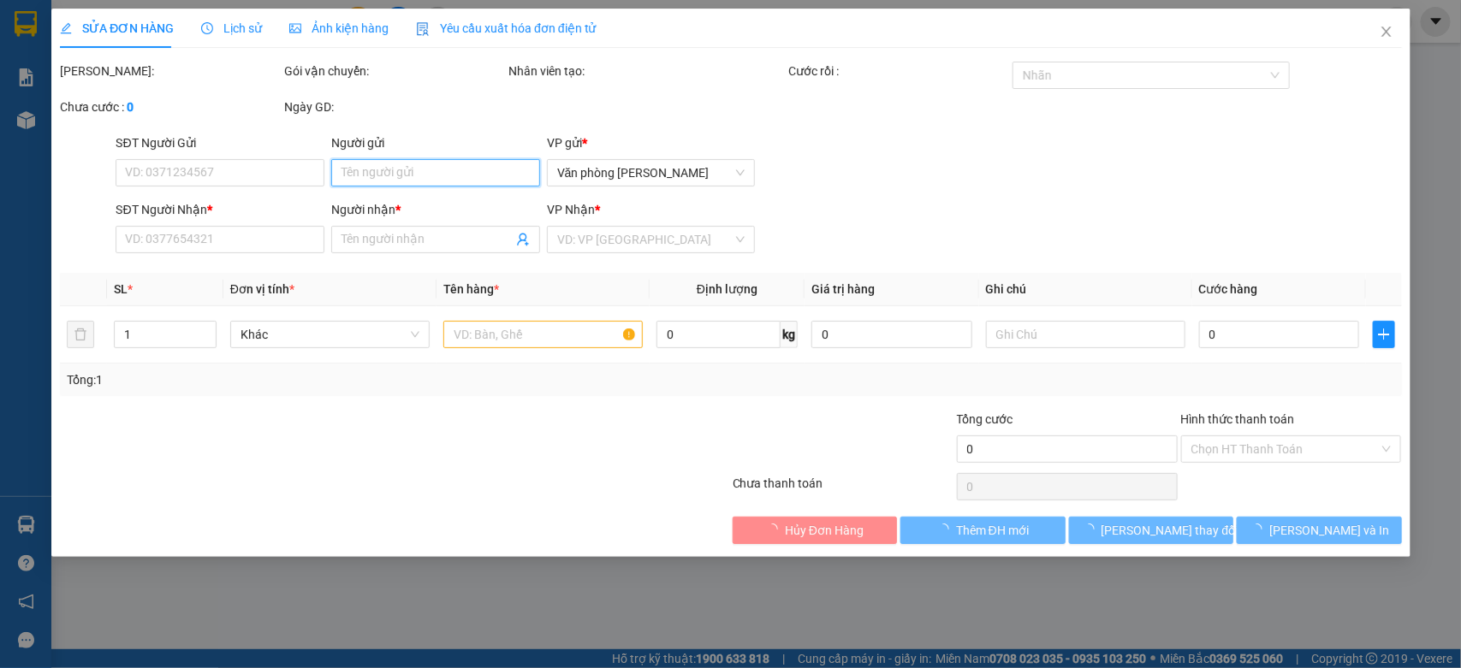
click at [386, 182] on input "Người gửi" at bounding box center [435, 172] width 209 height 27
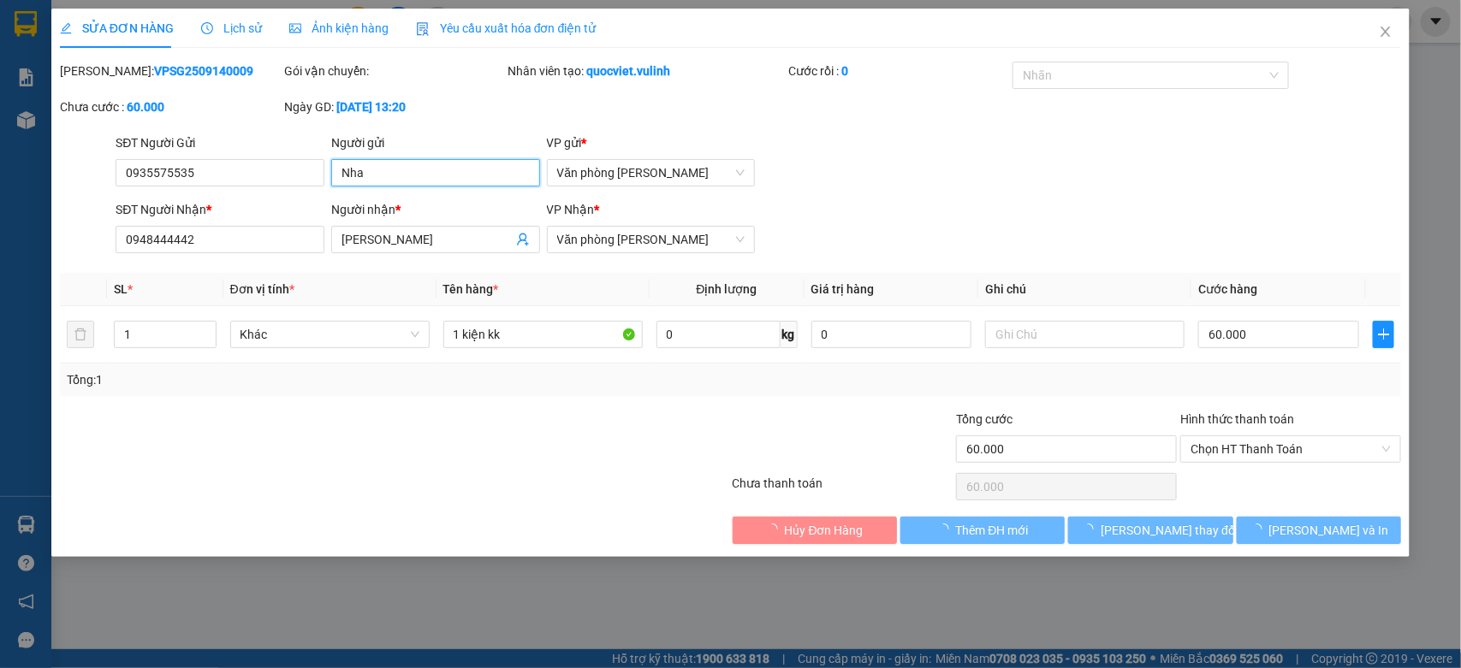
type input "0935575535"
type input "Nha"
type input "0948444442"
type input "[PERSON_NAME]"
type input "60.000"
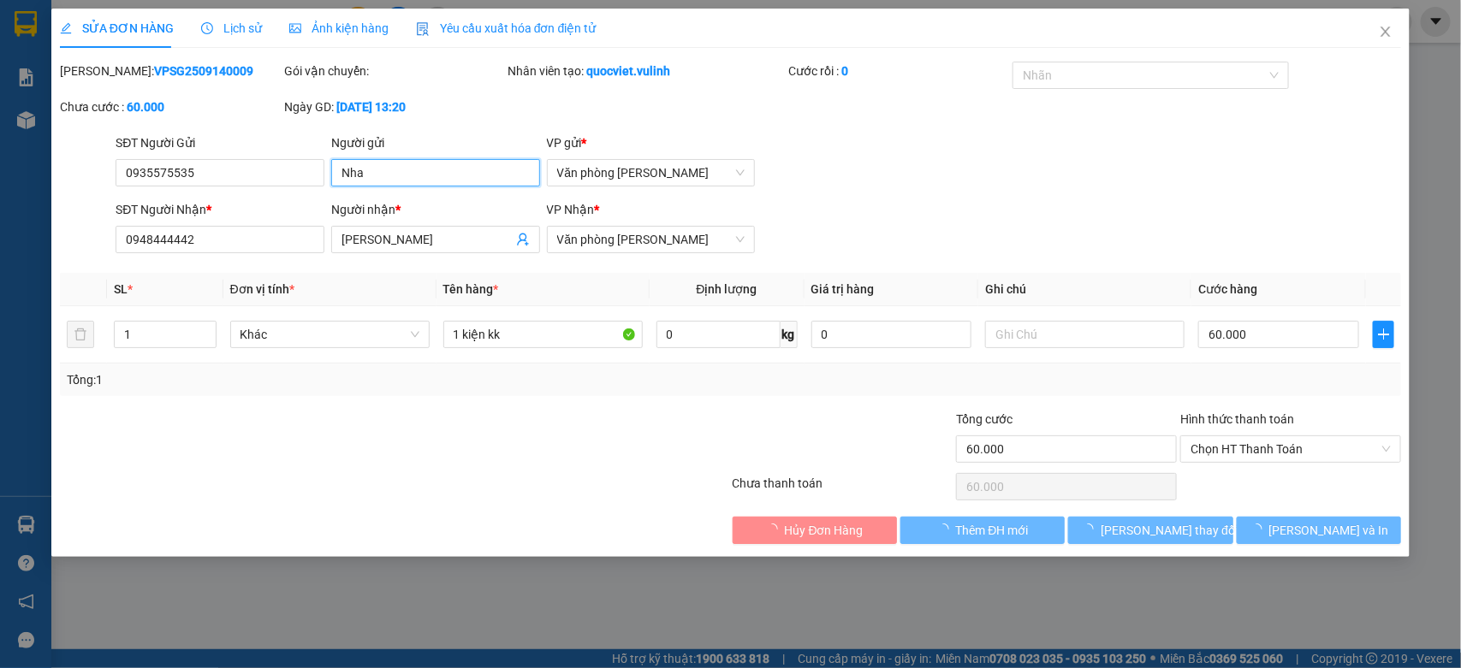
type input "60.000"
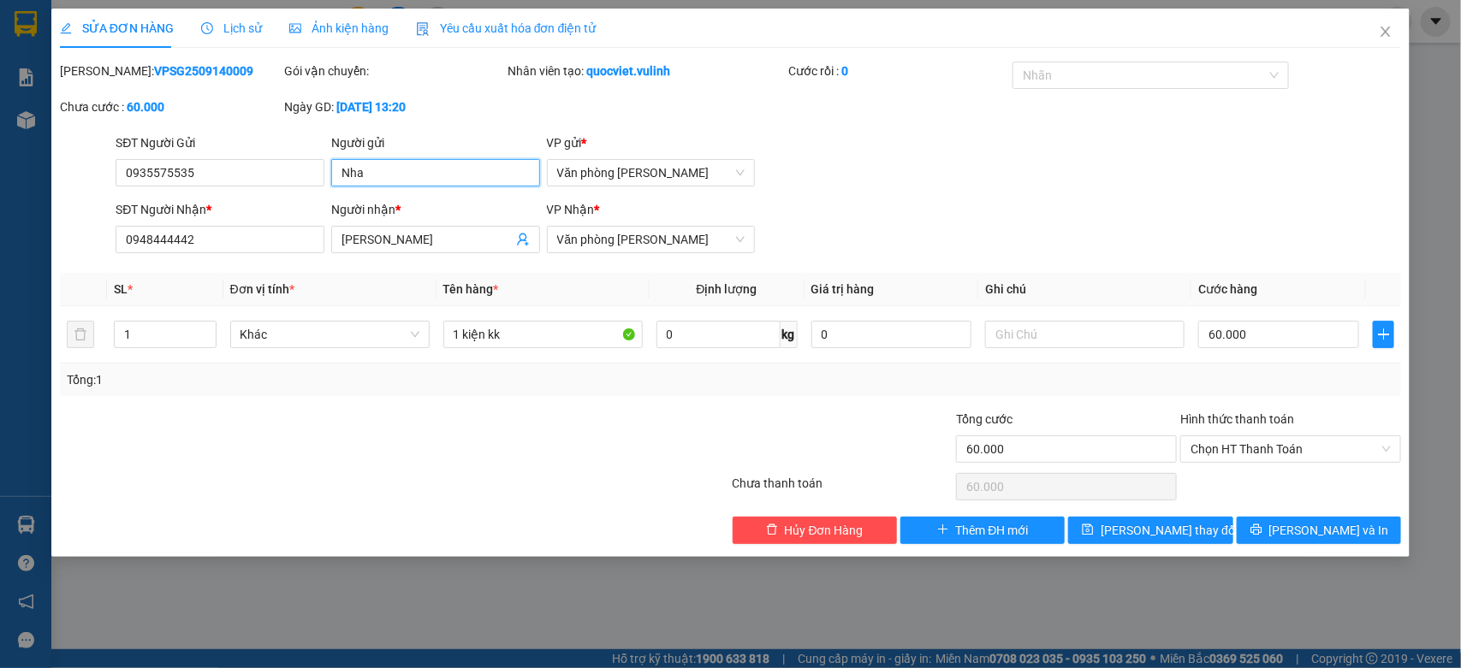
click at [404, 173] on input "Nha" at bounding box center [435, 172] width 209 height 27
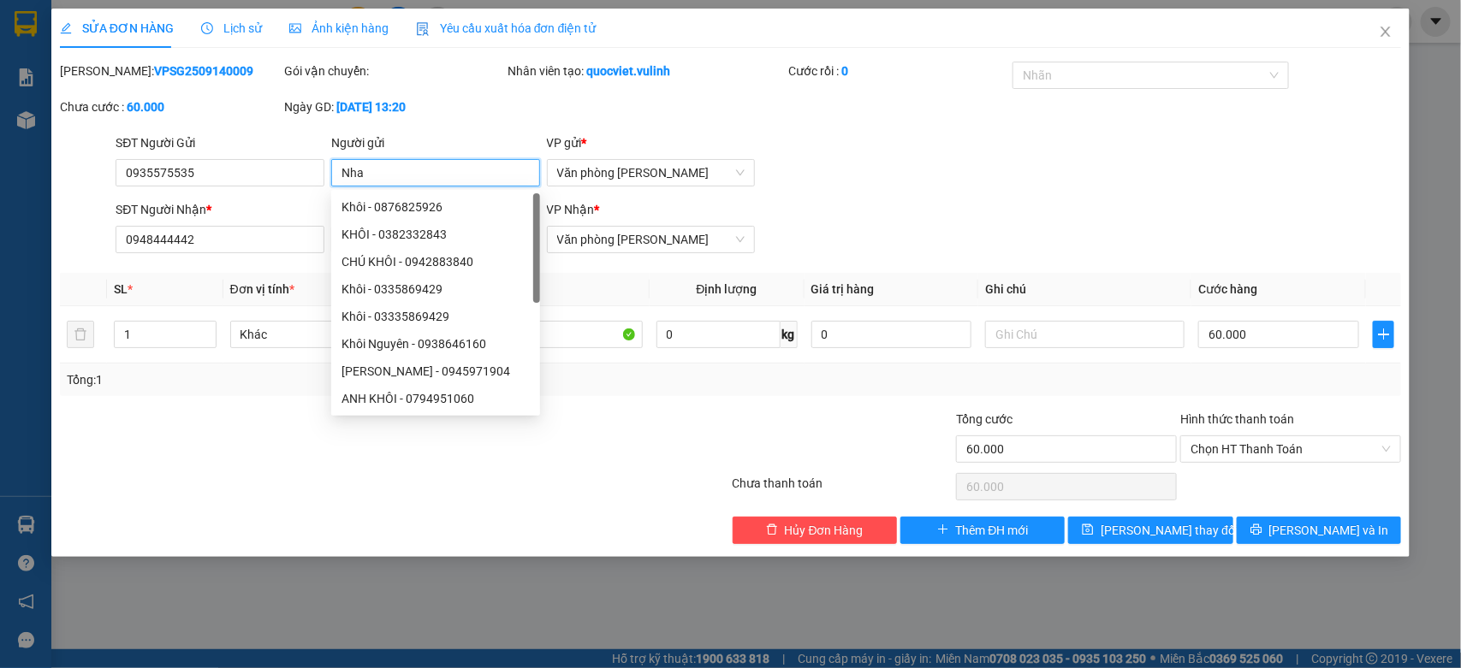
click at [404, 173] on input "Nha" at bounding box center [435, 172] width 209 height 27
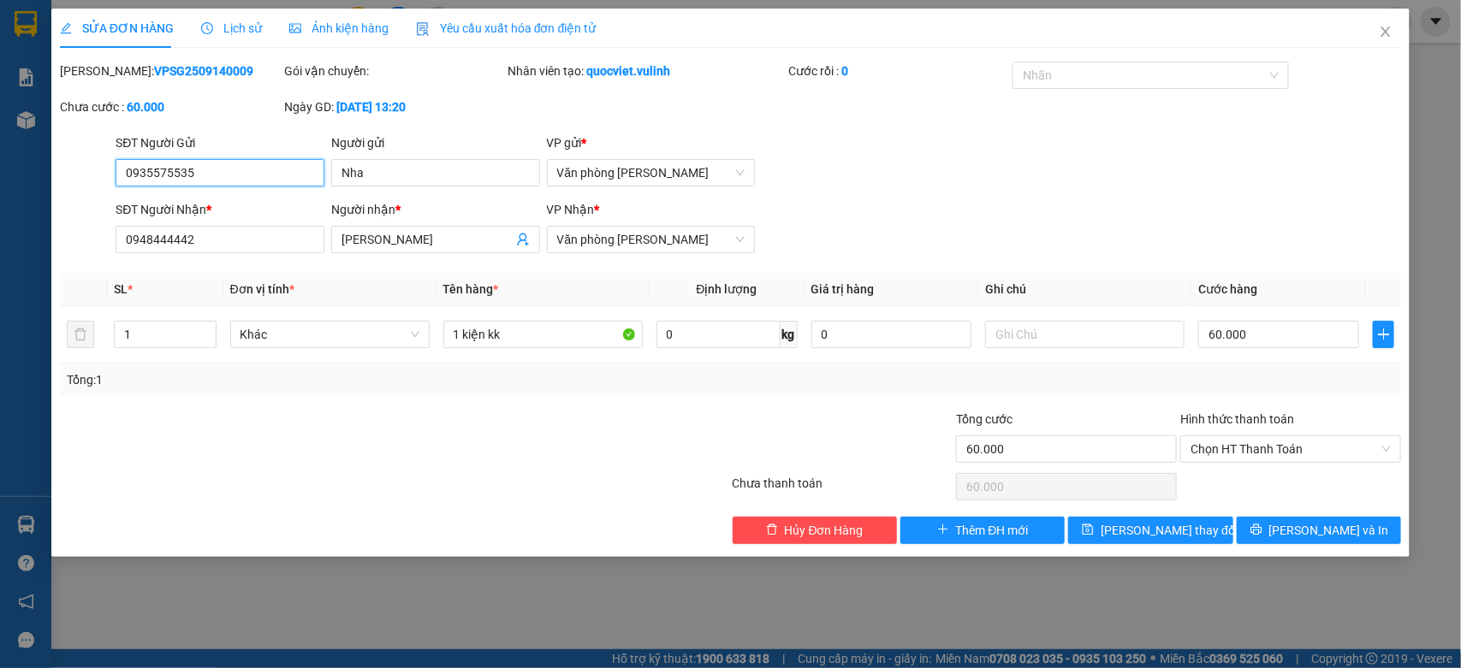
click at [232, 160] on input "0935575535" at bounding box center [220, 172] width 209 height 27
click at [231, 165] on input "0935575535" at bounding box center [220, 172] width 209 height 27
click at [267, 169] on input "0935575535" at bounding box center [220, 172] width 209 height 27
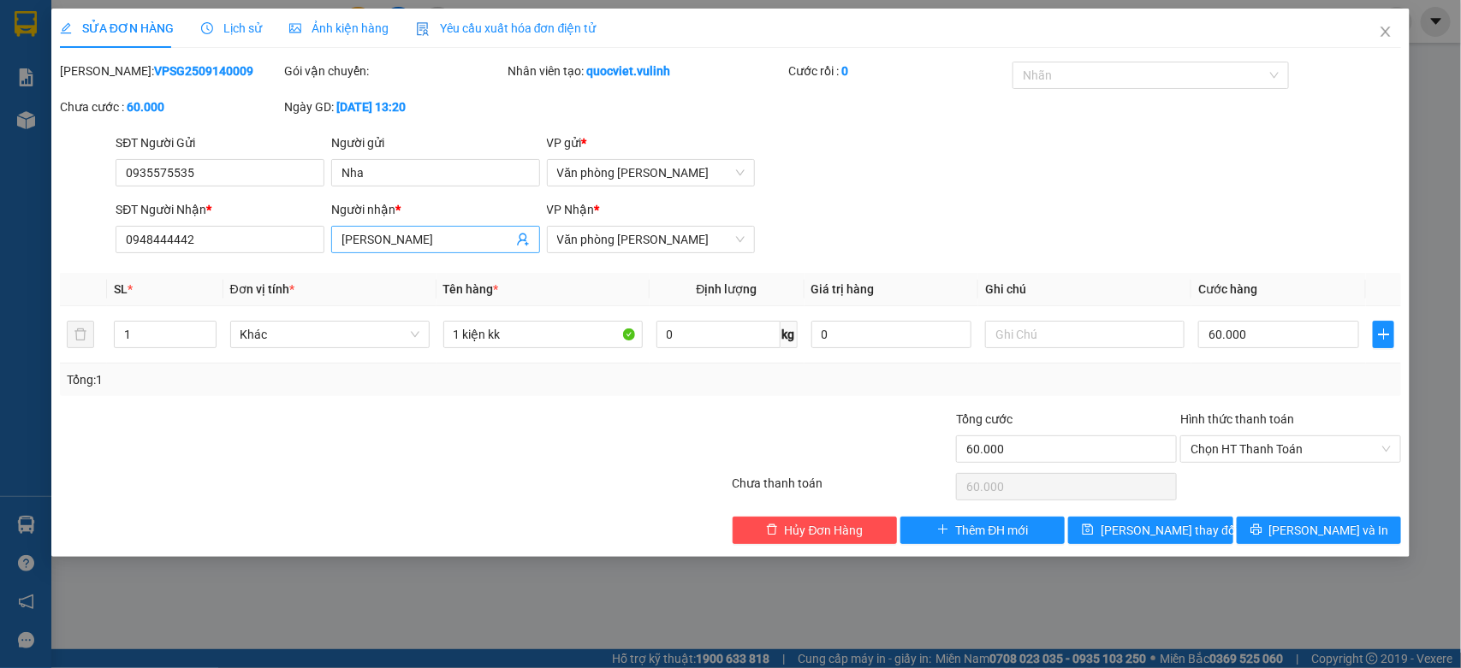
click at [442, 240] on input "[PERSON_NAME]" at bounding box center [426, 239] width 171 height 19
click at [288, 226] on input "0948444442" at bounding box center [220, 239] width 209 height 27
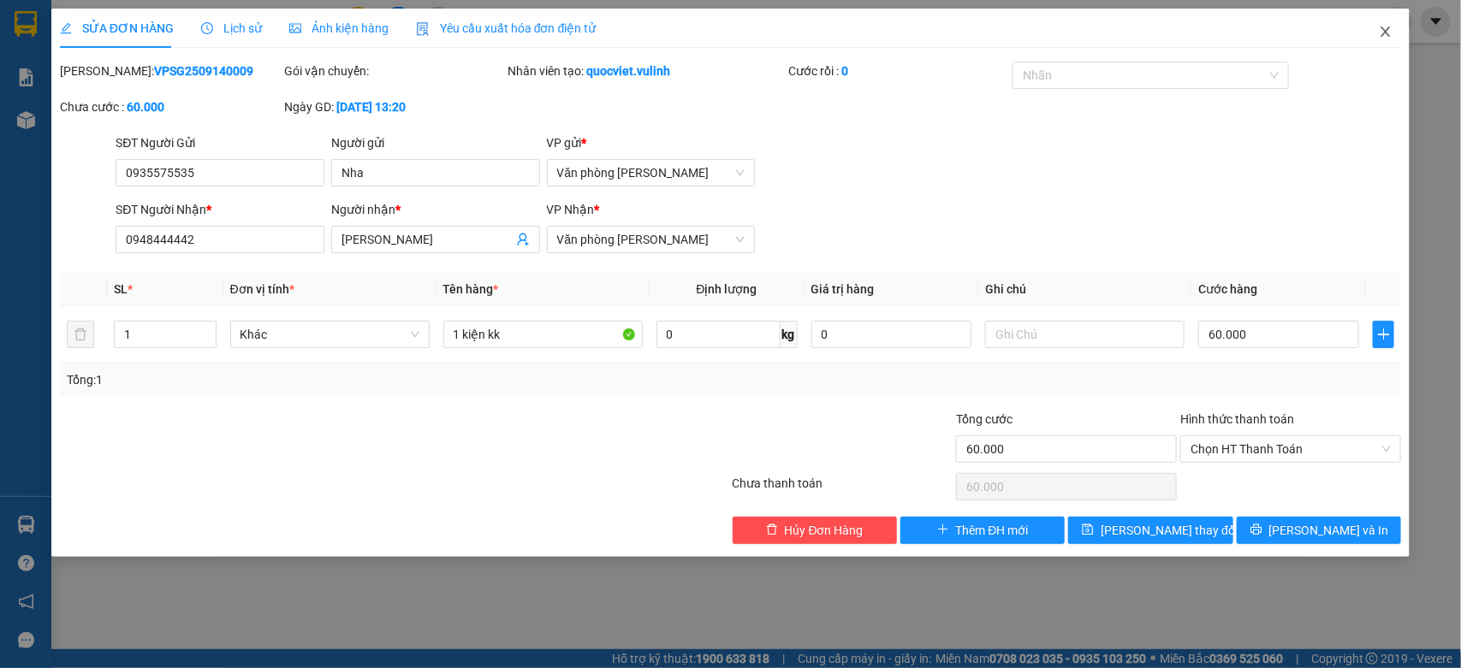
click at [1378, 33] on span "Close" at bounding box center [1385, 33] width 48 height 48
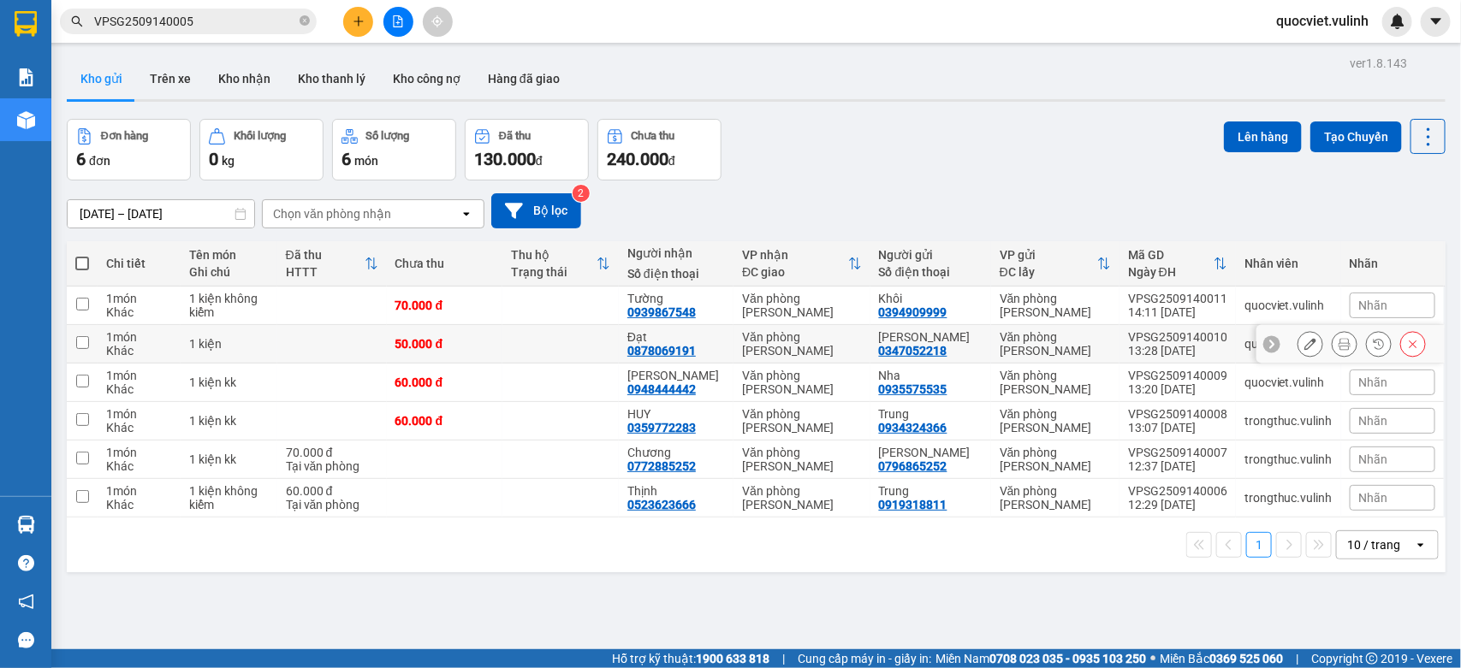
click at [1305, 347] on div at bounding box center [1310, 344] width 26 height 26
drag, startPoint x: 1289, startPoint y: 347, endPoint x: 1151, endPoint y: 336, distance: 138.2
click at [1278, 347] on div at bounding box center [1350, 344] width 188 height 39
click at [1304, 341] on icon at bounding box center [1310, 344] width 12 height 12
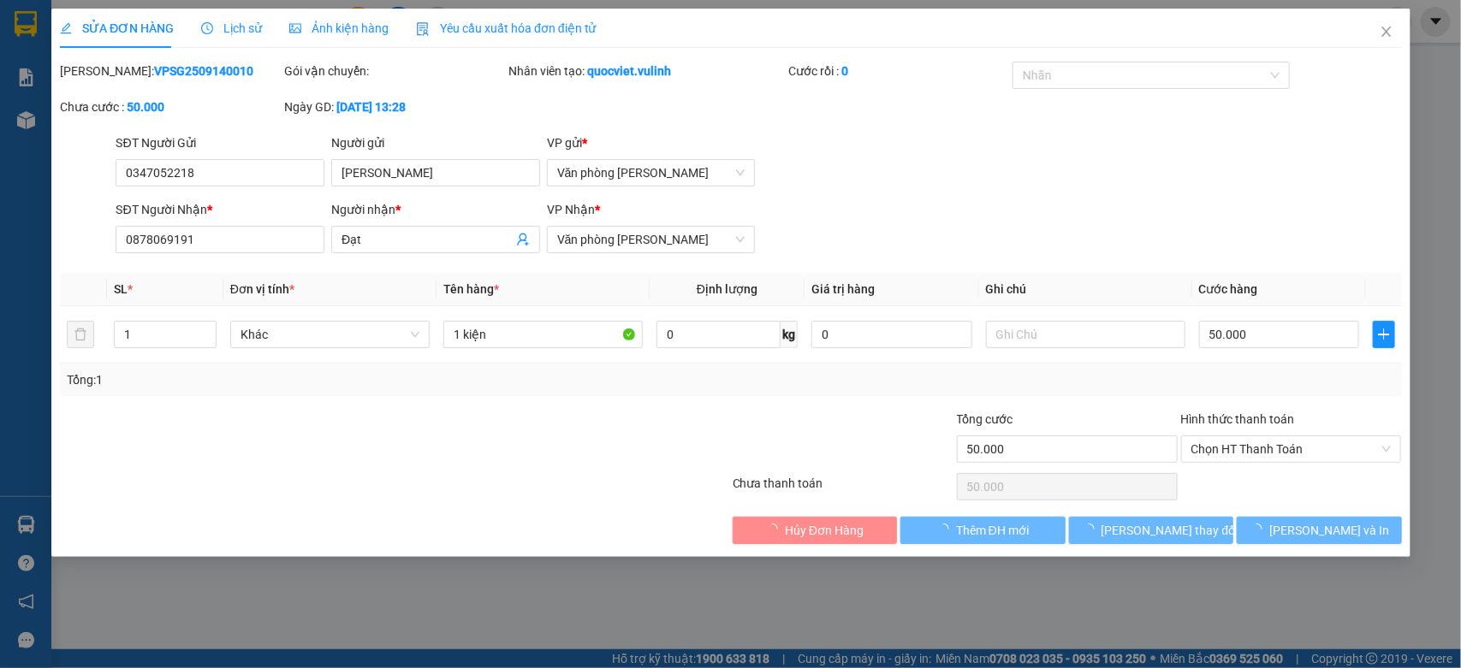
type input "0347052218"
type input "[PERSON_NAME]"
type input "0878069191"
type input "Đạt"
type input "50.000"
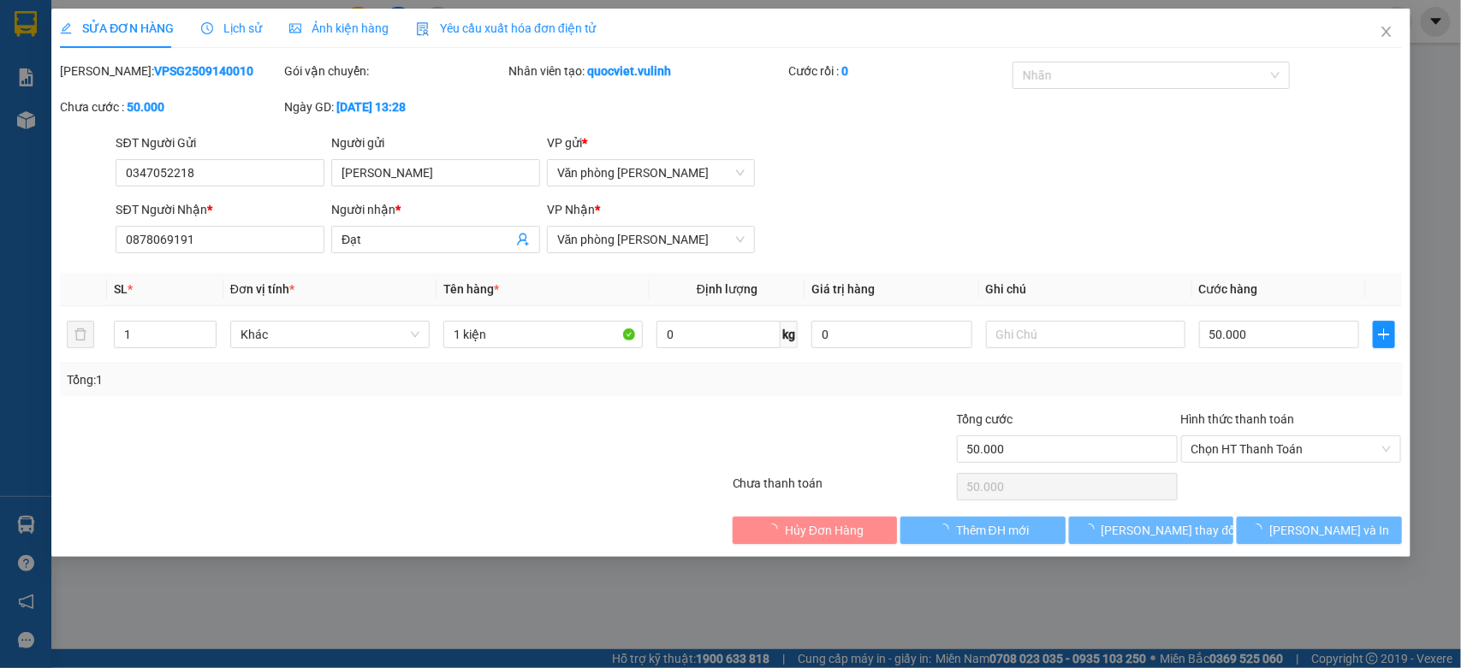
type input "50.000"
click at [428, 174] on input "[PERSON_NAME]" at bounding box center [435, 172] width 209 height 27
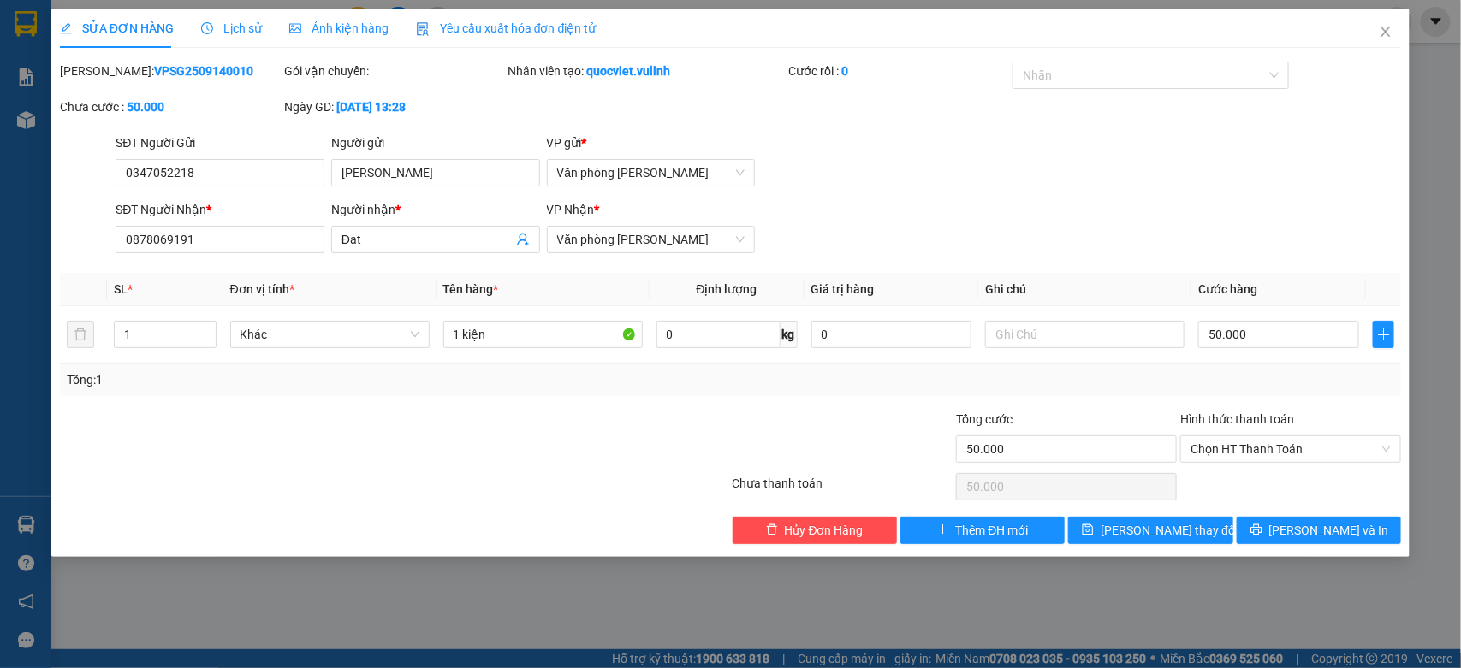
click at [225, 154] on div "SĐT Người Gửi" at bounding box center [220, 146] width 209 height 26
click at [224, 180] on input "0347052218" at bounding box center [220, 172] width 209 height 27
click at [392, 249] on input "Đạt" at bounding box center [426, 239] width 171 height 19
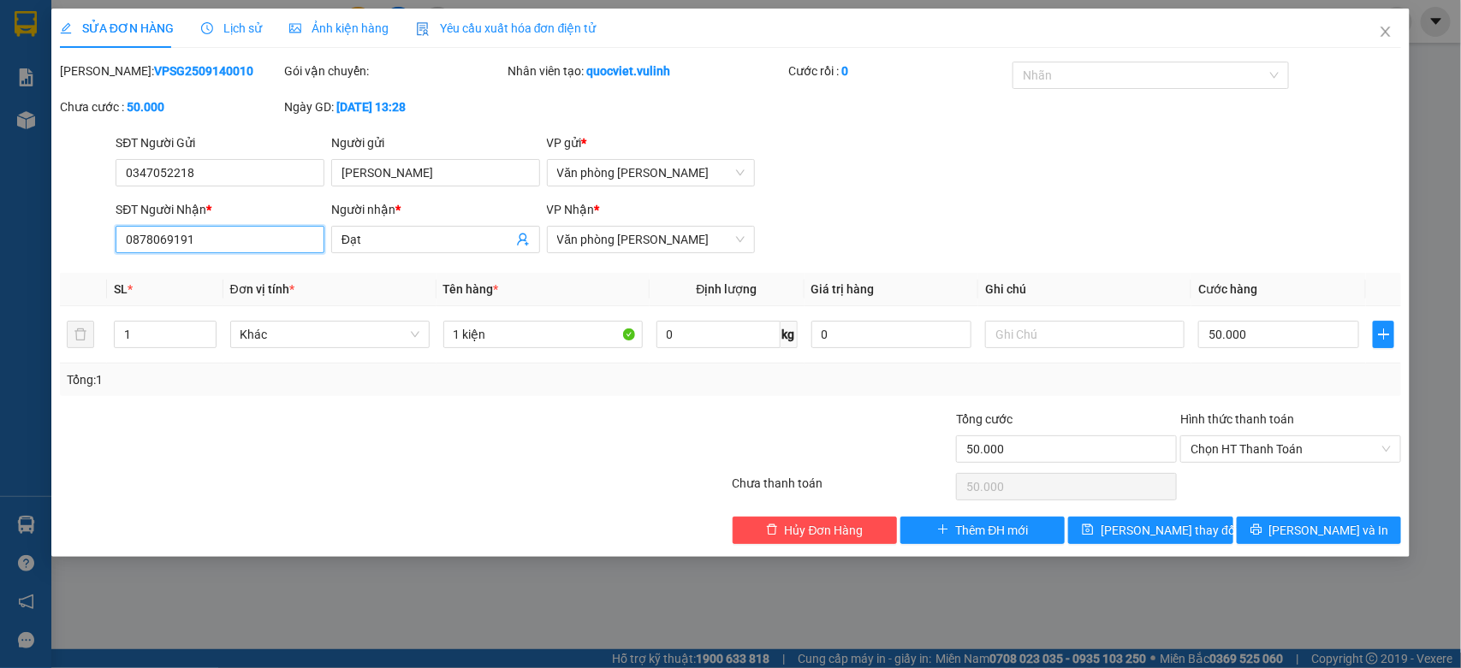
click at [280, 245] on input "0878069191" at bounding box center [220, 239] width 209 height 27
click at [1395, 40] on span "Close" at bounding box center [1385, 33] width 48 height 48
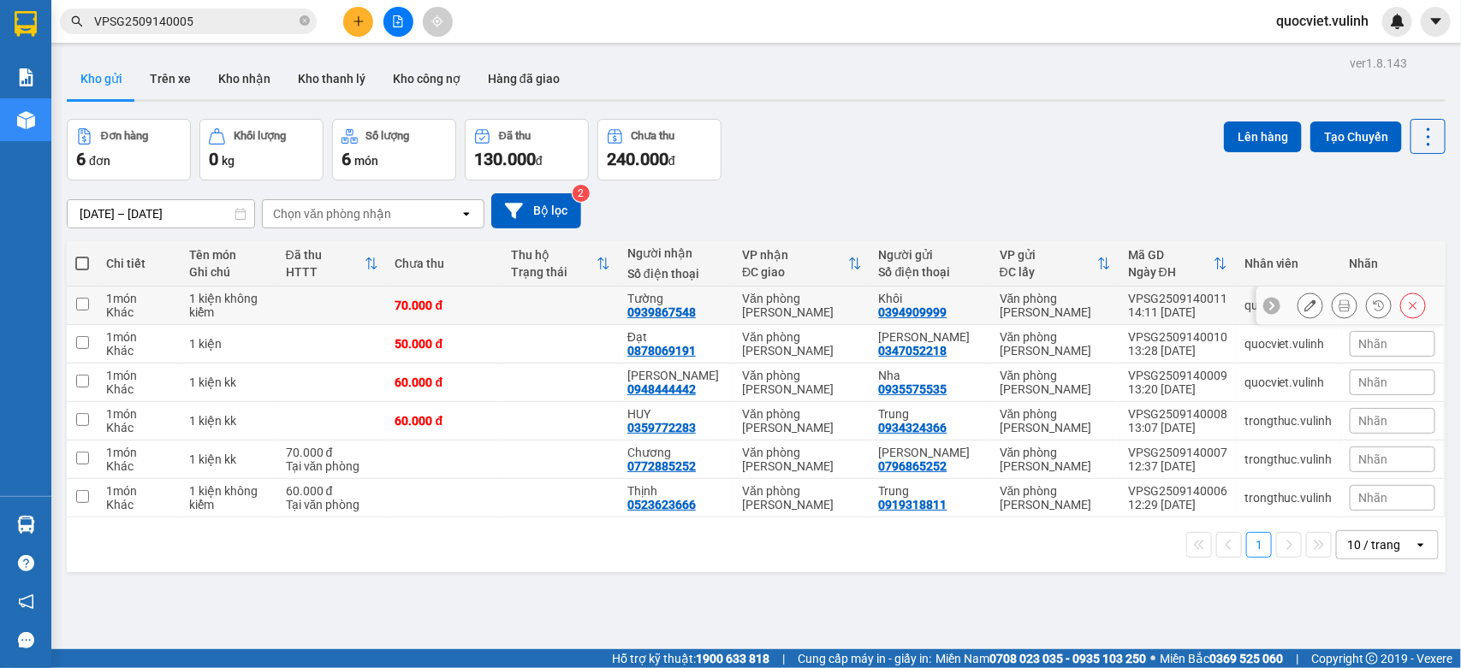
click at [1298, 297] on button at bounding box center [1310, 306] width 24 height 30
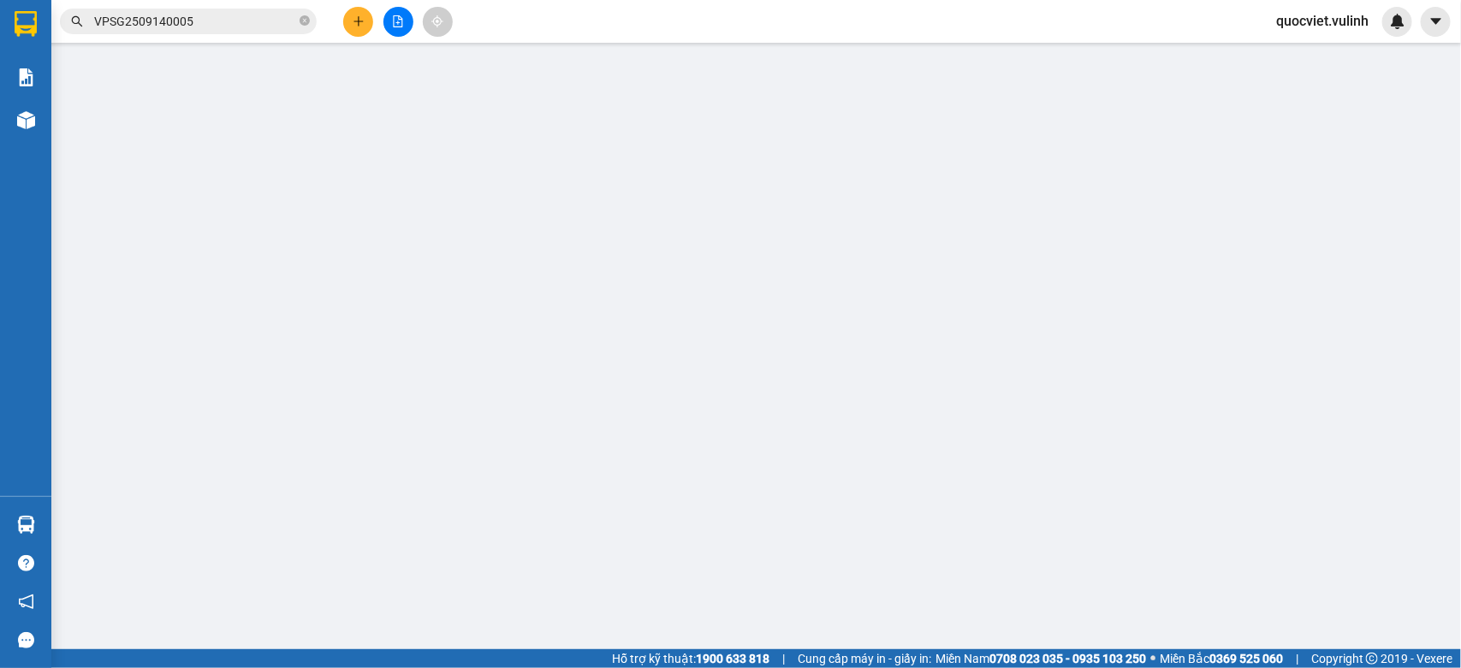
type input "0394909999"
type input "Khôi"
type input "0939867548"
type input "Tường"
type input "70.000"
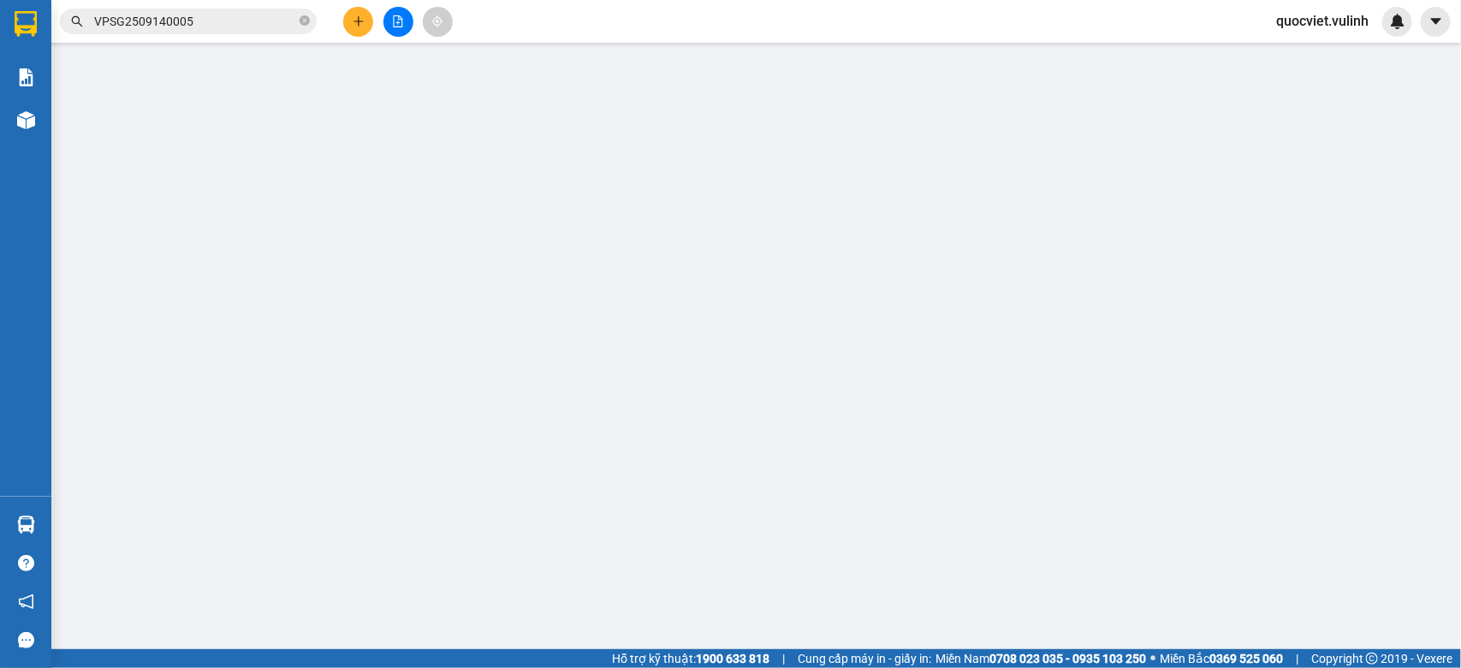
type input "70.000"
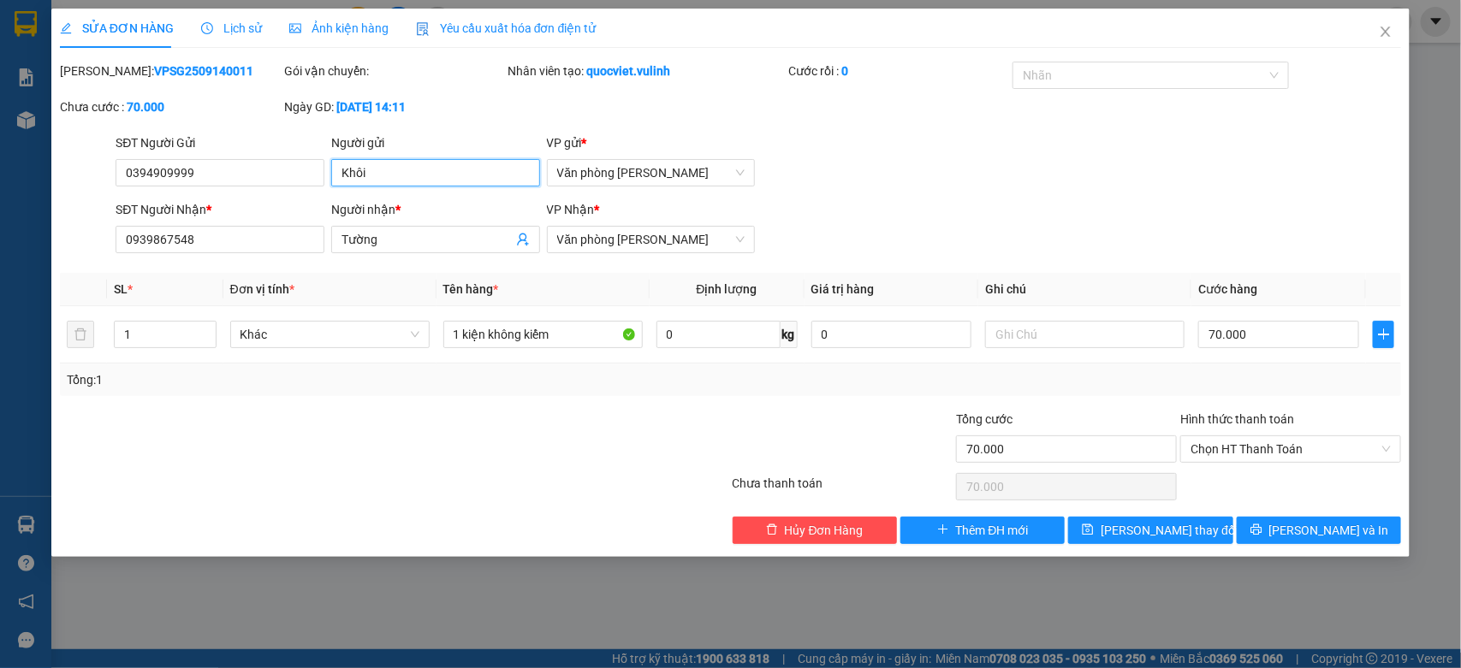
click at [469, 171] on input "Khôi" at bounding box center [435, 172] width 209 height 27
click at [262, 174] on input "0394909999" at bounding box center [220, 172] width 209 height 27
click at [389, 240] on input "Tường" at bounding box center [426, 239] width 171 height 19
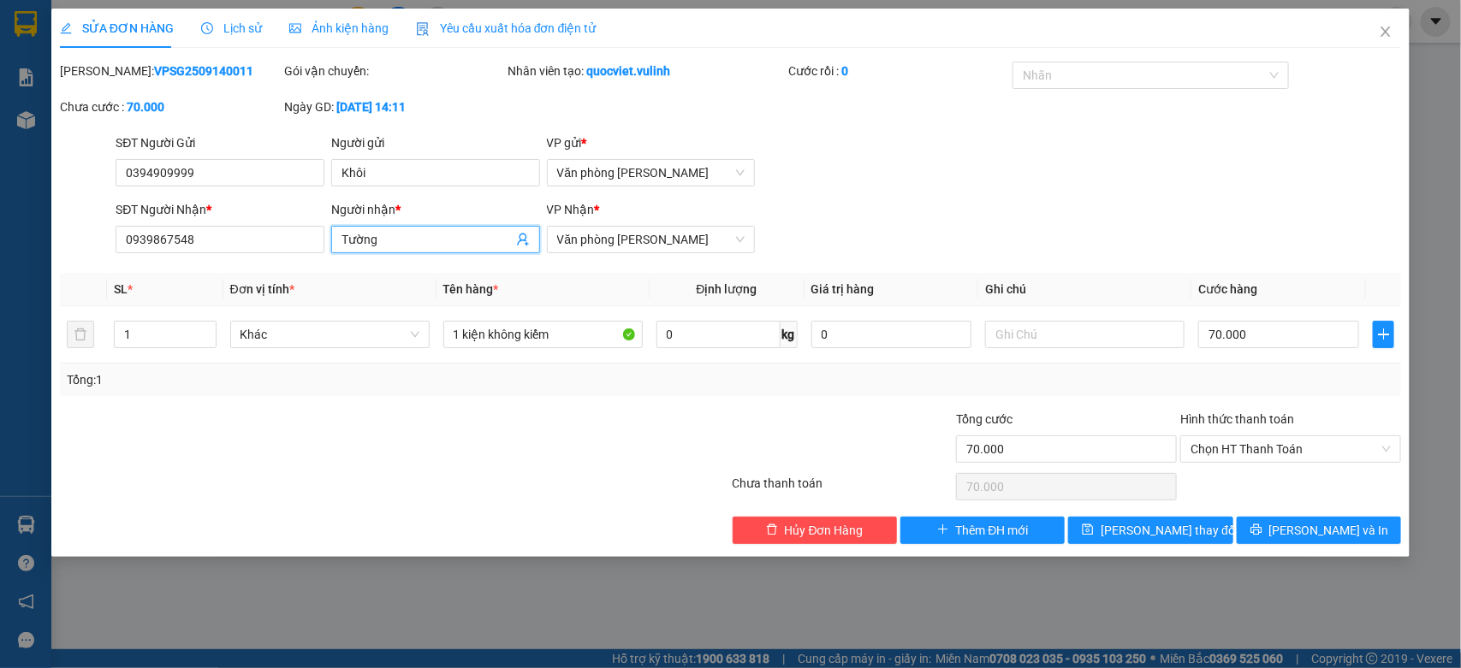
click at [389, 240] on input "Tường" at bounding box center [426, 239] width 171 height 19
click at [279, 237] on input "0939867548" at bounding box center [220, 239] width 209 height 27
